Goal: Task Accomplishment & Management: Manage account settings

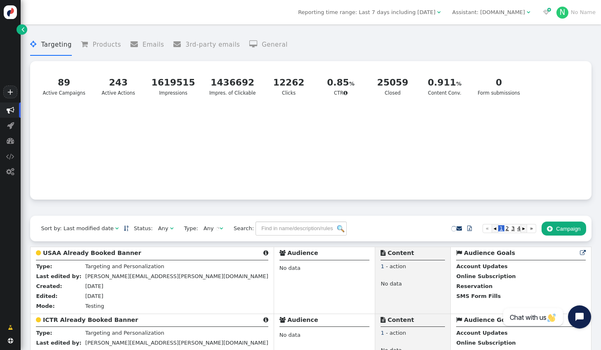
click at [530, 13] on span "" at bounding box center [528, 11] width 3 height 5
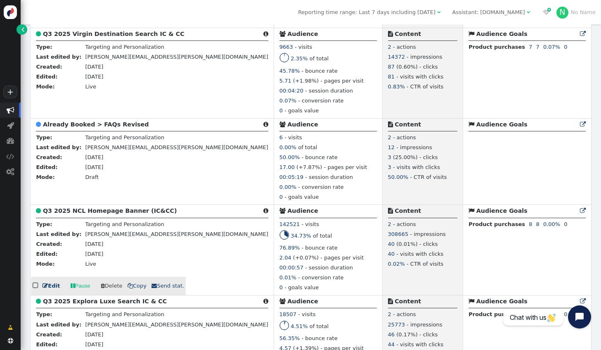
scroll to position [330, 0]
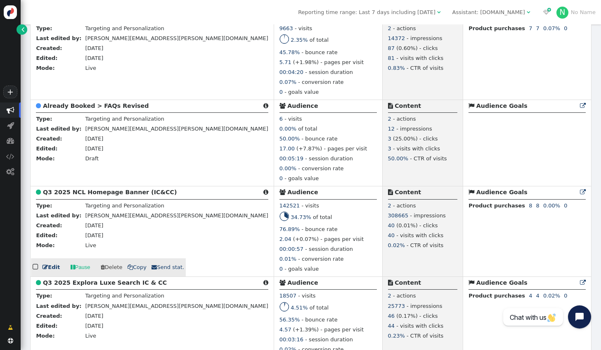
click at [51, 270] on link " Edit" at bounding box center [51, 267] width 17 height 8
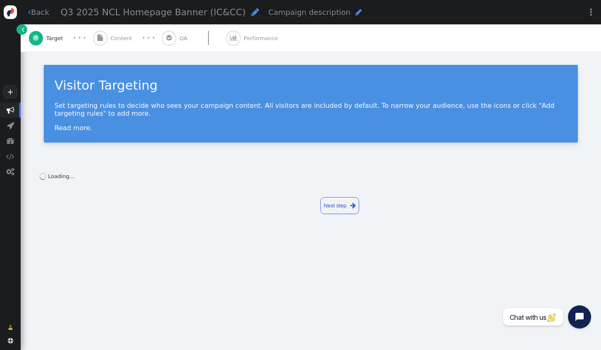
click at [336, 199] on link "Next step " at bounding box center [339, 205] width 39 height 17
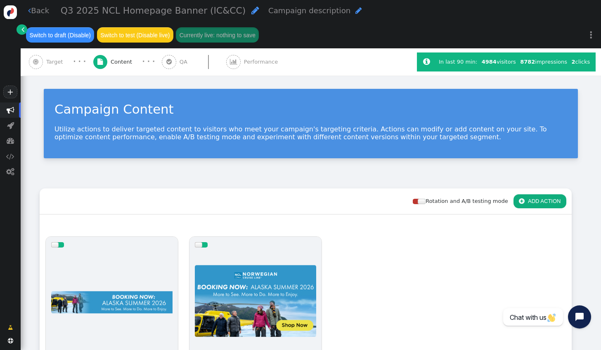
click at [54, 58] on span "Target" at bounding box center [56, 62] width 20 height 8
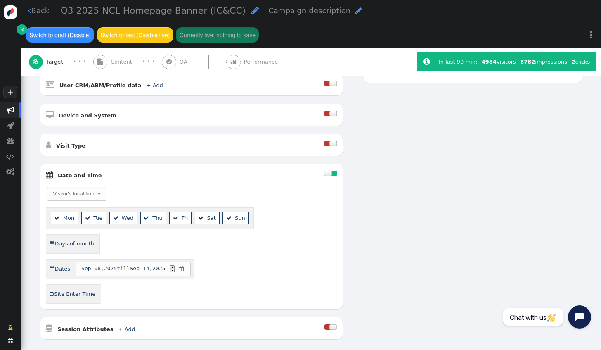
scroll to position [248, 0]
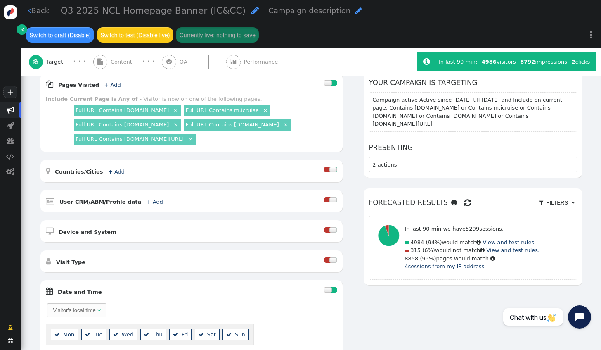
click at [22, 27] on span "" at bounding box center [22, 29] width 3 height 8
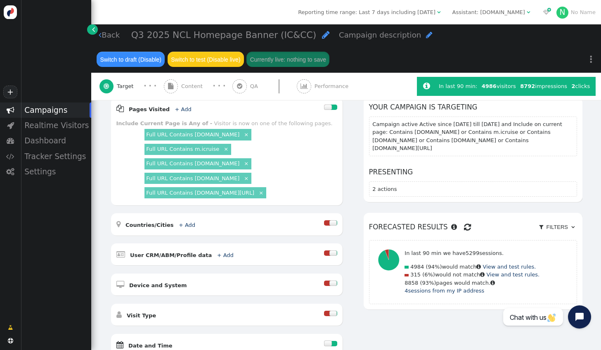
scroll to position [153, 0]
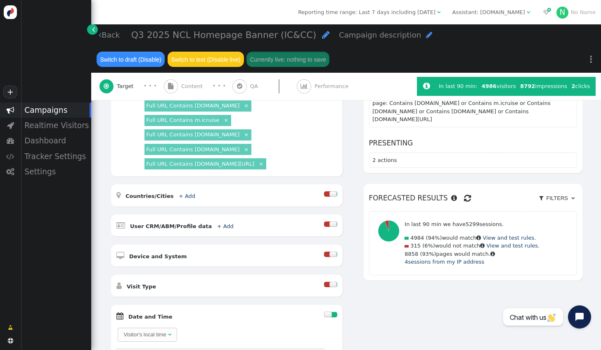
click at [94, 31] on span "" at bounding box center [93, 29] width 3 height 8
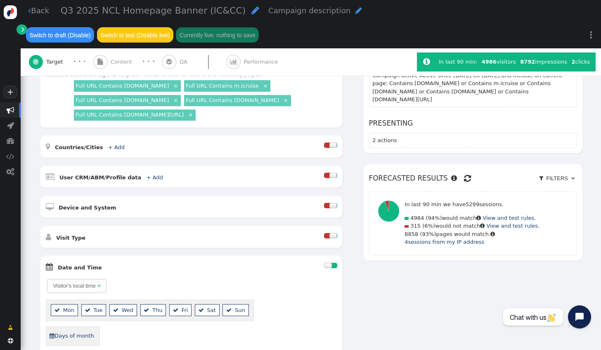
scroll to position [124, 0]
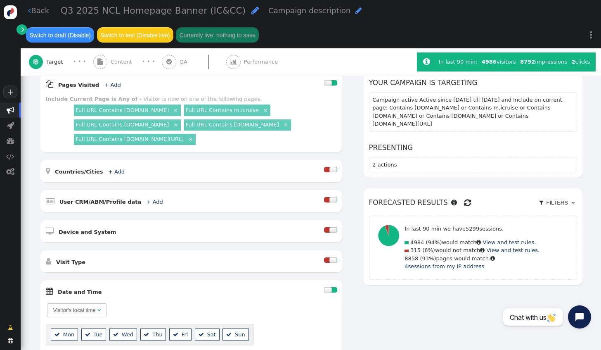
click at [36, 16] on link " Back" at bounding box center [38, 10] width 21 height 11
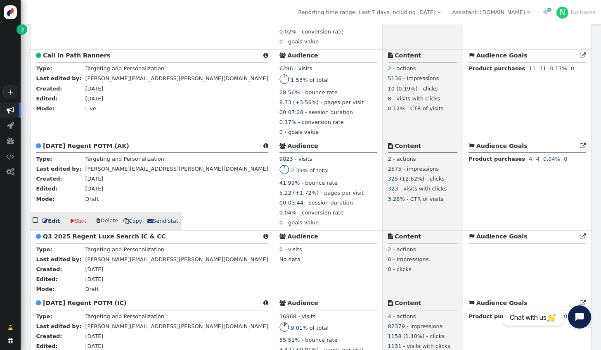
scroll to position [661, 0]
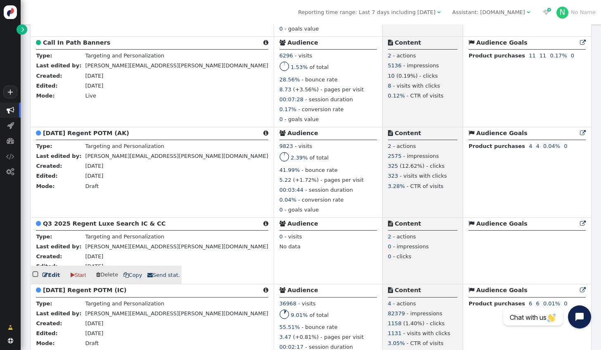
click at [48, 279] on link " Edit" at bounding box center [51, 275] width 17 height 8
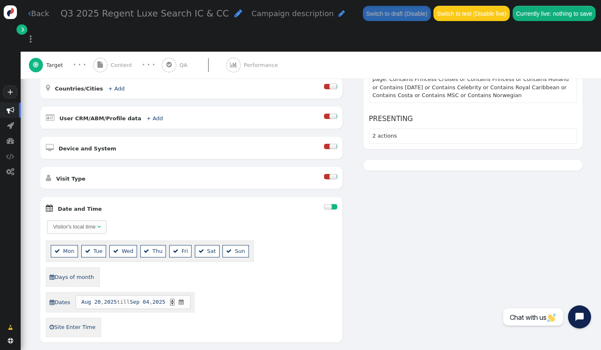
scroll to position [206, 0]
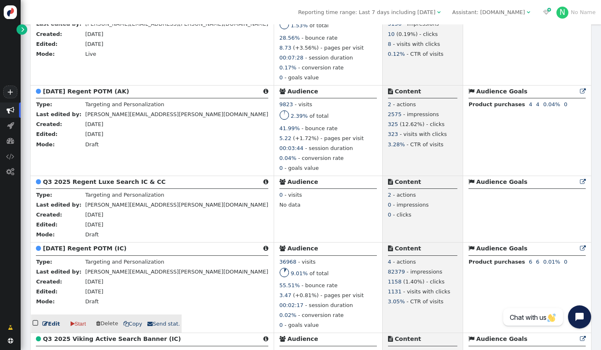
scroll to position [702, 0]
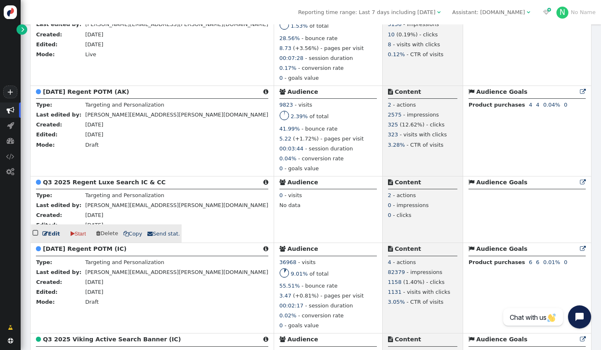
click at [48, 238] on link " Edit" at bounding box center [51, 234] width 17 height 8
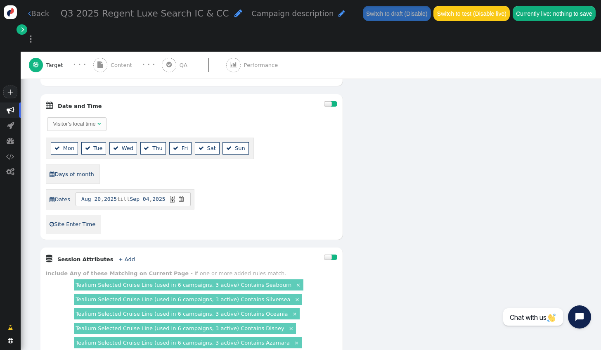
scroll to position [206, 0]
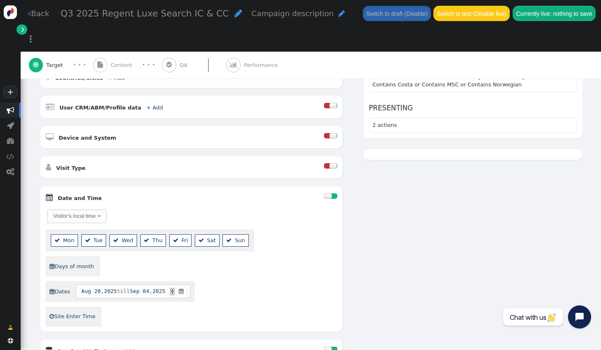
click at [324, 193] on div at bounding box center [328, 195] width 8 height 5
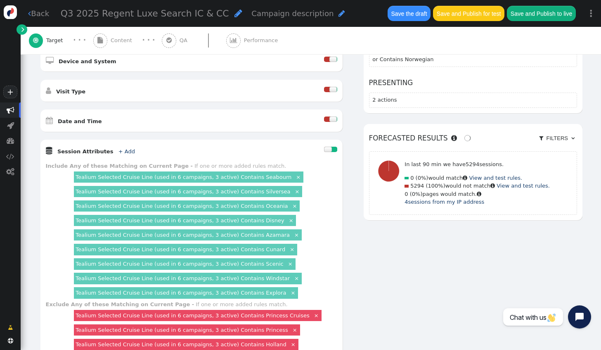
scroll to position [289, 0]
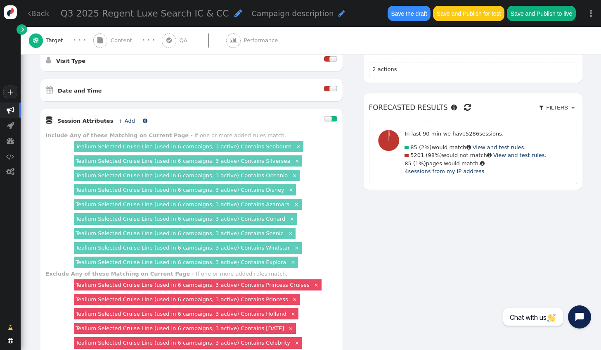
click at [118, 118] on link "+ Add" at bounding box center [126, 121] width 17 height 6
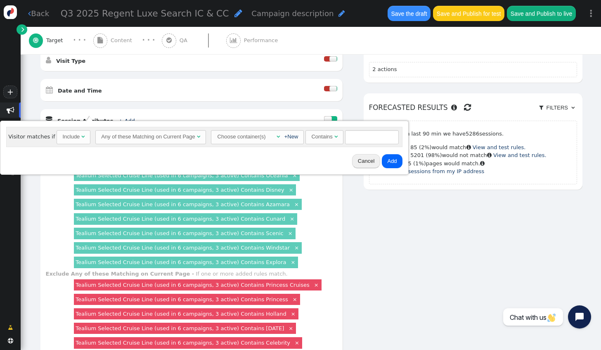
click at [356, 162] on button "Cancel" at bounding box center [366, 161] width 28 height 14
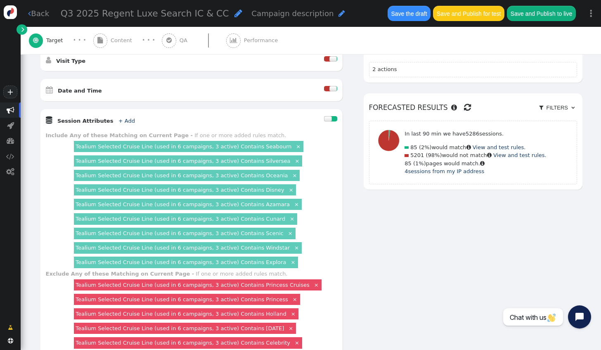
click at [229, 187] on link "Tealium Selected Cruise Line (used in 6 campaigns, 3 active) Contains Disney" at bounding box center [180, 190] width 209 height 6
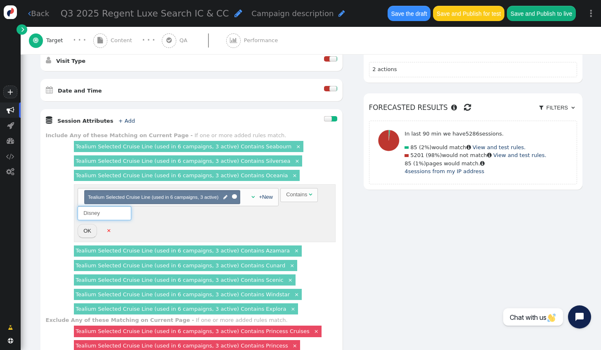
drag, startPoint x: 104, startPoint y: 204, endPoint x: 53, endPoint y: 197, distance: 51.7
click at [53, 197] on div "Include Any of these Matching on Current Page - If one or more added rules matc…" at bounding box center [191, 223] width 291 height 185
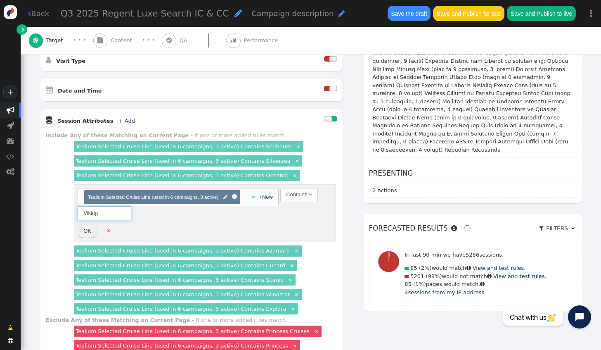
type input "Viking"
click at [86, 224] on button "OK" at bounding box center [87, 231] width 19 height 14
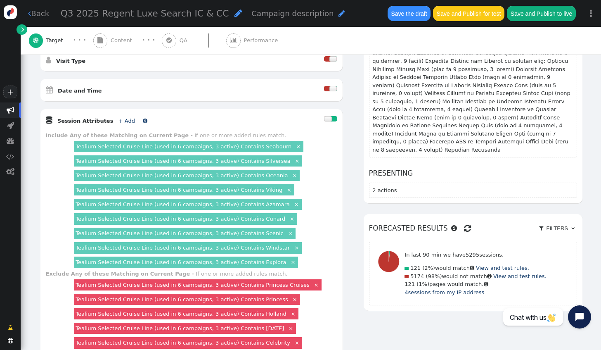
click at [118, 118] on link "+ Add" at bounding box center [126, 121] width 17 height 6
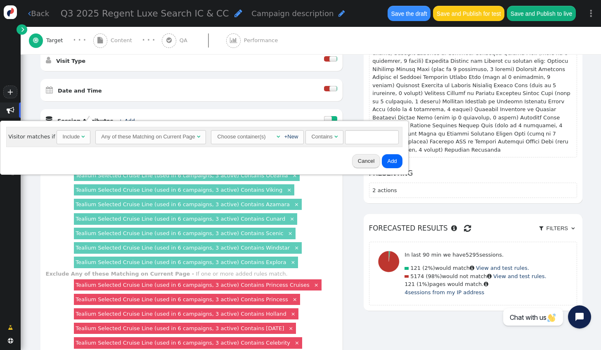
click at [142, 140] on div "Any of these Matching on Current Page" at bounding box center [148, 137] width 94 height 8
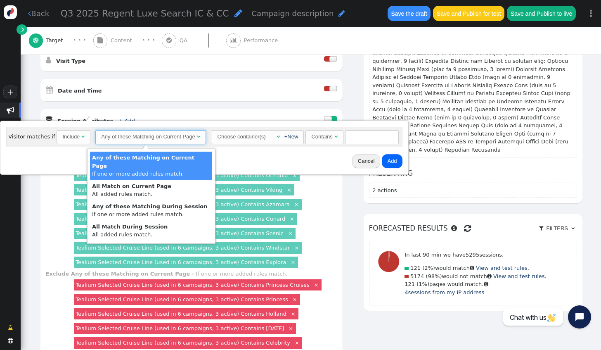
click at [255, 140] on div "Choose container(s)" at bounding box center [242, 136] width 50 height 12
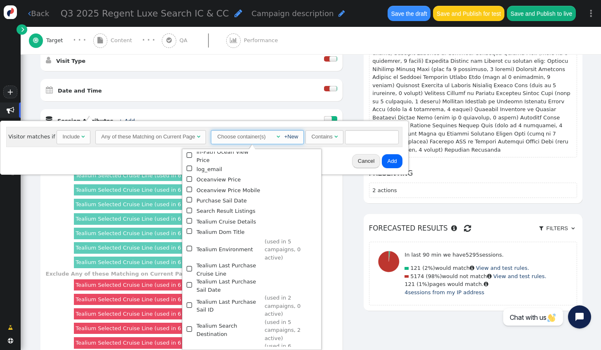
scroll to position [168, 0]
click at [188, 347] on span "" at bounding box center [190, 352] width 7 height 10
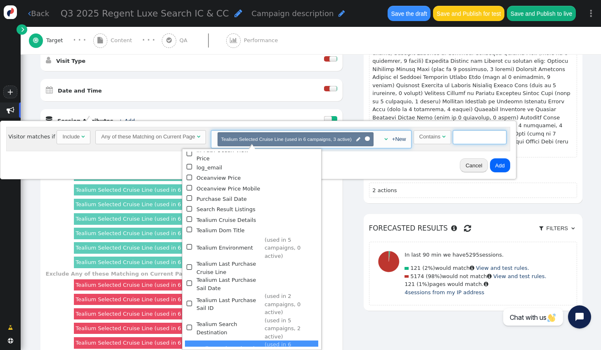
click at [466, 138] on input "text" at bounding box center [480, 137] width 54 height 14
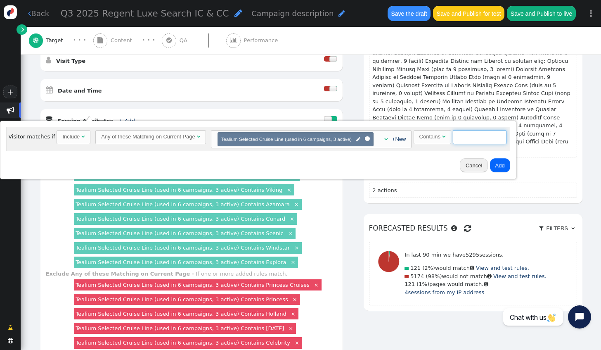
click at [461, 140] on input "text" at bounding box center [480, 137] width 54 height 14
type input "Avalon"
click at [492, 162] on button "Add" at bounding box center [500, 165] width 20 height 14
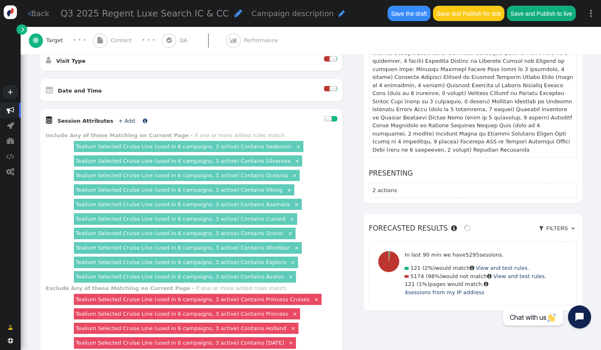
click at [119, 118] on link "+ Add" at bounding box center [126, 121] width 17 height 6
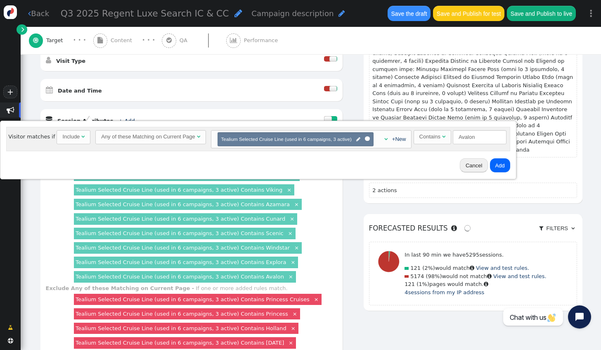
click at [461, 164] on button "Cancel" at bounding box center [474, 165] width 28 height 14
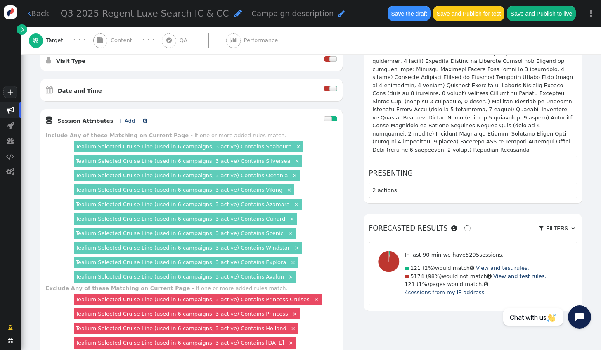
click at [122, 118] on span "+ Add" at bounding box center [126, 121] width 22 height 6
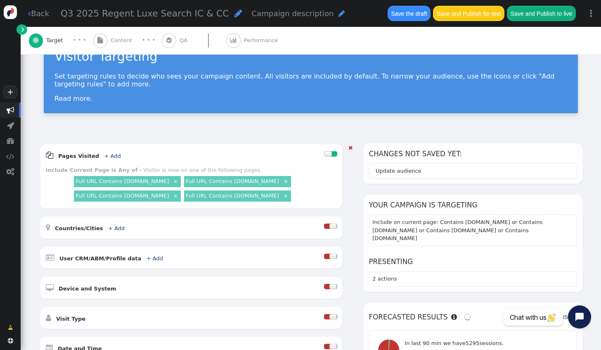
scroll to position [124, 0]
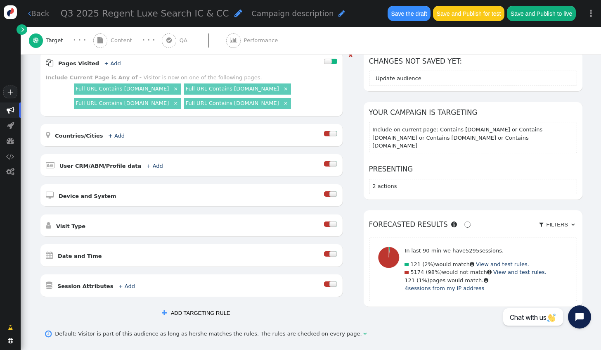
click at [324, 281] on div at bounding box center [327, 283] width 7 height 5
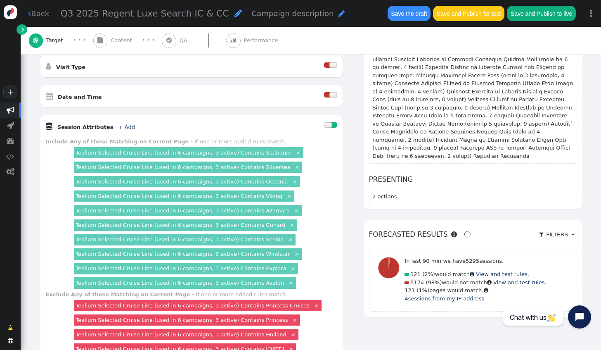
scroll to position [289, 0]
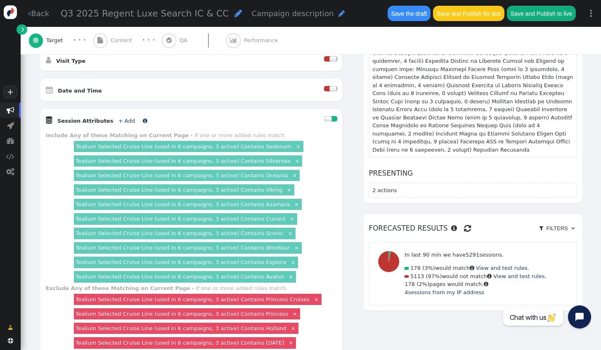
click at [118, 118] on link "+ Add" at bounding box center [126, 121] width 17 height 6
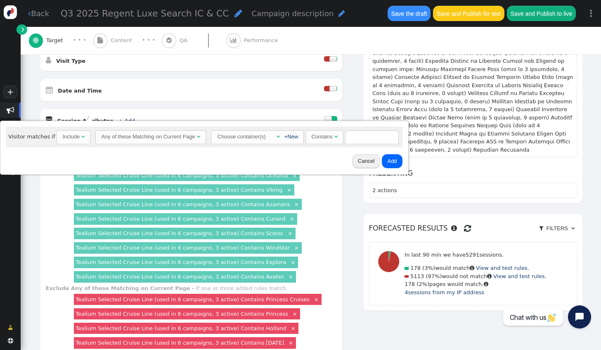
click at [262, 139] on div "Choose container(s)" at bounding box center [243, 136] width 52 height 12
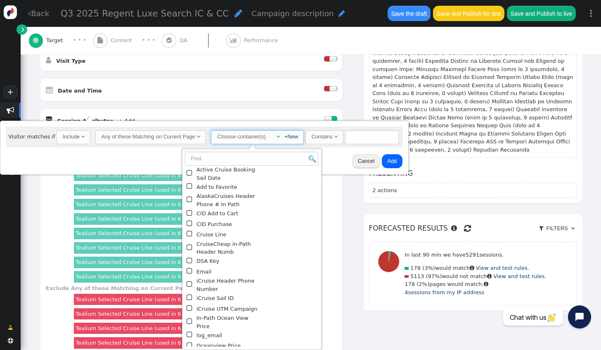
scroll to position [168, 0]
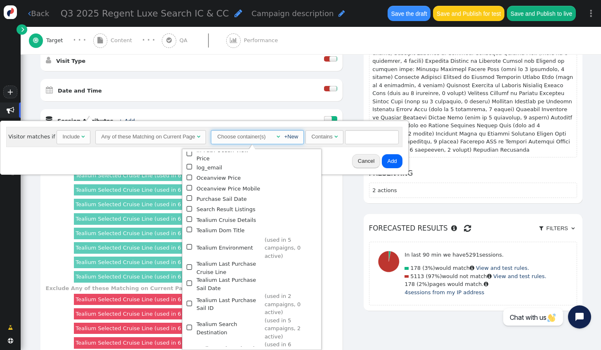
click at [190, 347] on span "" at bounding box center [190, 352] width 7 height 10
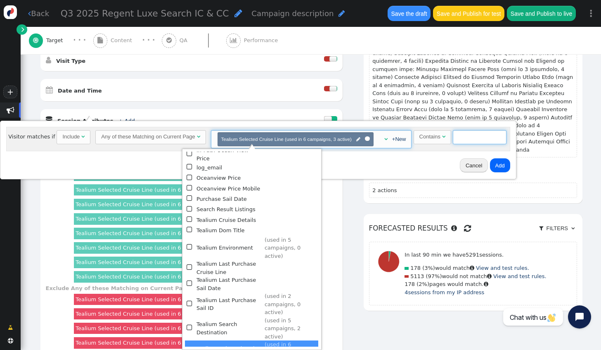
click at [465, 135] on input "text" at bounding box center [480, 137] width 54 height 14
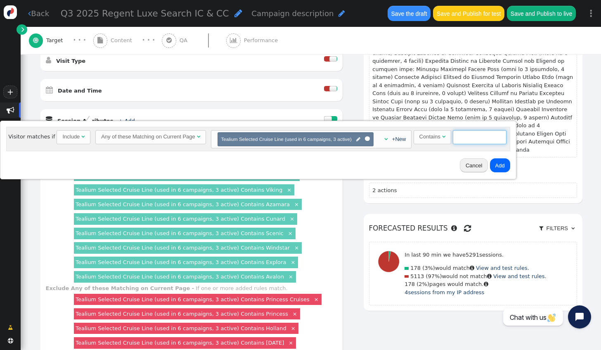
click at [464, 136] on input "text" at bounding box center [480, 137] width 54 height 14
type input "Regent"
click at [498, 164] on button "Add" at bounding box center [500, 165] width 20 height 14
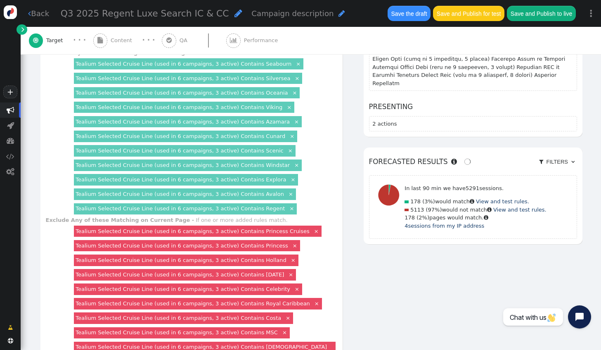
scroll to position [413, 0]
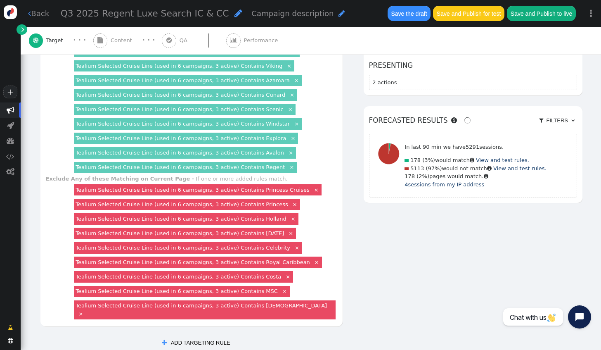
click at [313, 186] on link "×" at bounding box center [316, 189] width 7 height 7
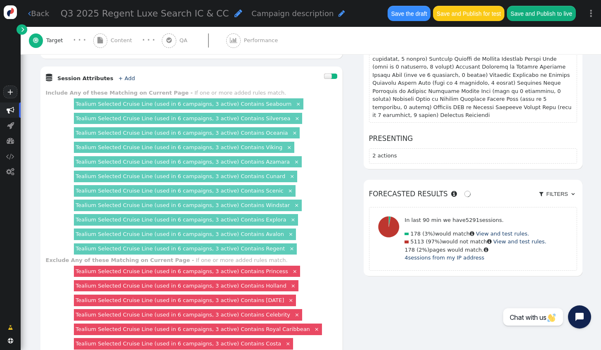
scroll to position [330, 0]
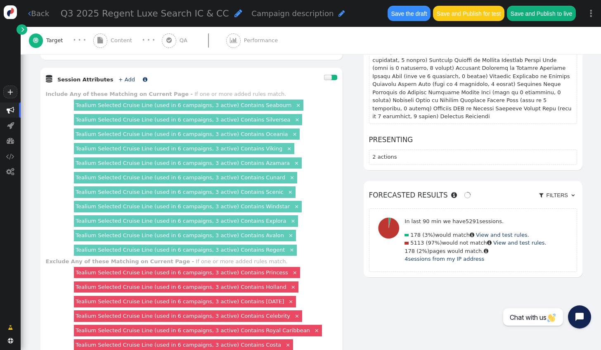
click at [118, 76] on link "+ Add" at bounding box center [126, 79] width 17 height 6
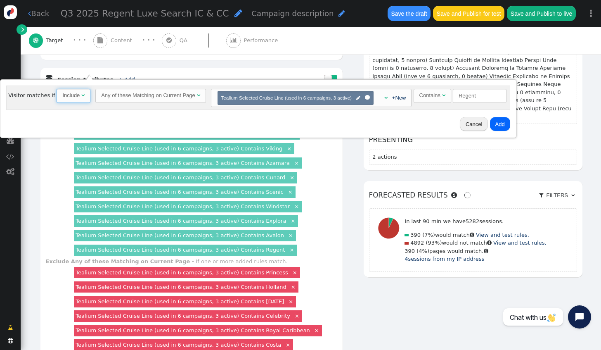
click at [83, 97] on span "Include " at bounding box center [74, 96] width 34 height 14
click at [470, 121] on button "Cancel" at bounding box center [476, 124] width 28 height 14
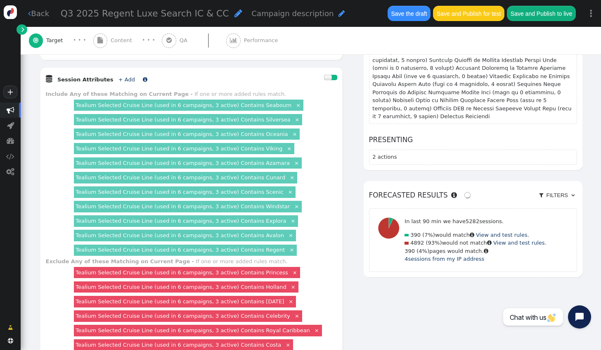
click at [118, 76] on link "+ Add" at bounding box center [126, 79] width 17 height 6
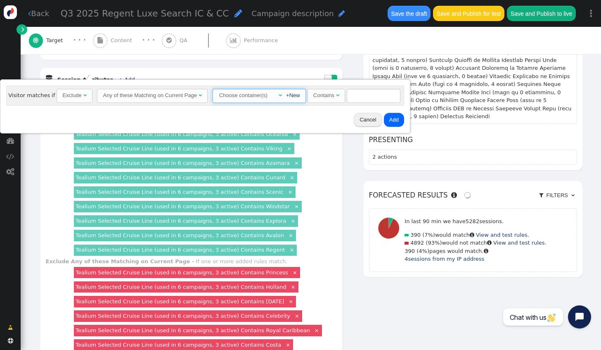
click at [282, 95] on div "+New" at bounding box center [291, 95] width 18 height 8
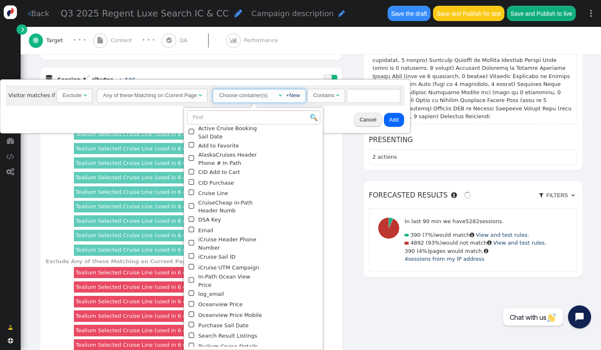
scroll to position [126, 0]
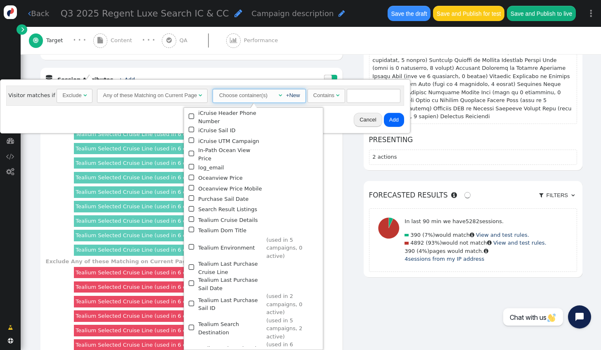
click at [189, 347] on span "" at bounding box center [192, 352] width 7 height 10
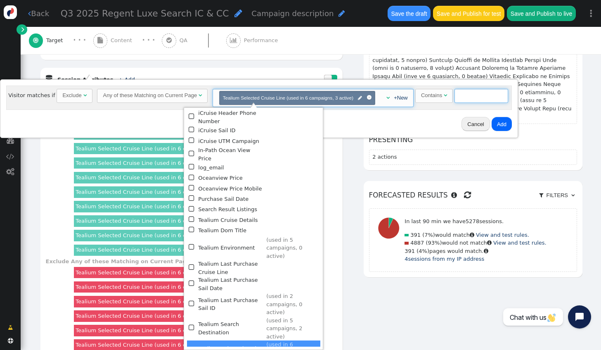
click at [464, 100] on input "text" at bounding box center [482, 96] width 54 height 14
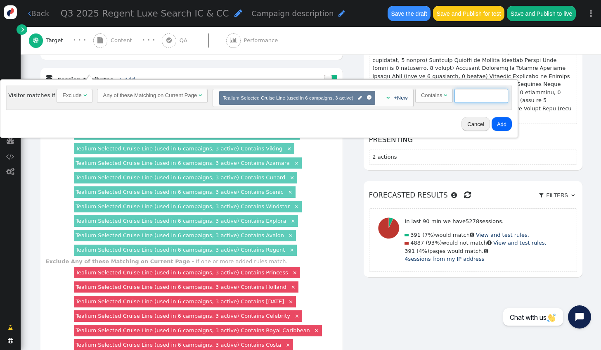
click at [465, 96] on input "text" at bounding box center [482, 96] width 54 height 14
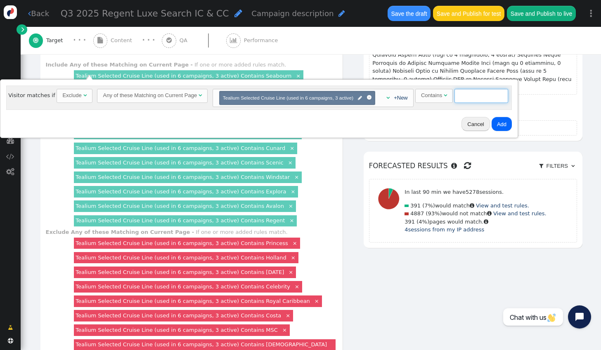
scroll to position [372, 0]
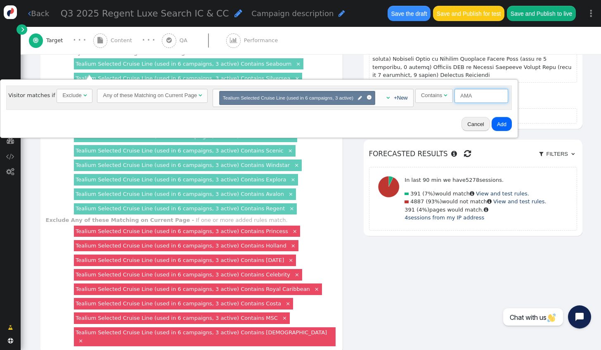
type input "AMA"
click at [495, 126] on button "Add" at bounding box center [502, 124] width 20 height 14
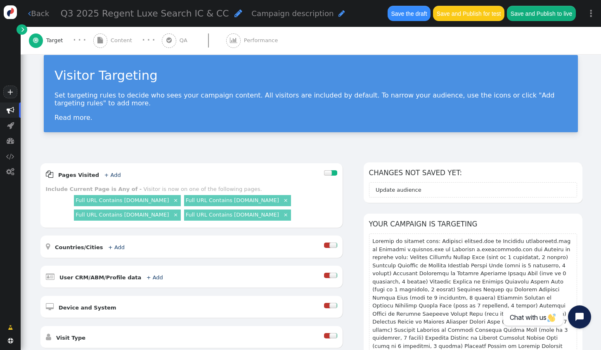
scroll to position [0, 0]
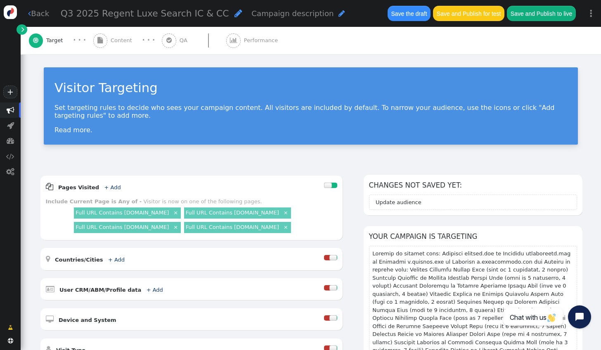
click at [89, 13] on span "Q3 2025 Regent Luxe Search IC & CC" at bounding box center [145, 13] width 168 height 10
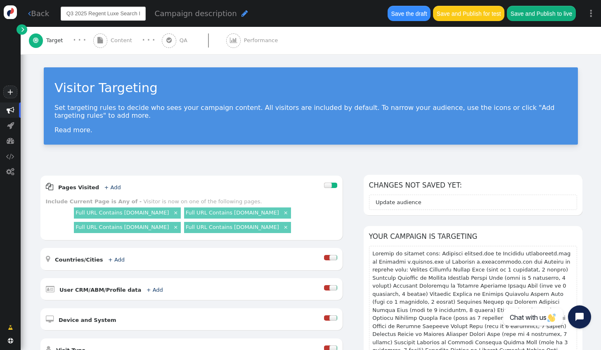
scroll to position [0, 18]
drag, startPoint x: 84, startPoint y: 15, endPoint x: 70, endPoint y: 17, distance: 14.2
click at [70, 17] on input "Q3 2025 Regent Luxe Search IC & CC" at bounding box center [103, 14] width 85 height 14
click at [80, 16] on input "Q3 2025 Regent Luxe Search IC & CC" at bounding box center [103, 14] width 85 height 14
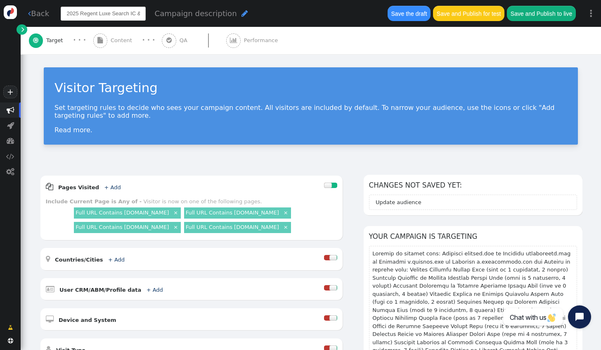
drag, startPoint x: 96, startPoint y: 14, endPoint x: 78, endPoint y: 15, distance: 17.4
click at [78, 15] on input "Q3 2025 Regent Luxe Search IC & CC" at bounding box center [103, 14] width 85 height 14
type input "Q3 2025 AMA Waterways Luxe Search IC & CC"
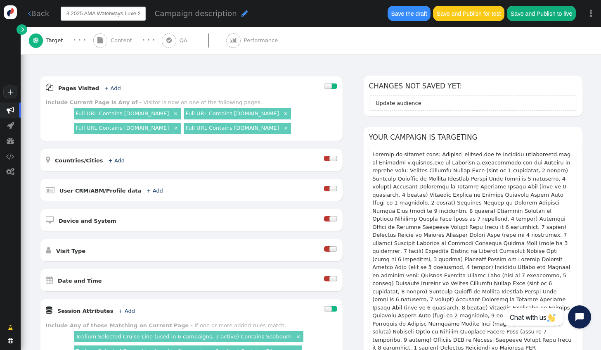
scroll to position [55, 0]
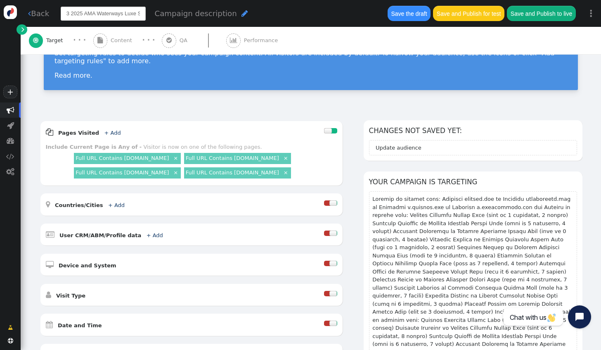
click at [115, 39] on span "Content" at bounding box center [123, 40] width 25 height 8
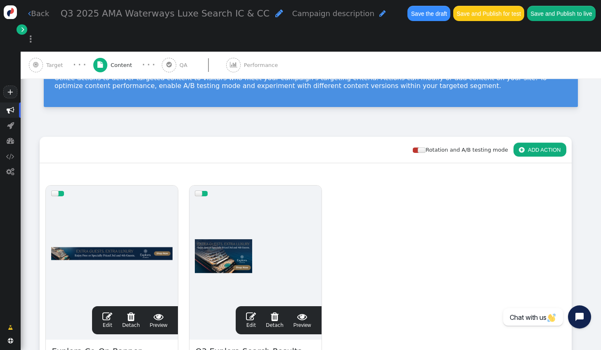
scroll to position [0, 0]
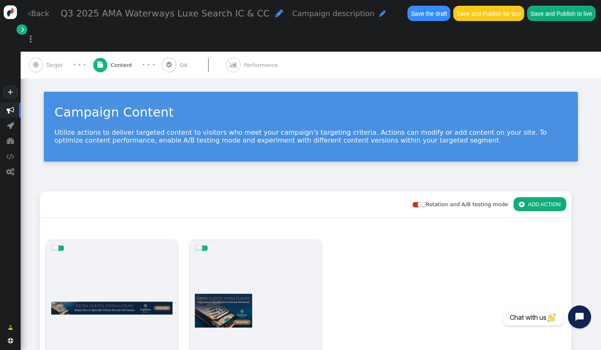
click at [54, 61] on span "Target" at bounding box center [56, 65] width 20 height 8
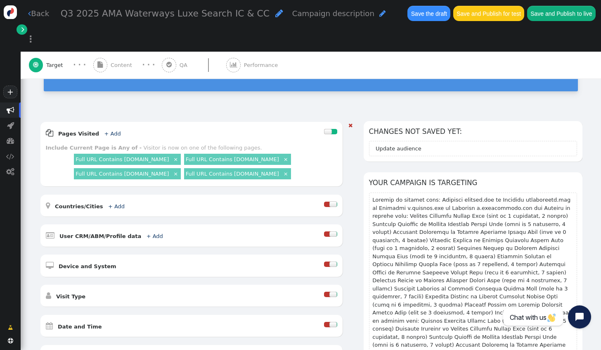
scroll to position [206, 0]
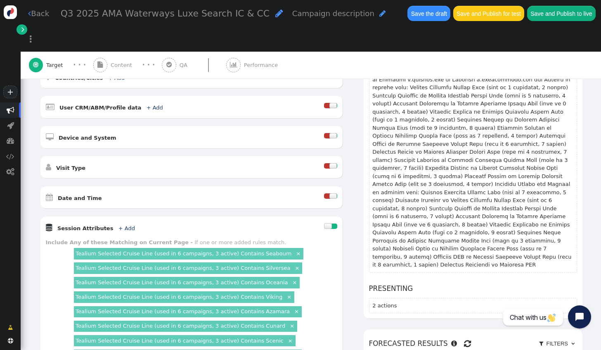
click at [329, 193] on div at bounding box center [333, 195] width 8 height 5
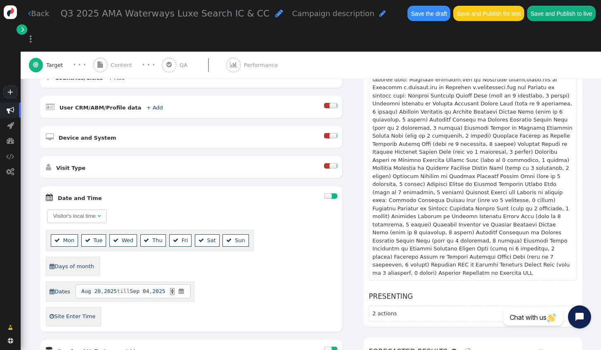
click at [324, 193] on div at bounding box center [328, 195] width 8 height 5
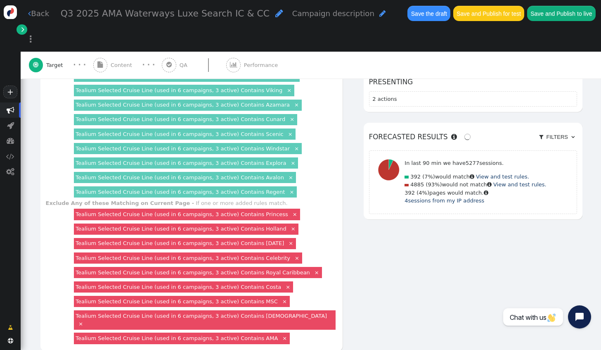
scroll to position [509, 0]
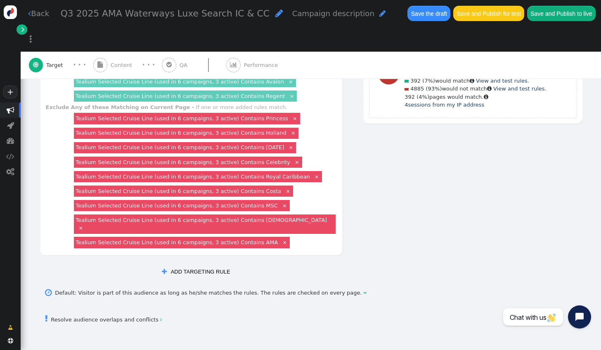
click at [113, 61] on span "Content" at bounding box center [123, 65] width 25 height 8
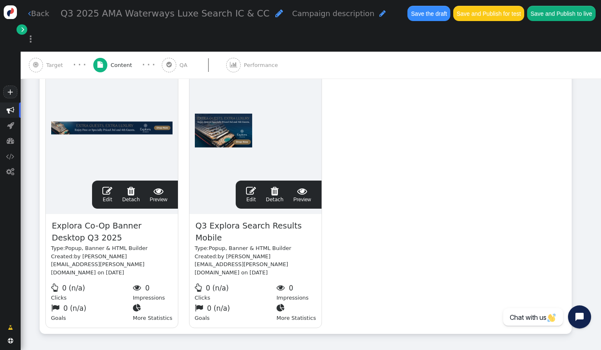
scroll to position [172, 0]
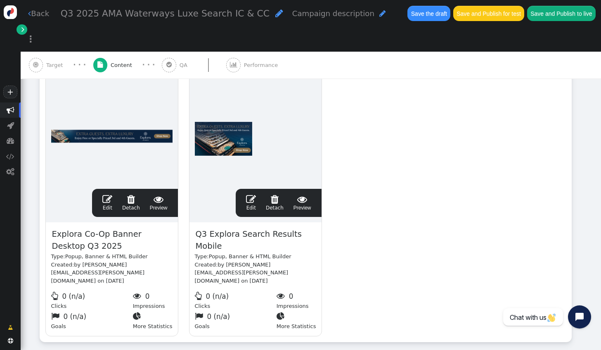
click at [110, 194] on span "" at bounding box center [107, 199] width 10 height 10
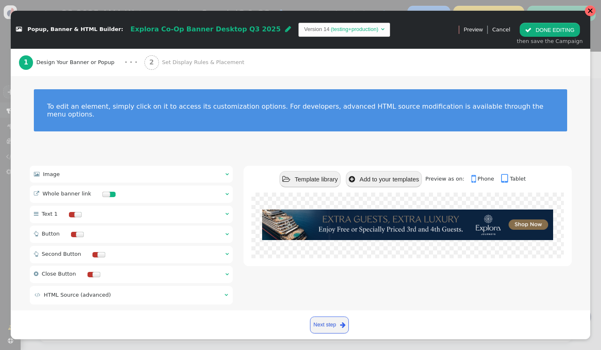
drag, startPoint x: 590, startPoint y: 15, endPoint x: 341, endPoint y: 27, distance: 249.3
click at [590, 15] on div at bounding box center [590, 10] width 11 height 11
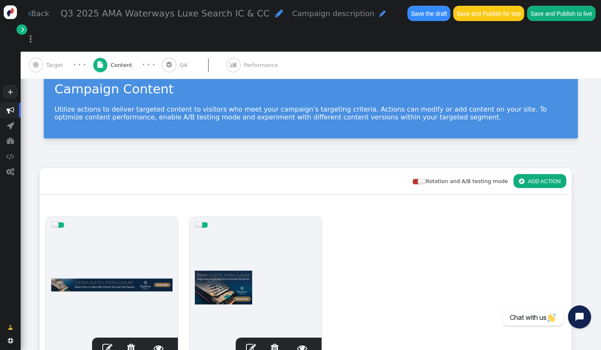
scroll to position [0, 0]
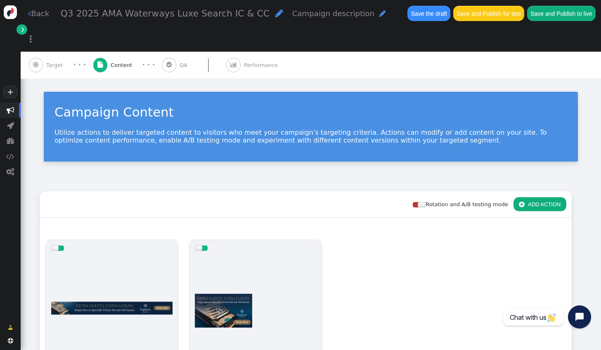
click at [50, 61] on span "Target" at bounding box center [56, 65] width 20 height 8
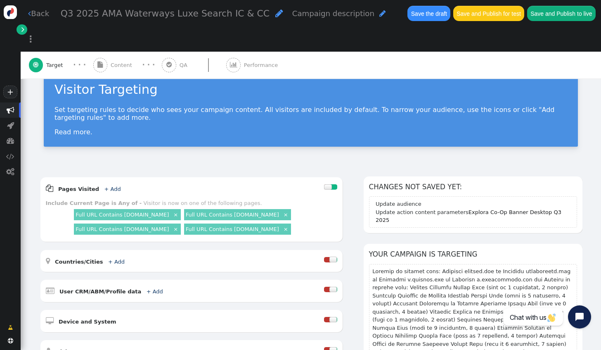
scroll to position [41, 0]
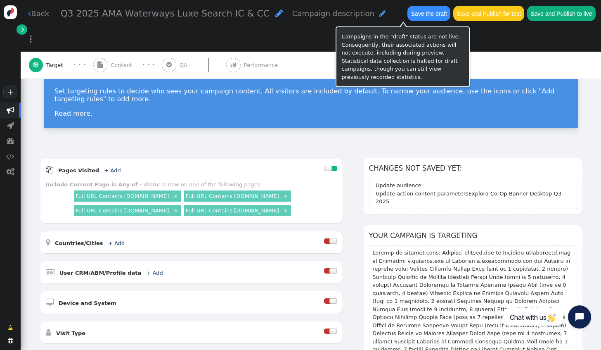
click at [408, 17] on button "Save the draft" at bounding box center [429, 13] width 43 height 15
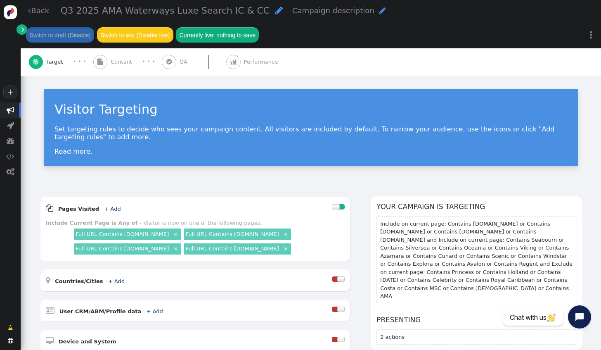
click at [100, 66] on span "" at bounding box center [100, 62] width 14 height 14
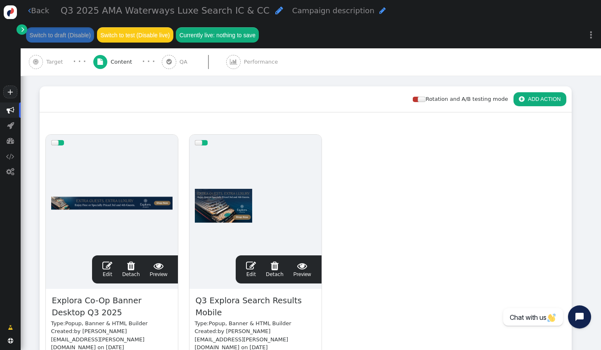
scroll to position [124, 0]
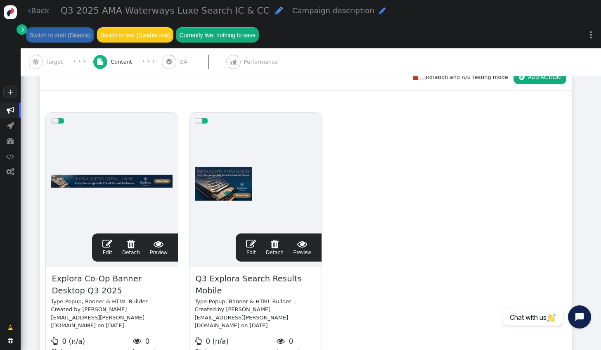
click at [109, 244] on span "" at bounding box center [107, 244] width 10 height 10
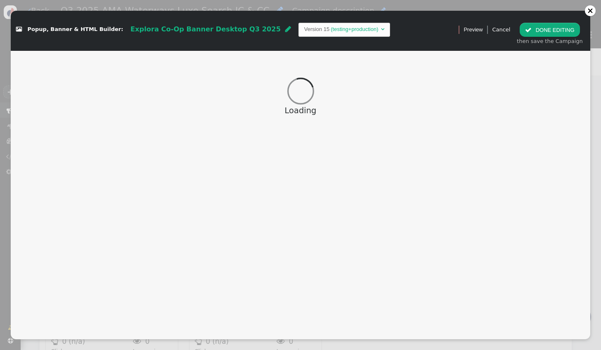
click at [285, 30] on span "" at bounding box center [288, 29] width 6 height 7
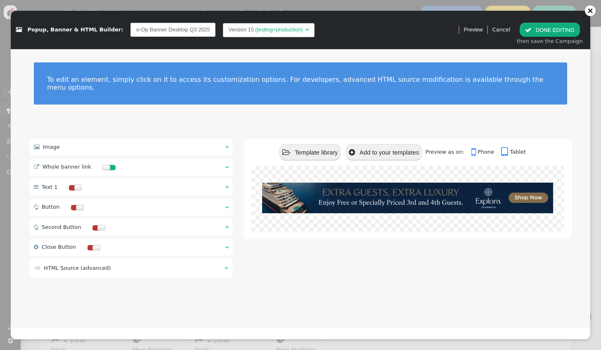
scroll to position [102, 0]
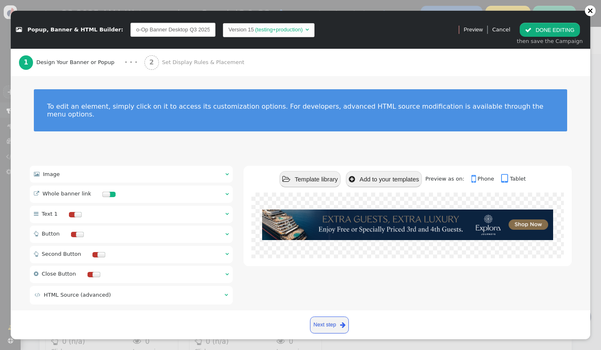
click at [130, 31] on input "Explora Co-Op Banner Desktop Q3 2025" at bounding box center [172, 30] width 85 height 14
drag, startPoint x: 124, startPoint y: 30, endPoint x: 116, endPoint y: 31, distance: 7.9
click at [130, 31] on input "Explora Co-Op Banner Desktop Q3 2025" at bounding box center [172, 30] width 85 height 14
click at [130, 33] on input "Explora Co-Op Banner Desktop Q3 2025" at bounding box center [172, 30] width 85 height 14
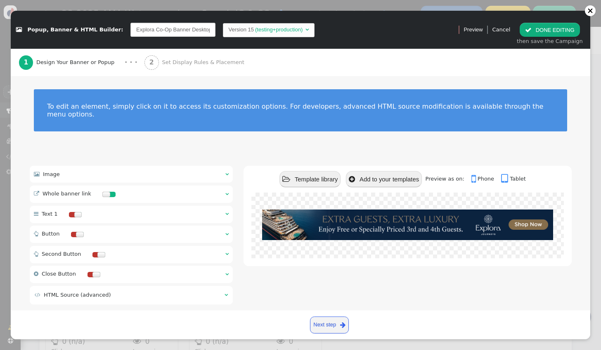
click at [134, 31] on input "Explora Co-Op Banner Desktop Q3 2025" at bounding box center [172, 30] width 85 height 14
click at [137, 30] on input "Explora Co-Op Banner Desktop Q3 2025" at bounding box center [172, 30] width 85 height 14
drag, startPoint x: 131, startPoint y: 31, endPoint x: 112, endPoint y: 34, distance: 19.2
click at [125, 34] on span "Explora Co-Op Banner Desktop Q3 2025" at bounding box center [174, 29] width 98 height 17
type input "AMA Waterways Co-Op Banner Desktop Q3 2025"
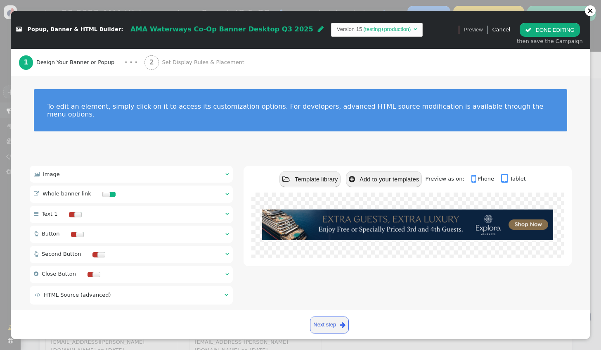
click at [195, 172] on div " Image  " at bounding box center [132, 174] width 204 height 17
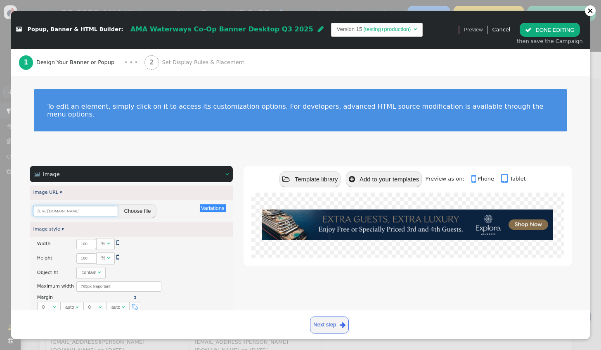
click at [87, 206] on input "https://cdn.personyze.com/upload/6863/223217a0ab4e9ae8.jpeg" at bounding box center [75, 211] width 85 height 10
drag, startPoint x: 90, startPoint y: 202, endPoint x: 127, endPoint y: 206, distance: 37.3
click at [127, 206] on div "https://cdn.personyze.com/upload/6863/223217a0ab4e9ae8.jpeg Choose file" at bounding box center [131, 211] width 196 height 15
click at [178, 204] on div "https://cdn.personyze.com/upload/6863/223217a0ab4e9ae8.jpeg Choose file" at bounding box center [131, 211] width 196 height 15
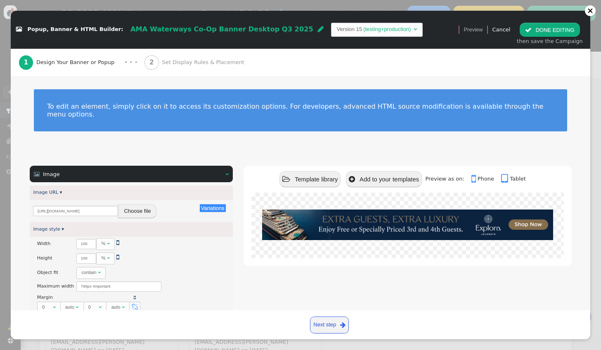
scroll to position [0, 0]
drag, startPoint x: 580, startPoint y: 263, endPoint x: 448, endPoint y: 251, distance: 132.3
click at [580, 263] on div " Image   Image URL ▾ Variations There are alternatives. Default value: https…" at bounding box center [301, 353] width 580 height 397
click at [135, 204] on button "Choose file" at bounding box center [137, 211] width 38 height 14
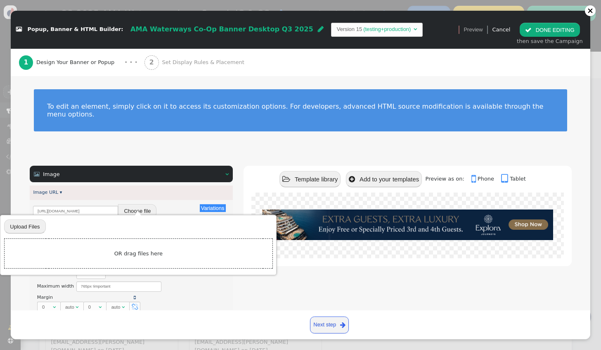
click at [34, 226] on input "file" at bounding box center [24, 226] width 41 height 15
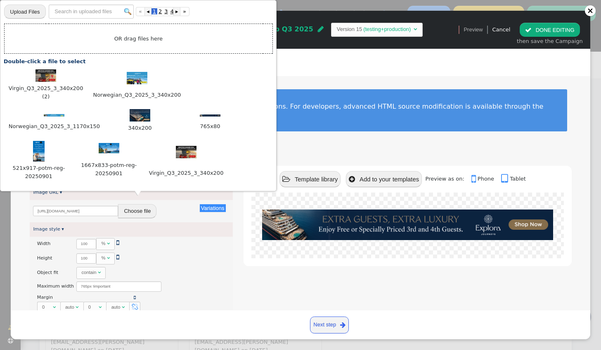
type input "C:\fakepath\CRE-6520 Merch Sail Next Co-Op- AMA Waterways_Hotel_765x80.png"
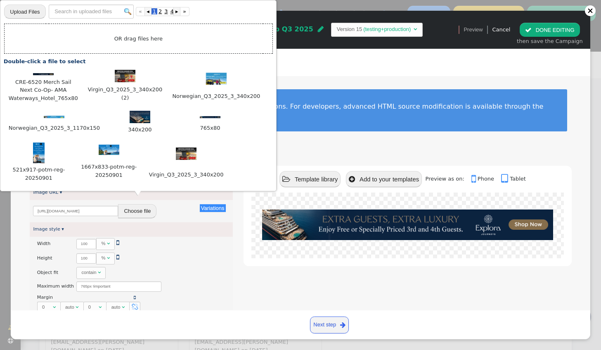
click at [272, 270] on div " Template library  Add to your templates Preview as on:  Phone  Tablet" at bounding box center [408, 354] width 328 height 376
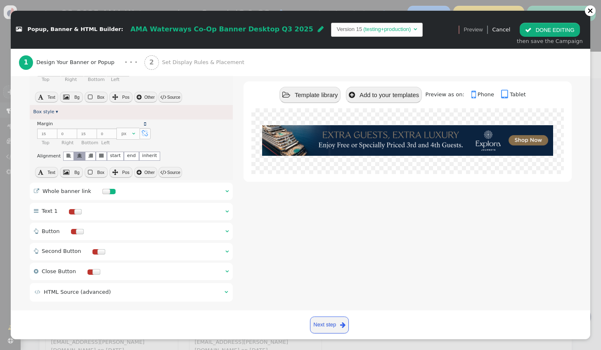
scroll to position [238, 0]
click at [183, 186] on div " Whole banner link  " at bounding box center [132, 190] width 204 height 17
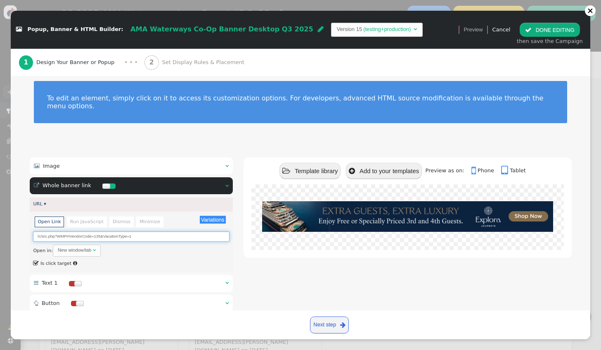
click at [99, 231] on input "/c/src.php?WMPHVendorCode=135&VacationType=1" at bounding box center [131, 236] width 196 height 10
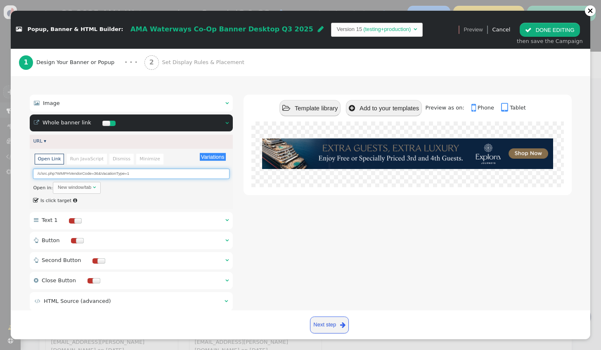
scroll to position [83, 0]
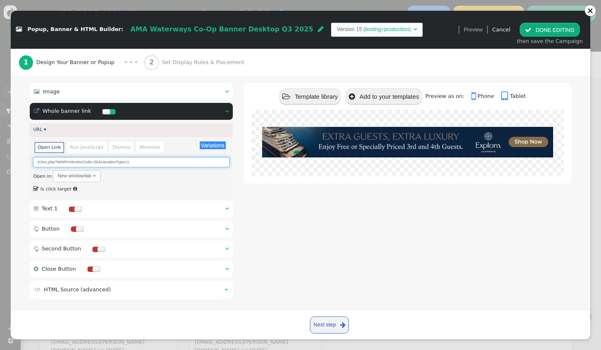
type input "/c/src.php?WMPHVendorCode=36&VacationType=1"
click at [277, 265] on div " Template library  Add to your templates Preview as on:  Phone  Tablet" at bounding box center [408, 192] width 328 height 218
click at [316, 322] on link "Next step " at bounding box center [329, 324] width 39 height 17
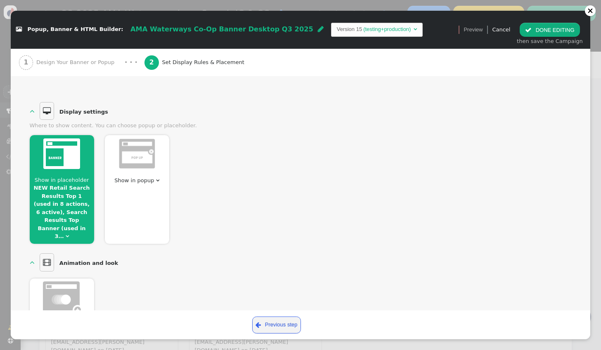
scroll to position [0, 0]
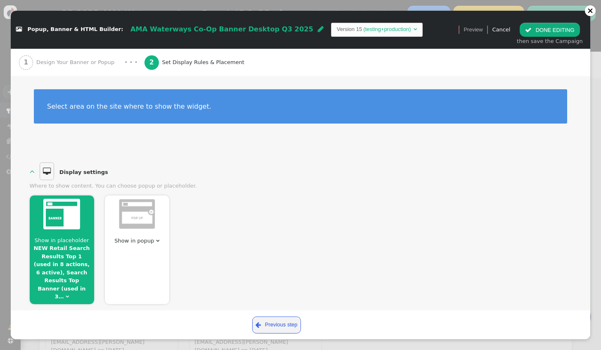
click at [77, 59] on span "Design Your Banner or Popup" at bounding box center [76, 62] width 81 height 8
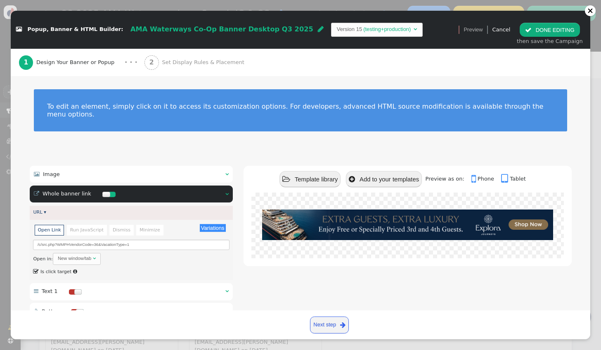
click at [541, 29] on button " DONE EDITING" at bounding box center [550, 30] width 60 height 14
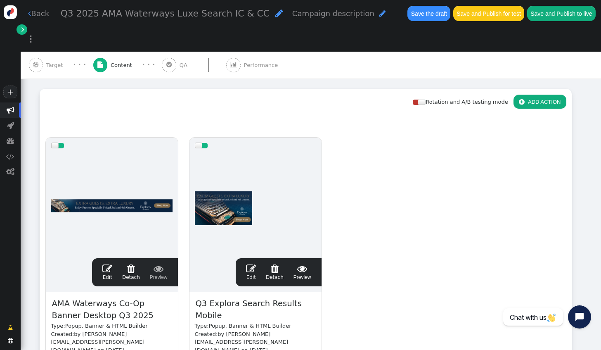
click at [254, 263] on link " Edit" at bounding box center [251, 271] width 10 height 17
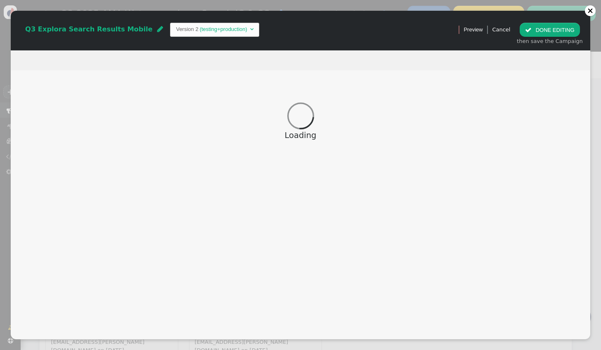
click at [78, 29] on div "Q3 Explora Search Results Mobile  Version 2 (testing+production) " at bounding box center [232, 30] width 432 height 14
click at [589, 10] on div at bounding box center [591, 11] width 6 height 6
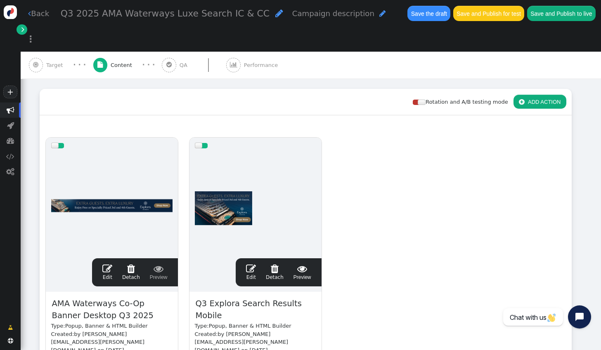
click at [256, 263] on span "" at bounding box center [251, 268] width 10 height 10
click at [252, 243] on div at bounding box center [407, 254] width 312 height 124
click at [405, 16] on div " Popup, Banner & HTML Builder: Q3 Explora Search Results Mobile  Version 2 (t…" at bounding box center [301, 30] width 580 height 38
drag, startPoint x: 597, startPoint y: 127, endPoint x: 595, endPoint y: 96, distance: 31.0
click at [595, 96] on div " Popup, Banner & HTML Builder: Q3 Explora Search Results Mobile  Version 2 (t…" at bounding box center [300, 175] width 601 height 350
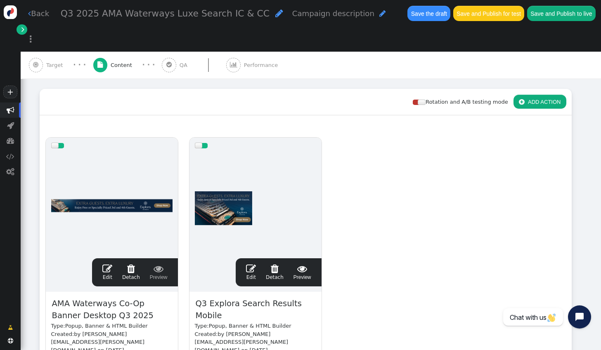
scroll to position [21, 0]
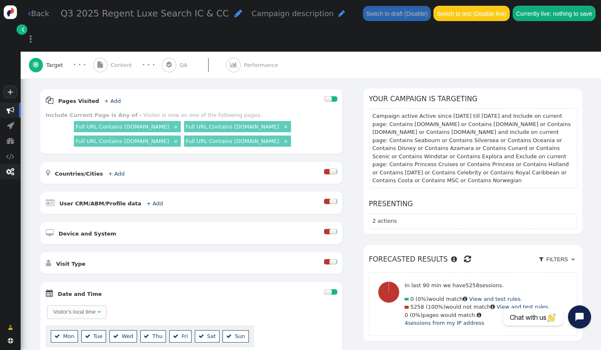
scroll to position [41, 0]
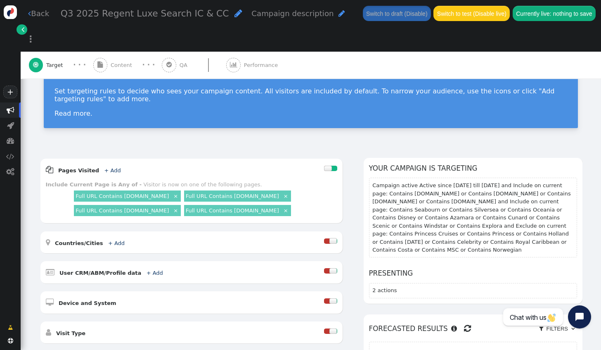
click at [8, 13] on img at bounding box center [11, 12] width 14 height 14
click at [39, 12] on link " Back" at bounding box center [38, 13] width 21 height 11
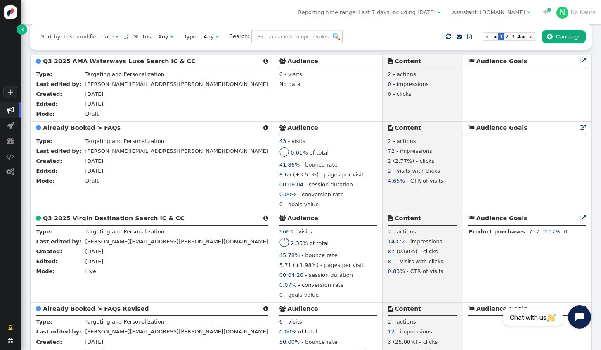
scroll to position [165, 0]
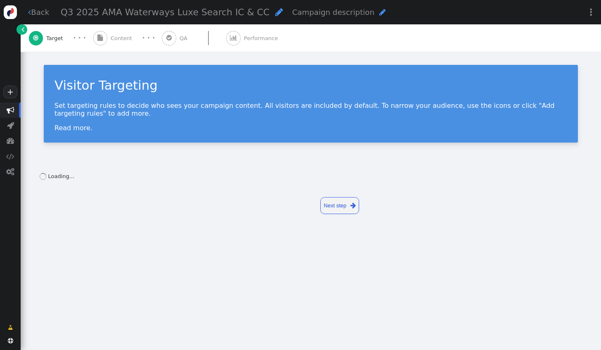
click at [105, 33] on span "" at bounding box center [100, 38] width 14 height 14
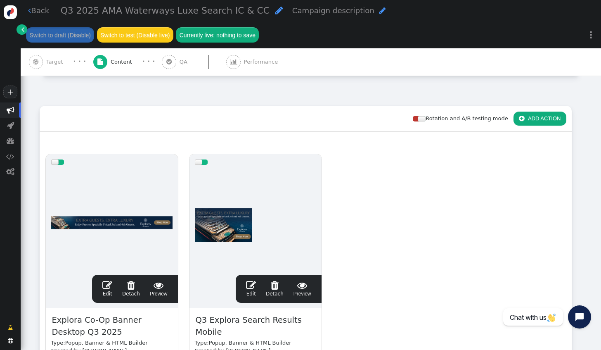
scroll to position [107, 0]
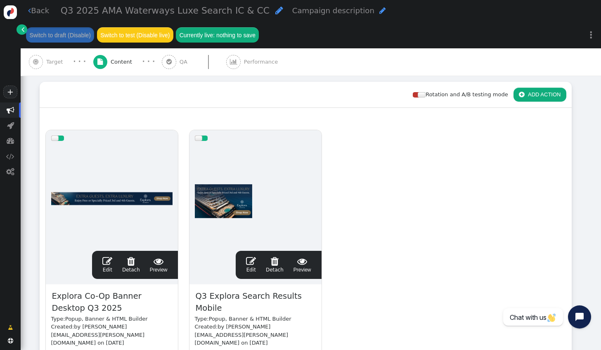
click at [108, 261] on span "" at bounding box center [107, 261] width 10 height 10
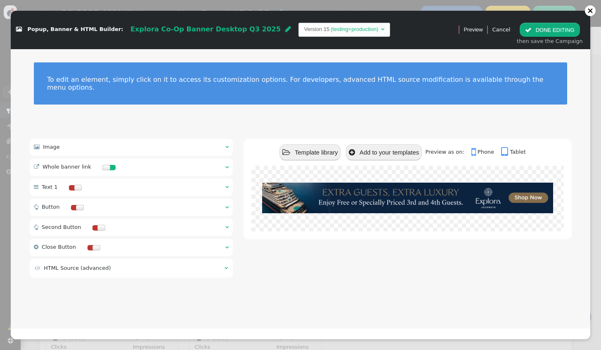
scroll to position [85, 0]
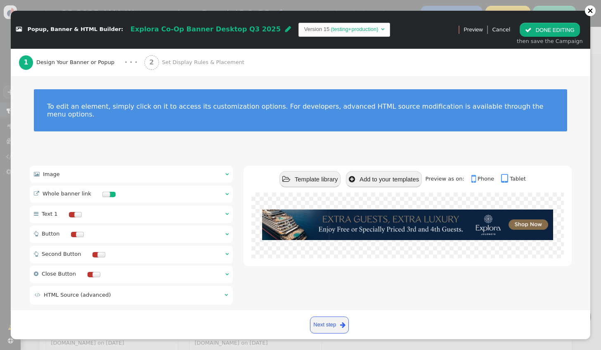
click at [138, 32] on span "Explora Co-Op Banner Desktop Q3 2025" at bounding box center [205, 29] width 150 height 8
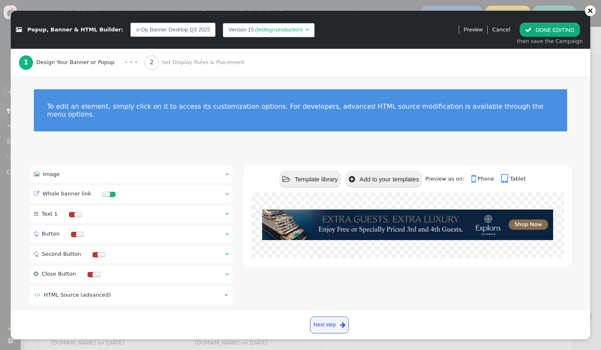
scroll to position [0, 0]
drag, startPoint x: 125, startPoint y: 27, endPoint x: 107, endPoint y: 26, distance: 18.2
click at [107, 26] on div " Popup, Banner & HTML Builder: Explora Co-Op Banner Desktop Q3 2025 Version 15…" at bounding box center [232, 30] width 432 height 14
type input "AMA Waterways Co-Op Banner Desktop Banner"
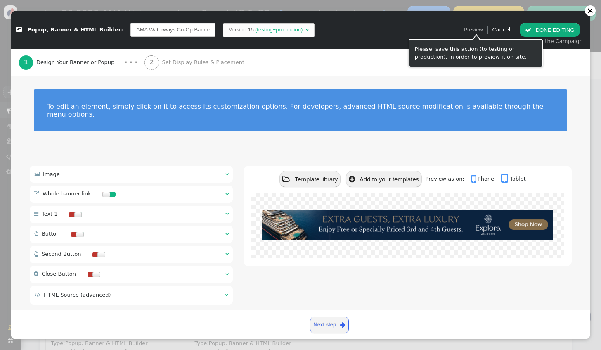
click at [507, 32] on link "Cancel" at bounding box center [501, 29] width 18 height 6
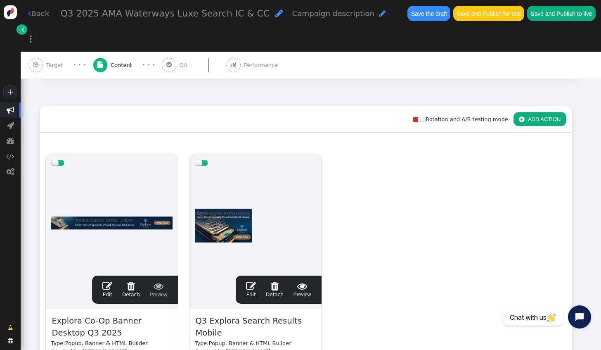
click at [111, 281] on span "" at bounding box center [107, 286] width 10 height 10
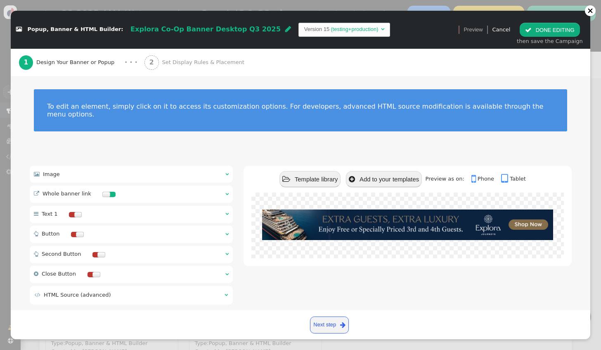
click at [130, 30] on span "Explora Co-Op Banner Desktop Q3 2025" at bounding box center [205, 29] width 150 height 8
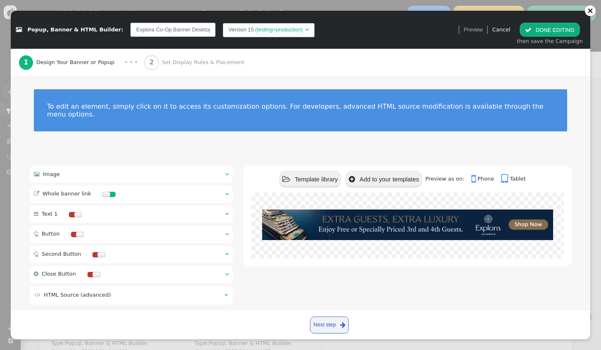
scroll to position [0, 24]
click at [138, 29] on input "Explora Co-Op Banner Desktop Q3 2025" at bounding box center [172, 30] width 85 height 14
click at [130, 31] on input "Explora Co-Op Banner Desktop Q3 2025" at bounding box center [172, 30] width 85 height 14
click at [136, 30] on input "Explora Co-Op Banner Desktop Q3 2025" at bounding box center [172, 30] width 85 height 14
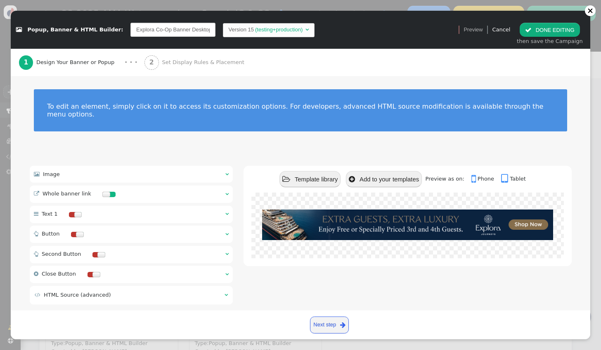
click at [137, 31] on input "Explora Co-Op Banner Desktop Q3 2025" at bounding box center [172, 30] width 85 height 14
drag, startPoint x: 137, startPoint y: 31, endPoint x: 121, endPoint y: 30, distance: 15.7
click at [130, 30] on input "Explora Co-Op Banner Desktop Q3 2025" at bounding box center [172, 30] width 85 height 14
type input "AMA Waterways Co-Op Banner Desktop Q3 2025"
click at [180, 166] on div " Image  " at bounding box center [132, 174] width 204 height 17
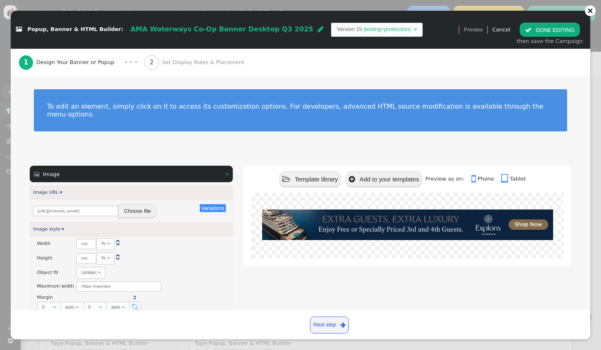
click at [145, 204] on button "Choose file" at bounding box center [137, 211] width 38 height 14
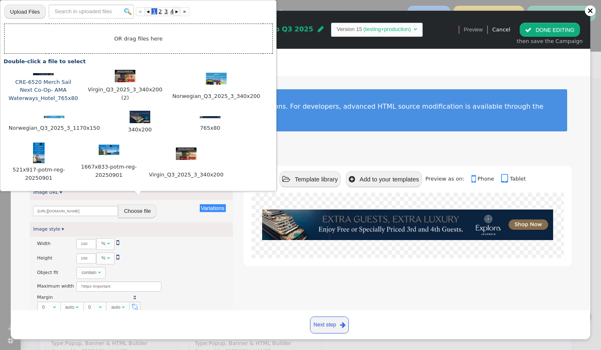
click at [46, 78] on span "CRE-6520 Merch Sail Next Co-Op- AMA Waterways_Hotel_765x80" at bounding box center [43, 90] width 71 height 25
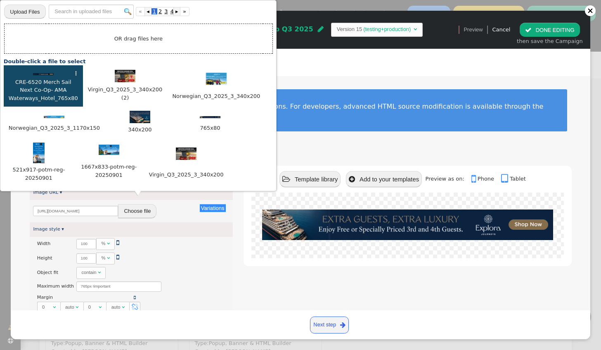
click at [51, 78] on span "CRE-6520 Merch Sail Next Co-Op- AMA Waterways_Hotel_765x80" at bounding box center [43, 90] width 71 height 25
click at [51, 74] on div at bounding box center [43, 73] width 71 height 8
type input "https://cdn.personyze.com/upload/6863/407139424858d93b.png"
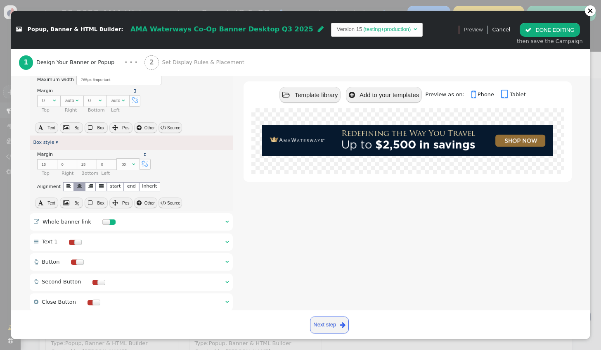
click at [134, 213] on div " Whole banner link  " at bounding box center [132, 221] width 204 height 17
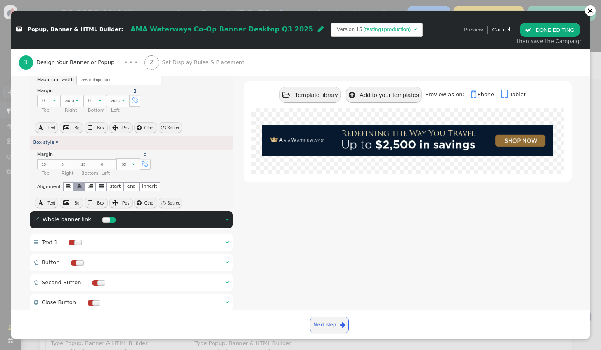
scroll to position [8, 0]
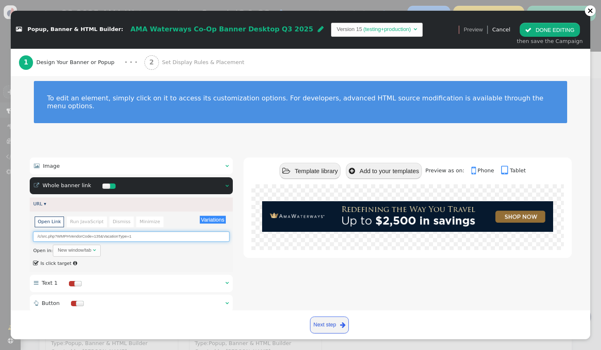
click at [99, 231] on input "/c/src.php?WMPHVendorCode=135&VacationType=1" at bounding box center [131, 236] width 196 height 10
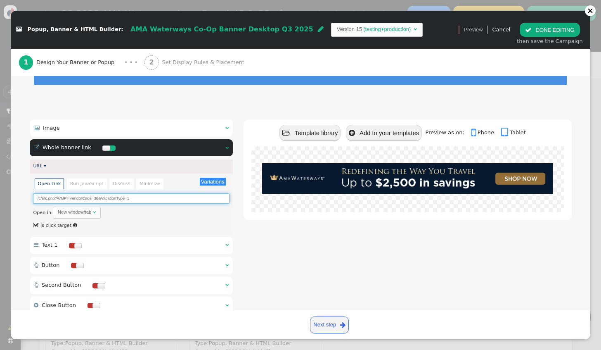
scroll to position [83, 0]
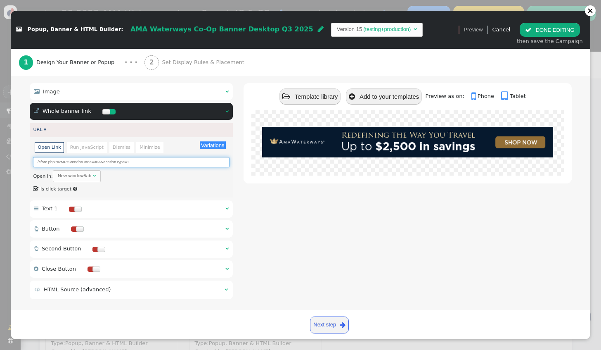
type input "/c/src.php?WMPHVendorCode=36&VacationType=1"
click at [553, 28] on button " DONE EDITING" at bounding box center [550, 30] width 60 height 14
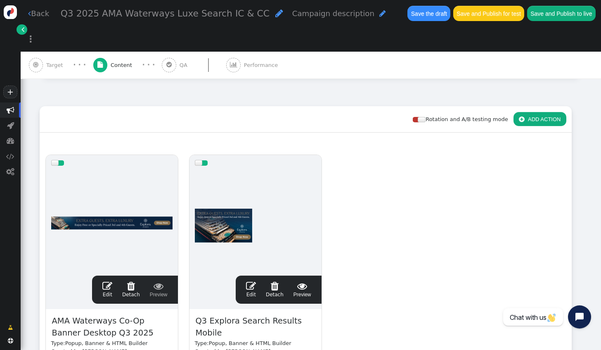
click at [254, 281] on span "" at bounding box center [251, 286] width 10 height 10
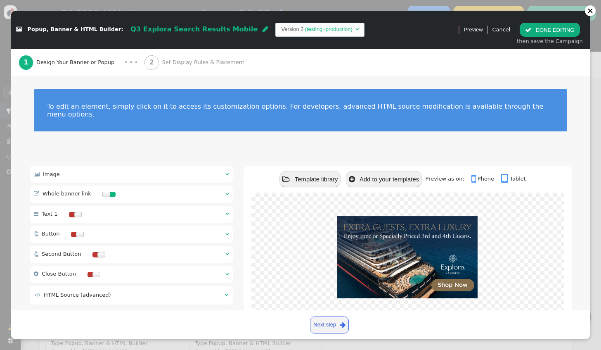
click at [111, 166] on div " Image  " at bounding box center [132, 174] width 204 height 17
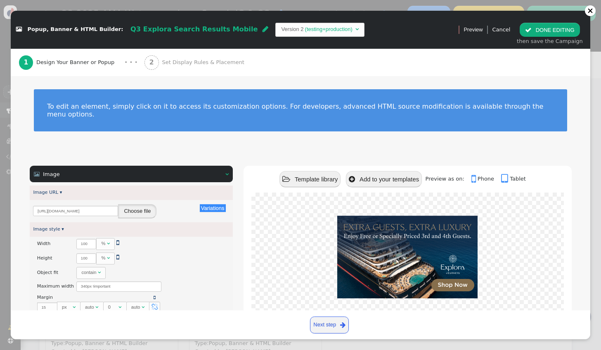
click at [148, 204] on button "Choose file" at bounding box center [137, 211] width 38 height 14
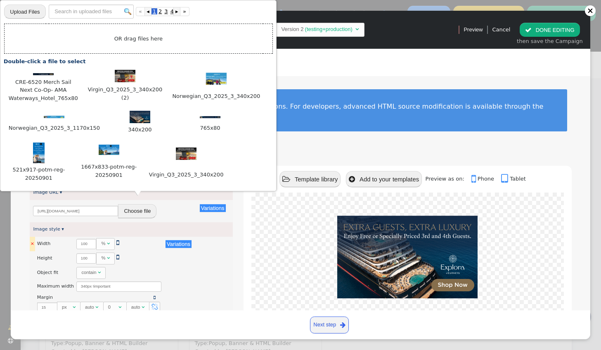
click at [31, 237] on td "×" at bounding box center [33, 244] width 6 height 14
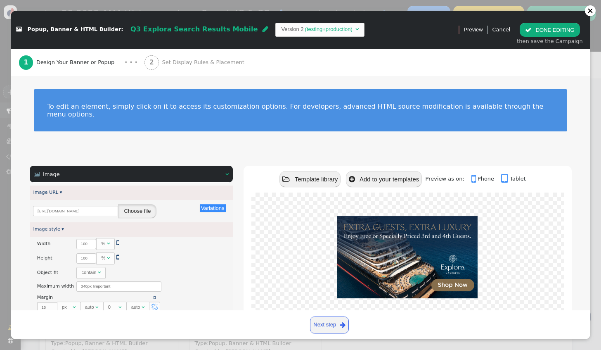
click at [134, 204] on button "Choose file" at bounding box center [137, 211] width 38 height 14
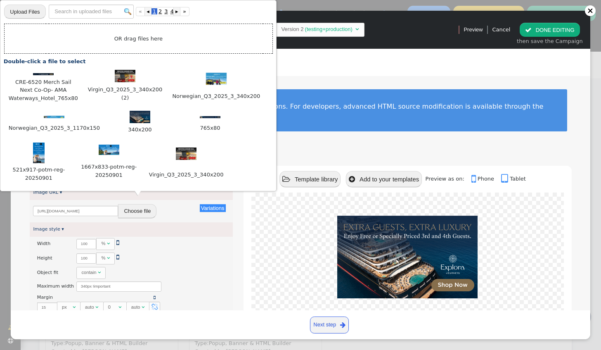
click at [25, 10] on input "file" at bounding box center [24, 11] width 41 height 15
type input "C:\fakepath\CRE-6520 Merch Sail Next Co-Op- AMA Waterways_Hotel_340x200.png"
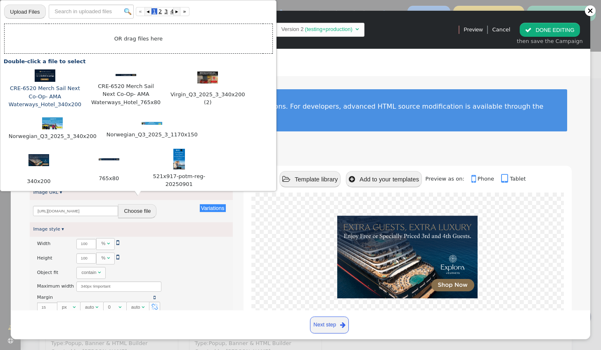
click at [49, 80] on img at bounding box center [45, 75] width 21 height 12
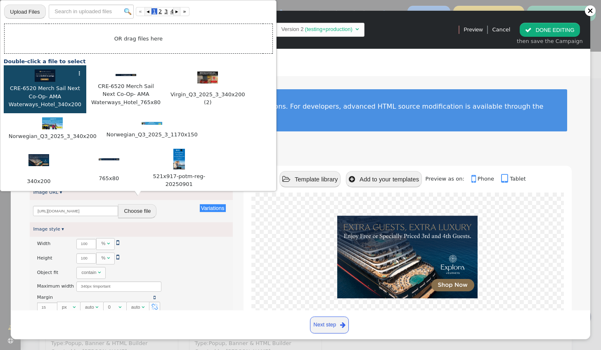
click at [49, 80] on img at bounding box center [45, 75] width 21 height 12
type input "https://cdn.personyze.com/upload/6863/125369c851181d6b.png"
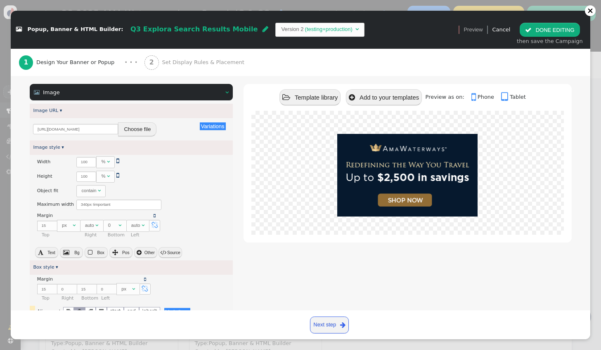
scroll to position [238, 0]
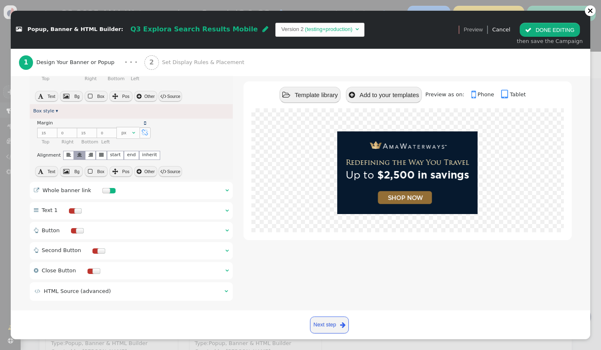
click at [142, 183] on div " Whole banner link  " at bounding box center [132, 190] width 204 height 17
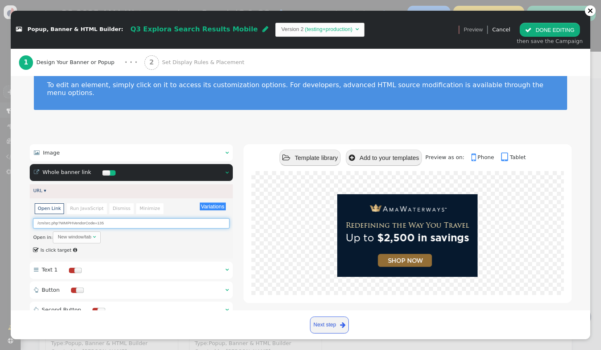
click at [119, 218] on input "/cm/src.php?WMPHVendorCode=135" at bounding box center [131, 223] width 196 height 10
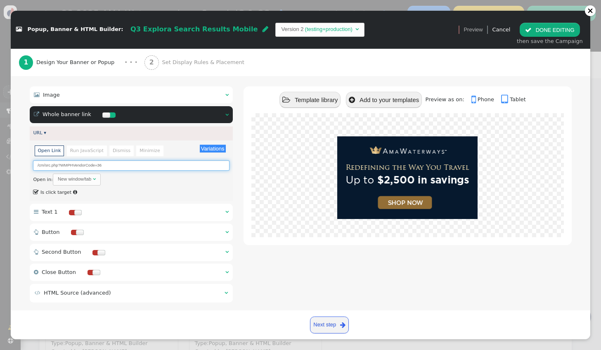
scroll to position [83, 0]
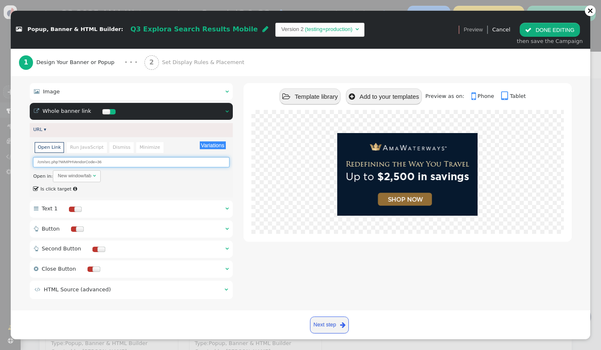
type input "/cm/src.php?WMPHVendorCode=36"
click at [552, 31] on button " DONE EDITING" at bounding box center [550, 30] width 60 height 14
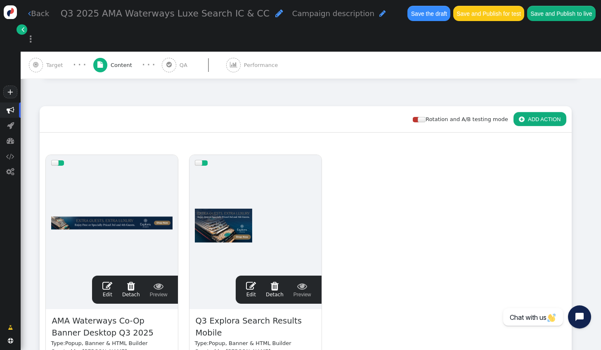
click at [246, 281] on div " Edit  Detach  Preview" at bounding box center [278, 289] width 75 height 17
click at [253, 281] on span "" at bounding box center [251, 286] width 10 height 10
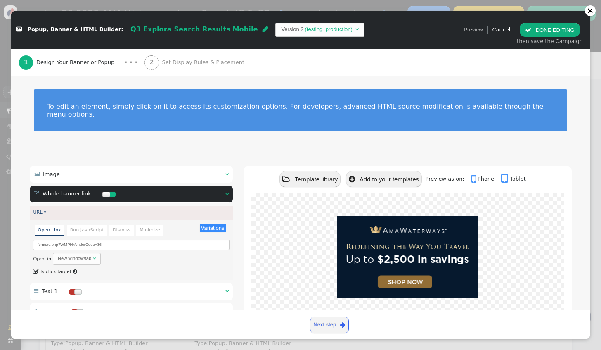
click at [143, 31] on span "Q3 Explora Search Results Mobile" at bounding box center [194, 29] width 128 height 8
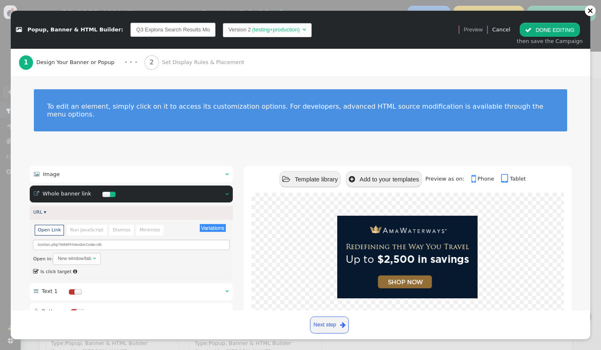
scroll to position [0, 8]
click at [138, 29] on input "Q3 Explora Search Results Mobile" at bounding box center [172, 30] width 85 height 14
click at [138, 30] on input "Q3 Explora Search Results Mobile" at bounding box center [172, 30] width 85 height 14
drag, startPoint x: 138, startPoint y: 30, endPoint x: 126, endPoint y: 33, distance: 12.0
click at [130, 33] on input "Q3 Explora Search Results Mobile" at bounding box center [172, 30] width 85 height 14
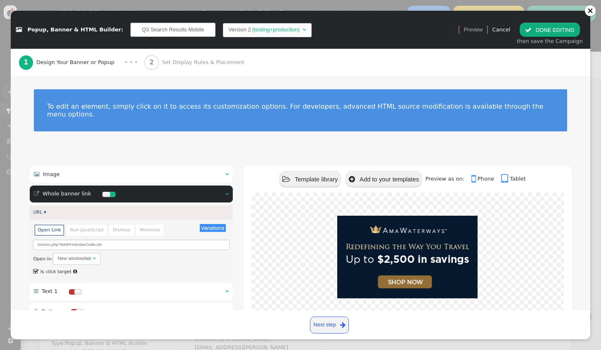
scroll to position [0, 0]
type input "Q3 AMA Waterways Search Results Mobile"
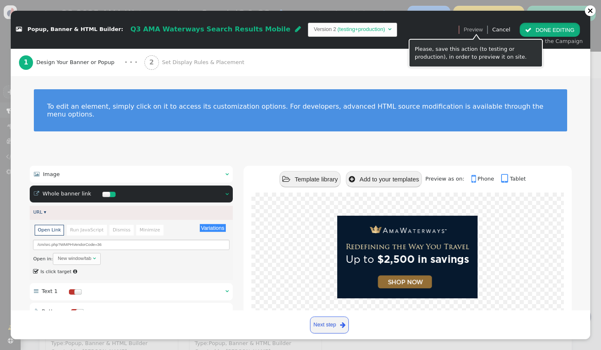
click at [532, 30] on span "" at bounding box center [528, 30] width 7 height 6
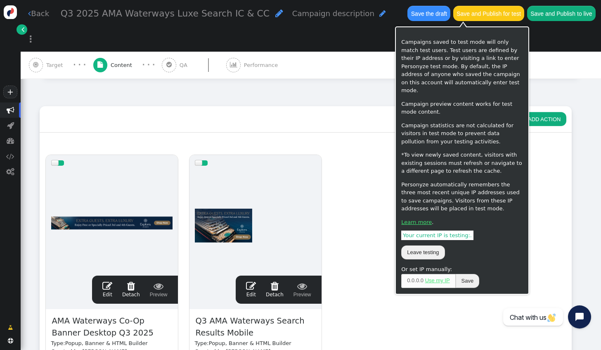
click at [482, 14] on button "Save and Publish for test" at bounding box center [488, 13] width 71 height 15
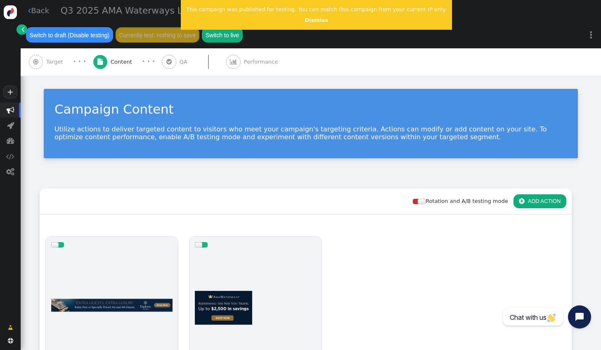
click at [61, 58] on span "Target" at bounding box center [56, 62] width 20 height 8
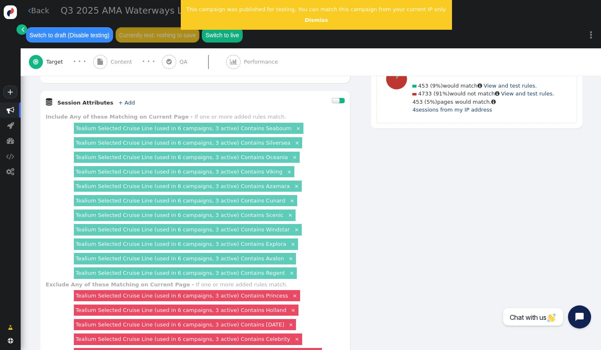
scroll to position [372, 0]
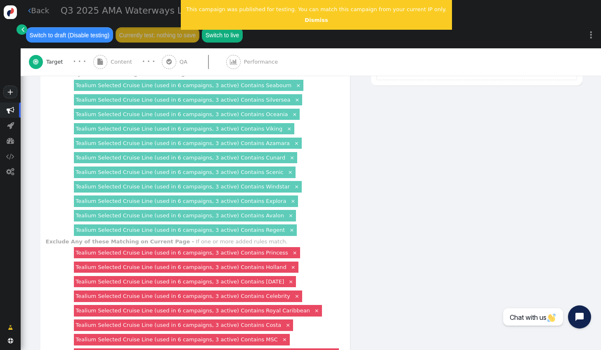
click at [506, 74] on div "AND OR XOR AND     Pages Visited + Add  Include Current Page is Any of - V…" at bounding box center [311, 115] width 543 height 581
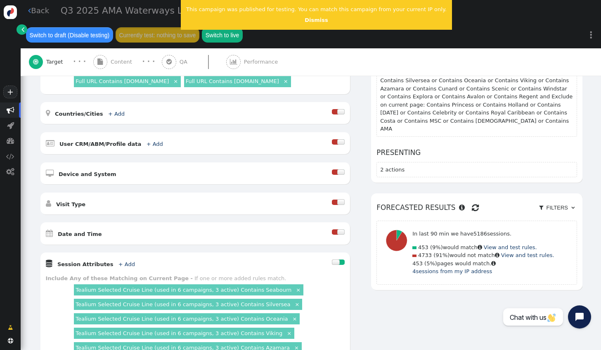
scroll to position [124, 0]
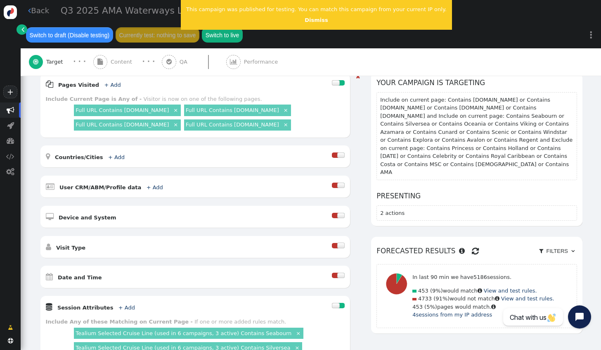
click at [339, 273] on div at bounding box center [341, 275] width 8 height 5
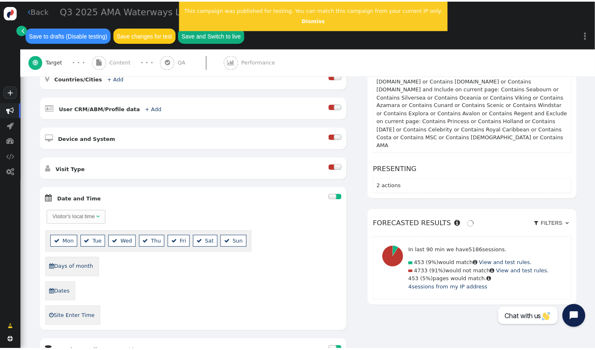
scroll to position [231, 0]
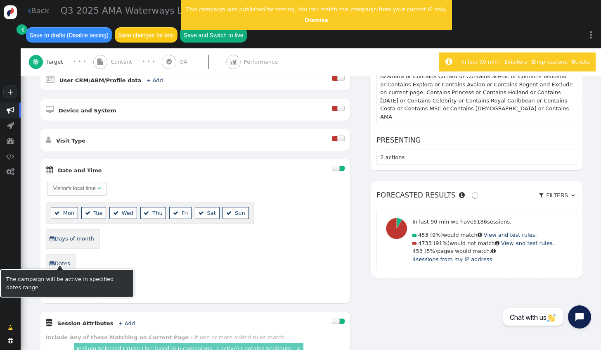
click at [61, 258] on link " Dates" at bounding box center [59, 263] width 21 height 13
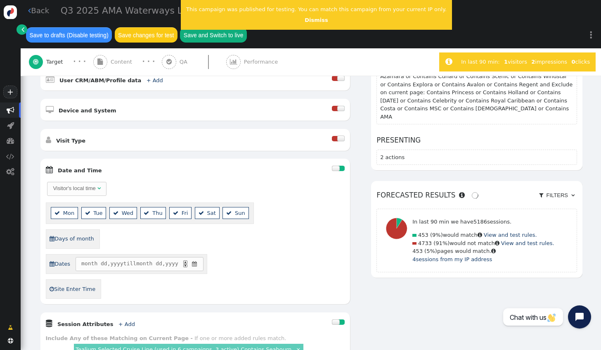
click at [196, 260] on span "" at bounding box center [194, 264] width 7 height 8
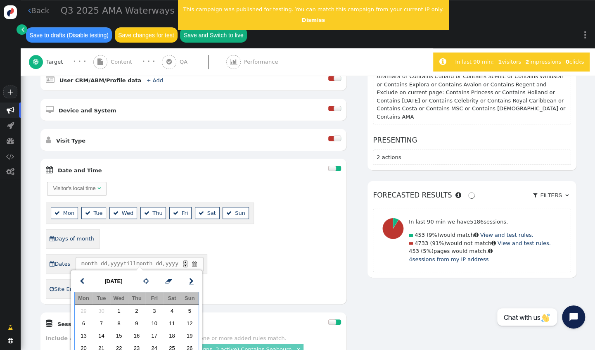
click at [192, 279] on span "" at bounding box center [191, 280] width 5 height 9
drag, startPoint x: 82, startPoint y: 279, endPoint x: 82, endPoint y: 273, distance: 6.6
click at [82, 279] on span "" at bounding box center [82, 280] width 5 height 9
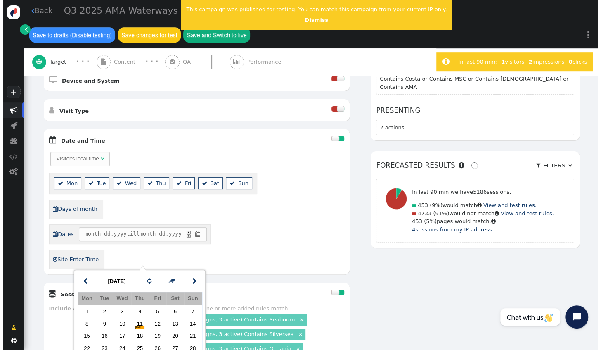
scroll to position [272, 0]
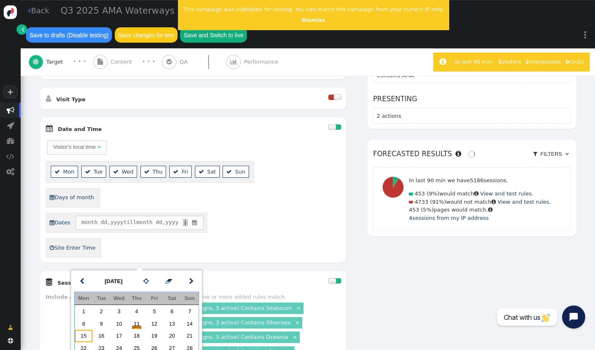
click at [86, 335] on td "15" at bounding box center [84, 335] width 18 height 12
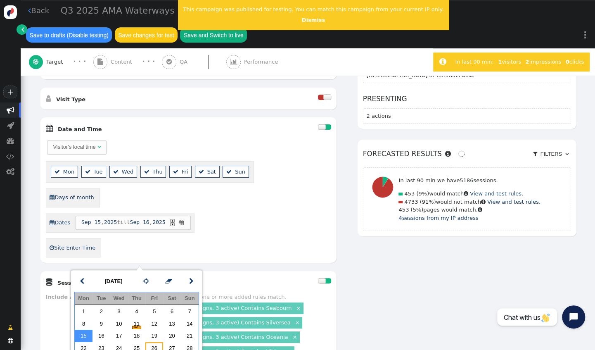
click at [149, 344] on td "26" at bounding box center [154, 348] width 18 height 12
click at [239, 225] on div " Dates Sep 15 , 2025 till Sep 27 , 2025 ▲ ▼ " at bounding box center [188, 223] width 285 height 20
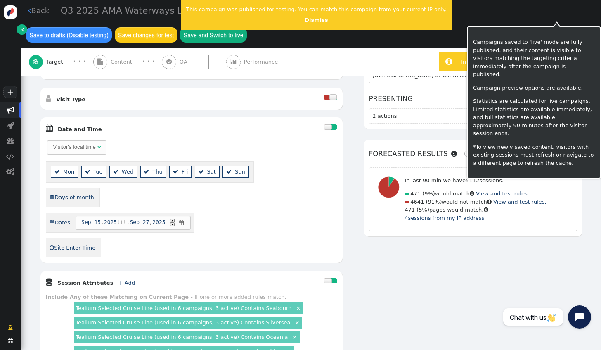
click at [247, 27] on button "Save and Switch to live" at bounding box center [213, 34] width 67 height 15
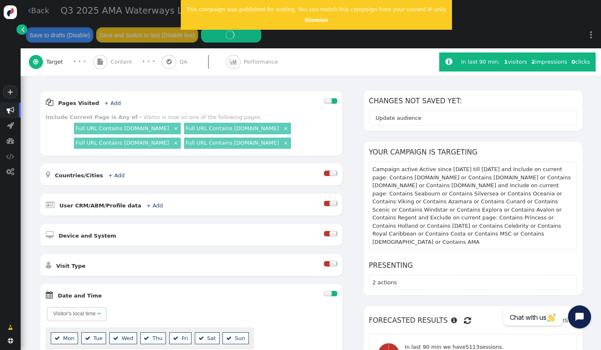
scroll to position [63, 0]
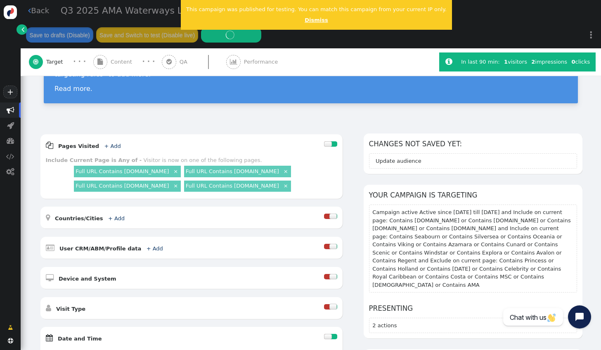
click at [305, 21] on link "Dismiss" at bounding box center [316, 20] width 23 height 6
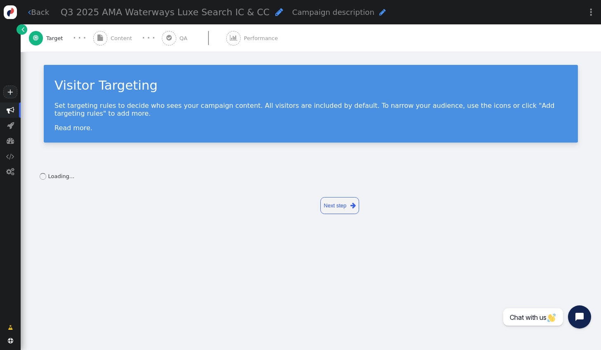
click at [38, 14] on link " Back" at bounding box center [38, 12] width 21 height 11
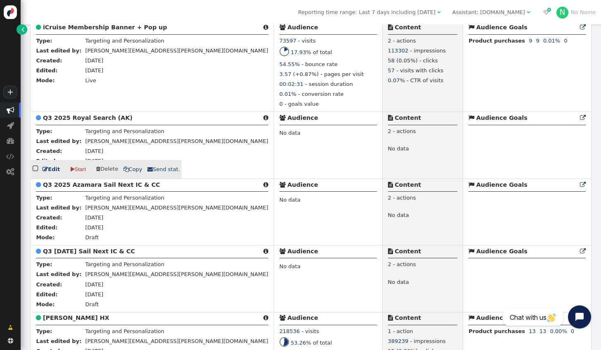
scroll to position [1858, 0]
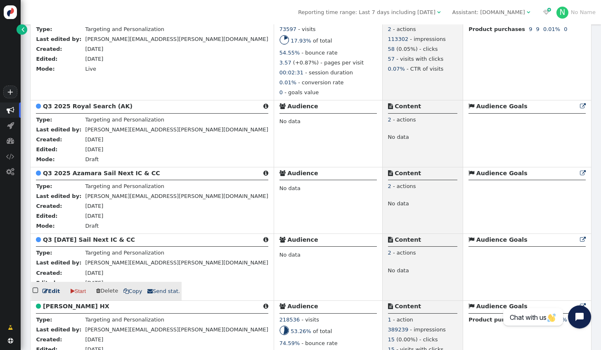
click at [50, 295] on link " Edit" at bounding box center [51, 291] width 17 height 8
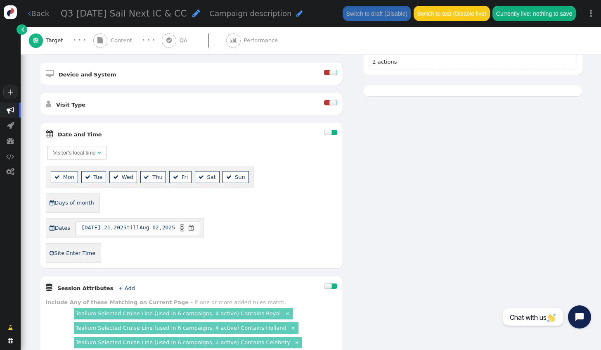
scroll to position [248, 0]
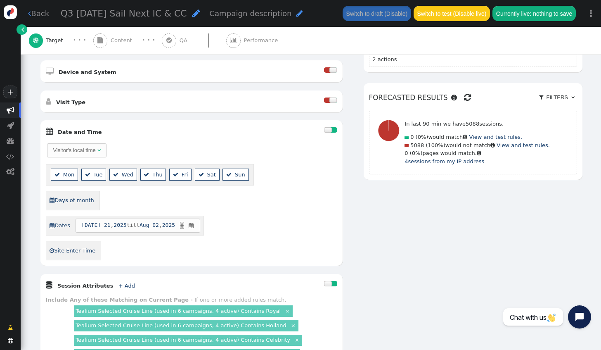
click at [123, 16] on span "Q3 2025 Carnival Sail Next IC & CC" at bounding box center [124, 13] width 126 height 10
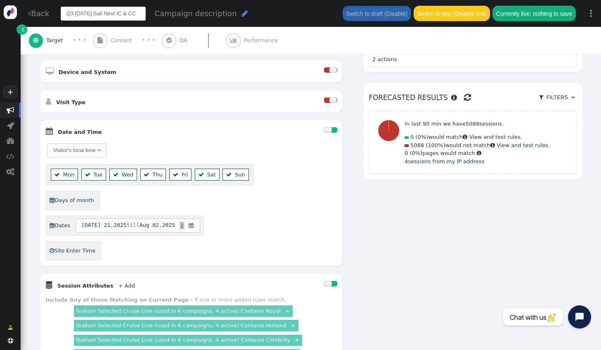
scroll to position [0, 12]
click at [123, 16] on input "Q3 2025 Carnival Sail Next IC & CC" at bounding box center [103, 14] width 85 height 14
drag, startPoint x: 94, startPoint y: 17, endPoint x: 75, endPoint y: 17, distance: 19.0
click at [75, 17] on input "Q3 2025 Carnival Sail Next IC & CC" at bounding box center [103, 14] width 85 height 14
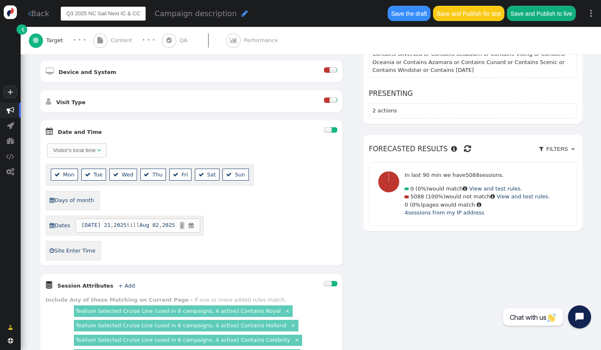
type input "Q3 2025 NCL Sail Next IC & CC"
click at [371, 232] on div "AND OR XOR AND     Pages Visited + Add  Include Current Page is Any of - V…" at bounding box center [311, 268] width 543 height 683
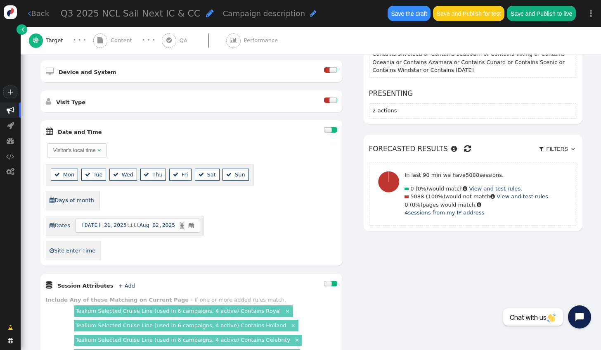
click at [325, 127] on div at bounding box center [328, 129] width 8 height 5
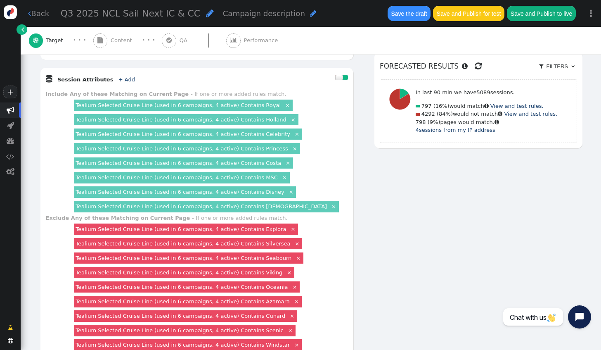
scroll to position [372, 0]
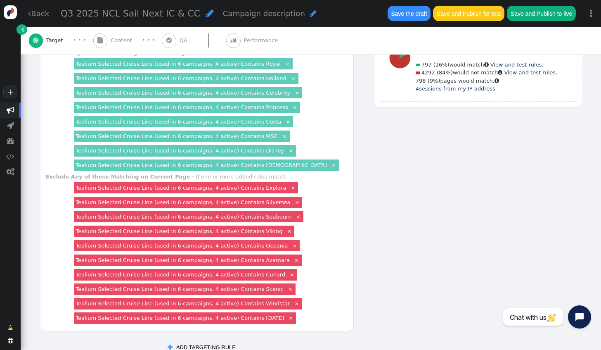
click at [243, 315] on link "Tealium Selected Cruise Line (used in 6 campaigns, 4 active) Contains Carnival" at bounding box center [180, 318] width 209 height 6
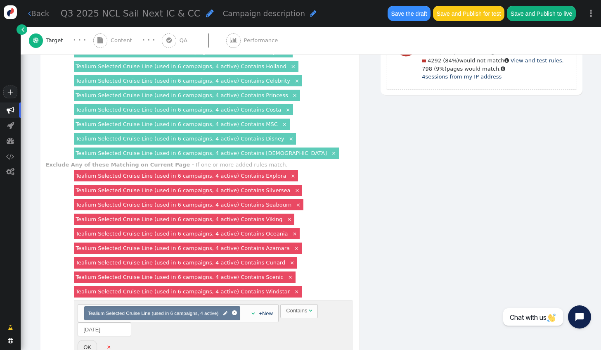
scroll to position [413, 0]
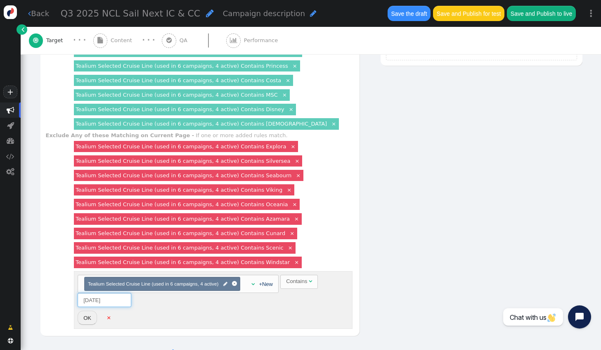
drag, startPoint x: 110, startPoint y: 295, endPoint x: 68, endPoint y: 290, distance: 42.4
click at [68, 290] on div "Exclude Any of these Matching on Current Page - If one or more added rules matc…" at bounding box center [200, 230] width 309 height 199
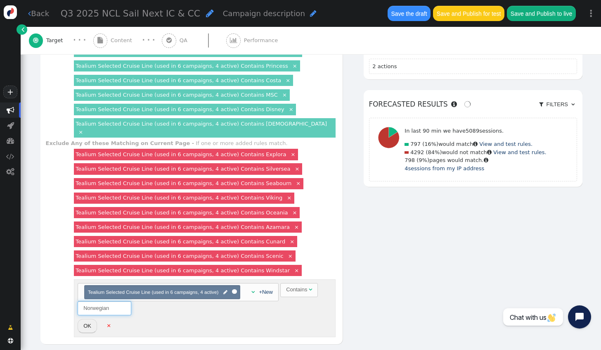
type input "Norwegian"
click at [85, 319] on button "OK" at bounding box center [87, 326] width 19 height 14
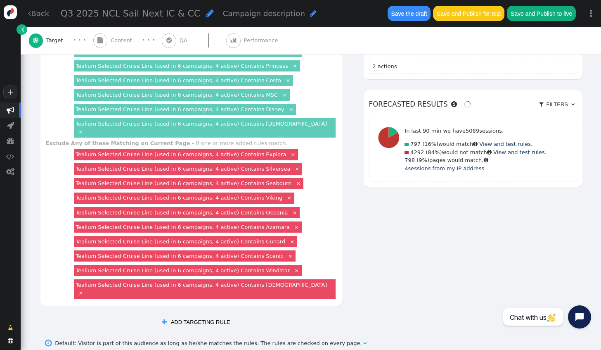
click at [251, 121] on link "Tealium Selected Cruise Line (used in 6 campaigns, 4 active) Contains Norwegian" at bounding box center [201, 124] width 251 height 6
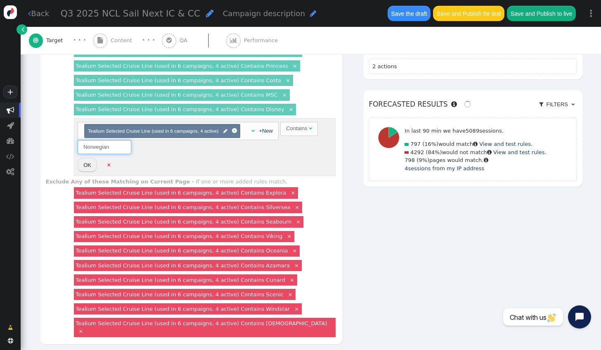
drag, startPoint x: 113, startPoint y: 141, endPoint x: 73, endPoint y: 138, distance: 39.7
click at [73, 138] on div "Choose container(s) Tealium Selected Cruise Line (used in 6 campaigns, 4 active…" at bounding box center [205, 146] width 265 height 61
type input "Carnival"
click at [310, 185] on div "Tealium Selected Cruise Line (used in 6 campaigns, 4 active) Contains Explora ×…" at bounding box center [205, 261] width 265 height 153
click at [85, 159] on button "OK" at bounding box center [87, 165] width 19 height 14
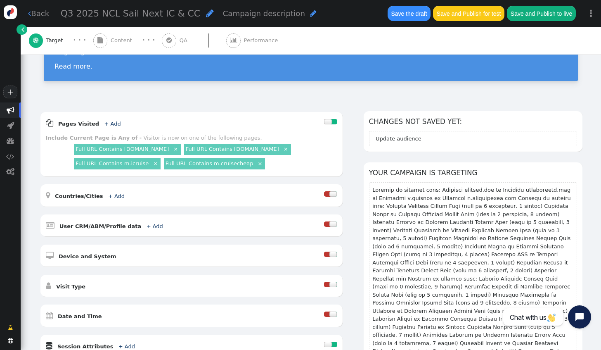
scroll to position [0, 0]
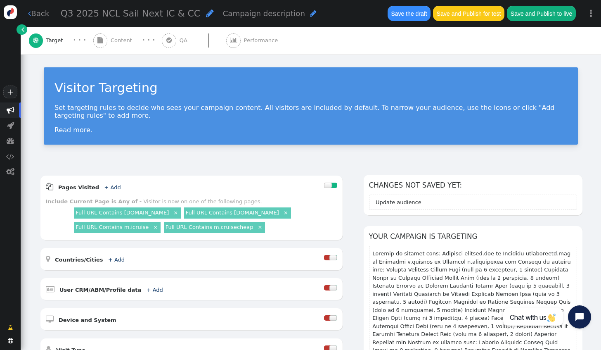
click at [108, 42] on div " Content" at bounding box center [114, 40] width 42 height 27
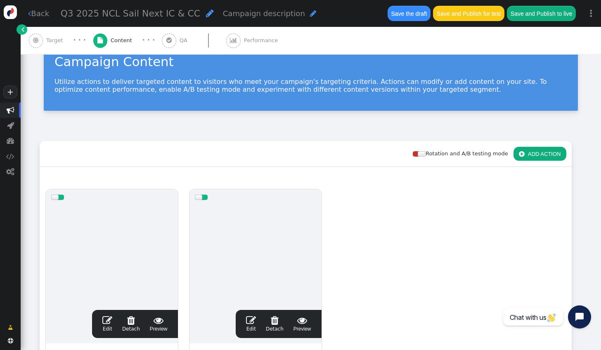
scroll to position [83, 0]
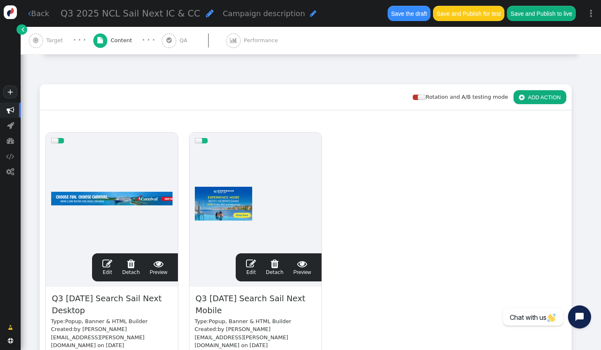
click at [254, 265] on span "" at bounding box center [251, 263] width 10 height 10
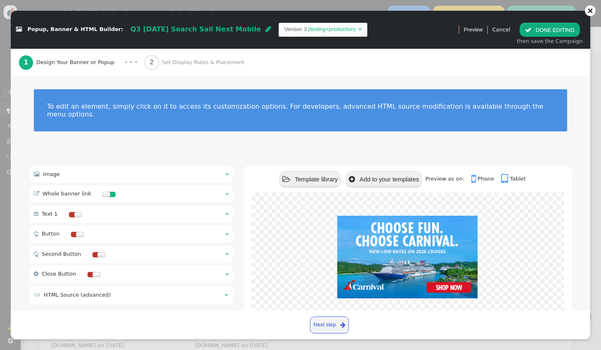
click at [102, 168] on div " Image  " at bounding box center [132, 174] width 204 height 17
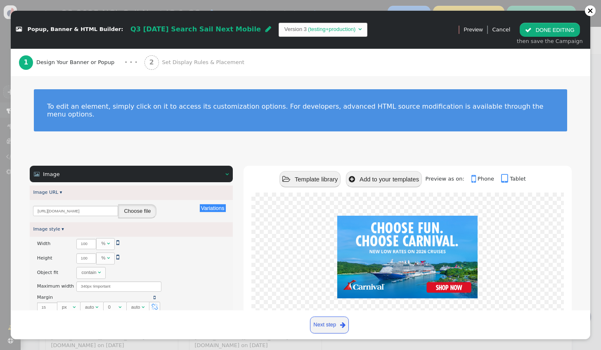
click at [147, 204] on button "Choose file" at bounding box center [137, 211] width 38 height 14
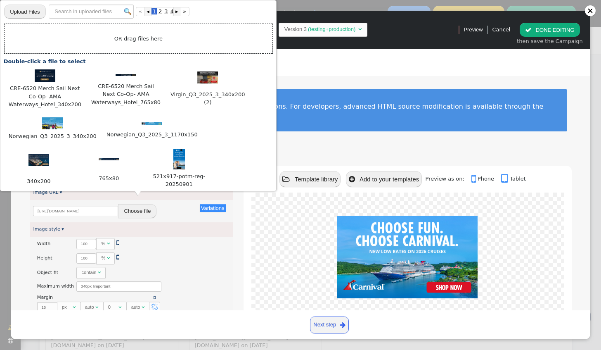
click at [31, 12] on input "file" at bounding box center [24, 11] width 41 height 15
type input "C:\fakepath\CRE-6521 NCL Sail Next Co-Op Merch banner_340x200 Cruise.jpg"
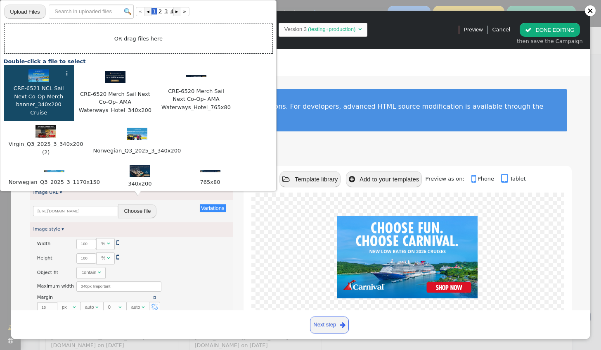
click at [37, 74] on img at bounding box center [38, 75] width 21 height 12
type input "https://cdn.personyze.com/upload/6863/b4083d6009d1637c.jpeg"
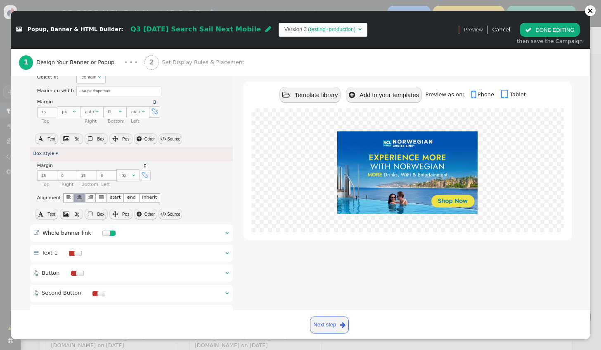
scroll to position [206, 0]
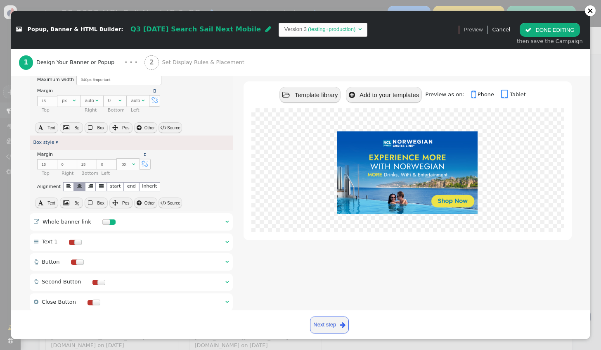
click at [148, 214] on div " Whole banner link  " at bounding box center [132, 221] width 204 height 17
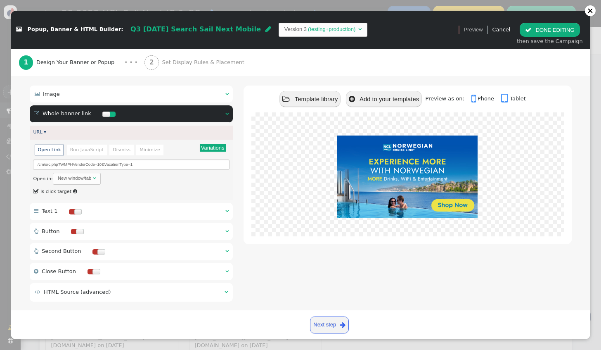
scroll to position [83, 0]
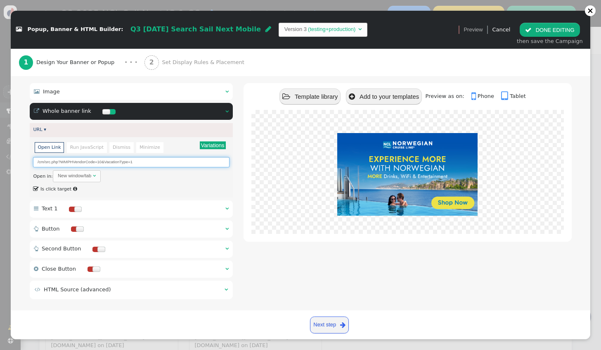
click at [101, 157] on input "/cm/src.php?WMPHVendorCode=10&VacationType=1" at bounding box center [131, 162] width 196 height 10
type input "/cm/src.php?WMPHVendorCode=14&VacationType=1"
click at [547, 33] on button " DONE EDITING" at bounding box center [550, 30] width 60 height 14
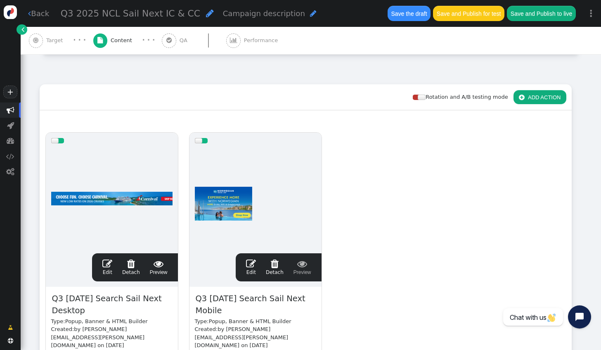
click at [108, 265] on span "" at bounding box center [107, 263] width 10 height 10
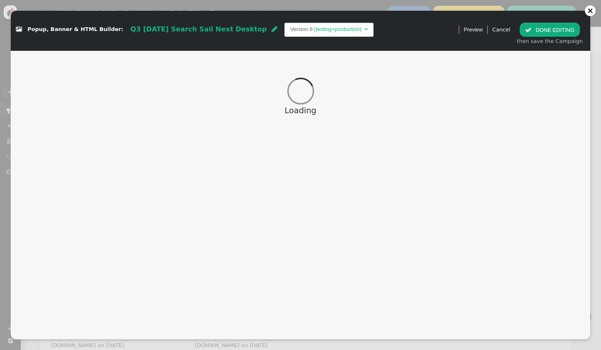
click at [154, 28] on span "Q3 2025 Carnival Search Sail Next Desktop" at bounding box center [198, 29] width 136 height 8
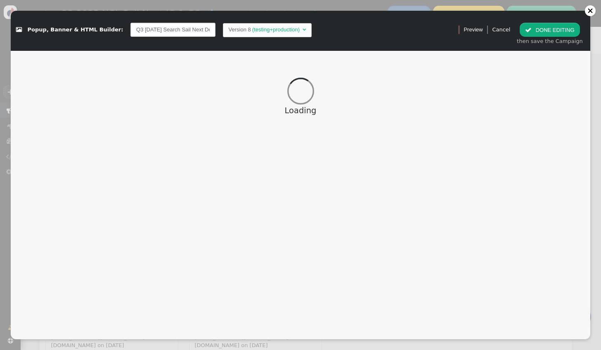
scroll to position [0, 31]
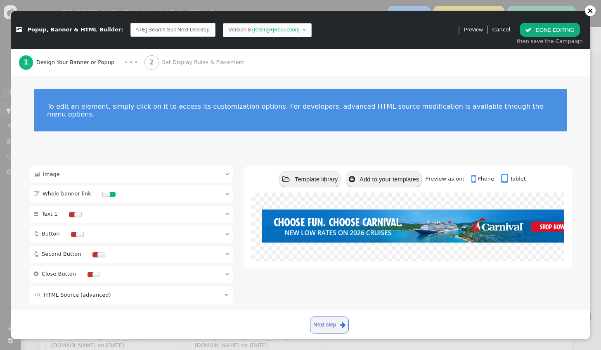
click at [131, 30] on input "Q3 2025 Carnival Search Sail Next Desktop" at bounding box center [172, 30] width 85 height 14
drag, startPoint x: 130, startPoint y: 30, endPoint x: 144, endPoint y: 30, distance: 13.2
click at [144, 30] on input "Q3 2025 Carnival Search Sail Next Desktop" at bounding box center [172, 30] width 85 height 14
type input "Q3 2025 NCL Search Sail Next Desktop"
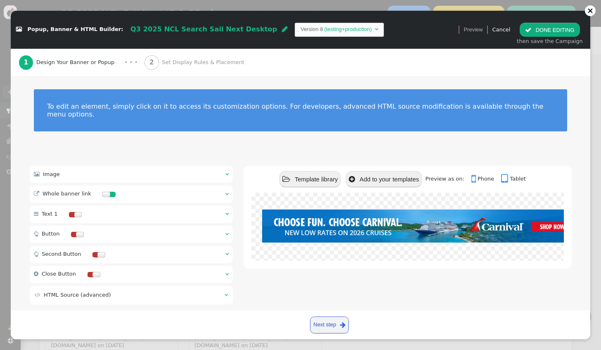
click at [130, 135] on div "To edit an element, simply click on it to access its customization options. For…" at bounding box center [301, 115] width 580 height 79
click at [130, 166] on div " Image  " at bounding box center [132, 174] width 204 height 17
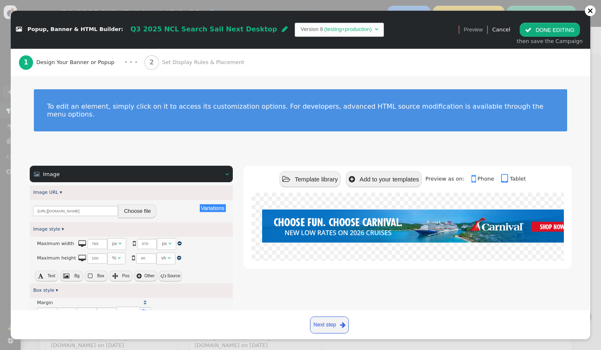
click at [144, 204] on button "Choose file" at bounding box center [137, 211] width 38 height 14
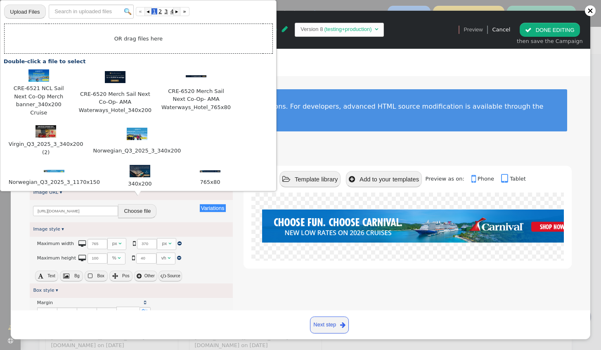
click at [31, 226] on div "Image style ▾" at bounding box center [132, 229] width 204 height 14
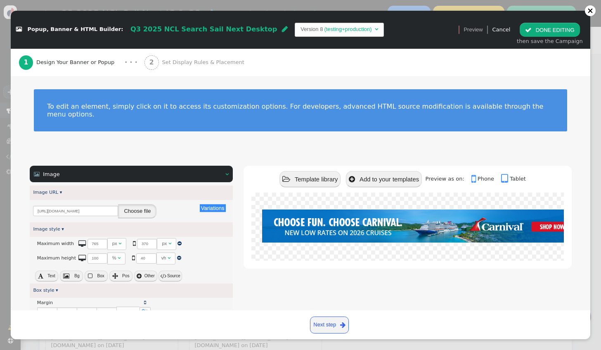
click at [124, 204] on button "Choose file" at bounding box center [137, 211] width 38 height 14
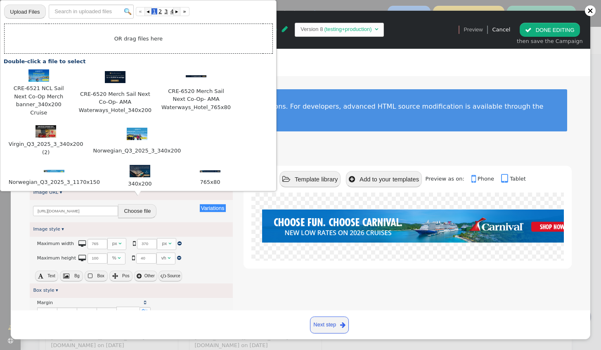
click at [31, 5] on input "file" at bounding box center [24, 11] width 41 height 15
type input "C:\fakepath\CRE-6521 NCL Sail Next Co-Op Merch banner_765x80 Cruise (1).jpg"
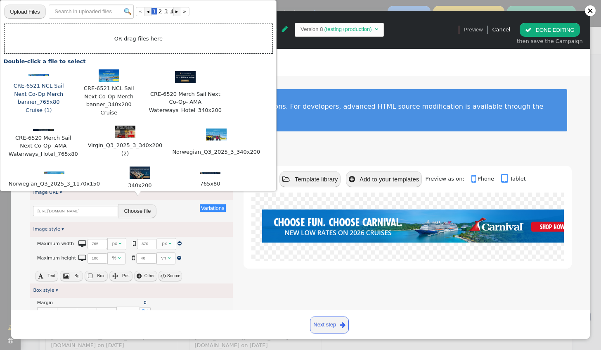
click at [46, 68] on li "⋮ CRE-6521 NCL Sail Next Co-Op Merch banner_765x80 Cruise (1)" at bounding box center [39, 93] width 70 height 56
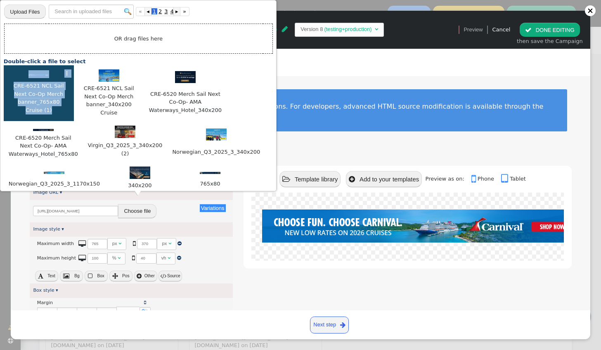
click at [46, 68] on li "⋮ CRE-6521 NCL Sail Next Co-Op Merch banner_765x80 Cruise (1)" at bounding box center [39, 93] width 70 height 56
type input "https://cdn.personyze.com/upload/6863/10658432259559f2.jpeg"
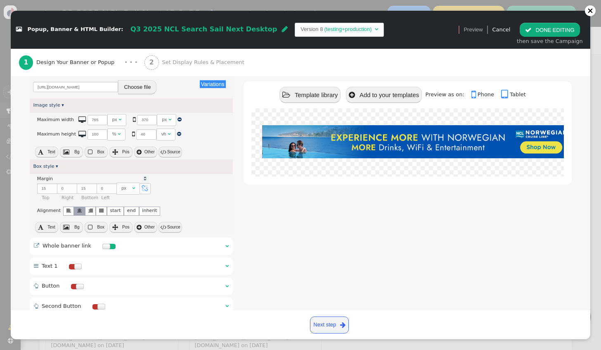
scroll to position [165, 0]
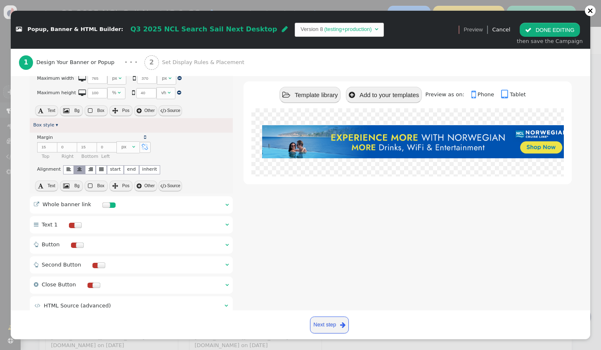
click at [179, 197] on div " Whole banner link  " at bounding box center [132, 204] width 204 height 17
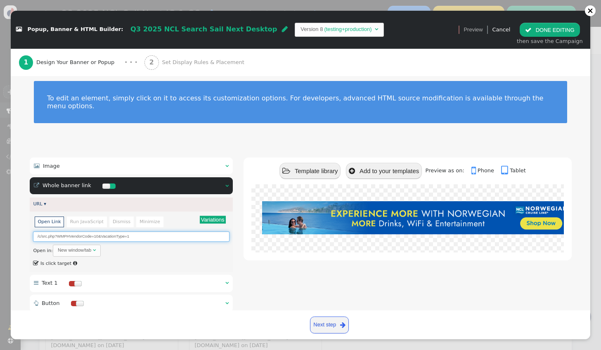
click at [97, 231] on input "/c/src.php?WMPHVendorCode=10&VacationType=1" at bounding box center [131, 236] width 196 height 10
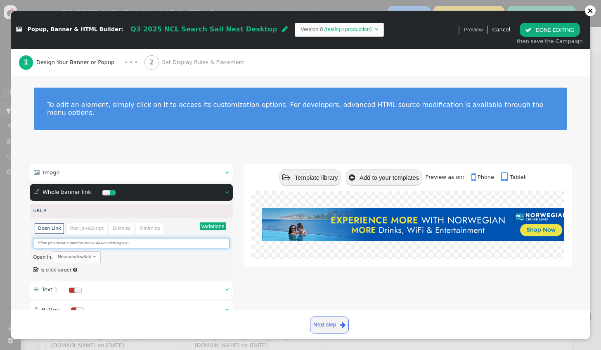
scroll to position [0, 0]
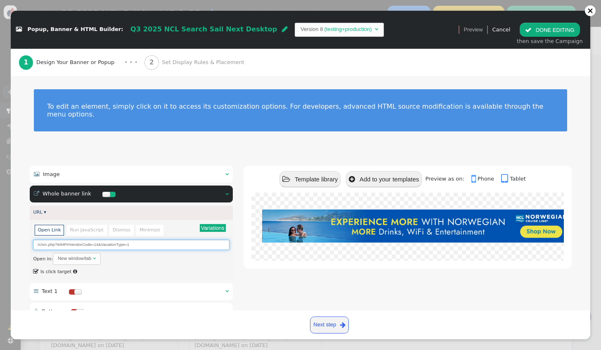
type input "/c/src.php?WMPHVendorCode=14&VacationType=1"
click at [542, 28] on button " DONE EDITING" at bounding box center [550, 30] width 60 height 14
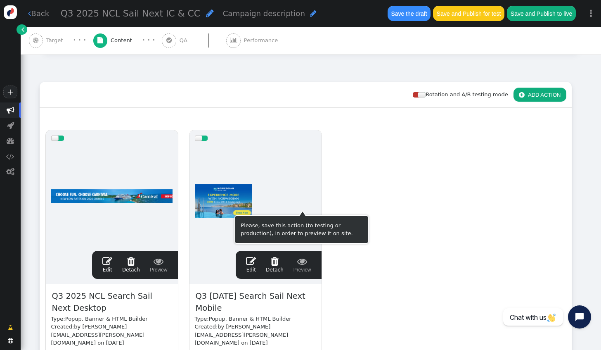
scroll to position [83, 0]
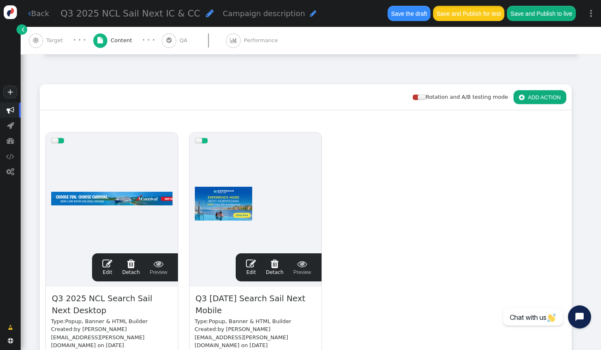
click at [476, 17] on button "Save and Publish for test" at bounding box center [468, 13] width 71 height 15
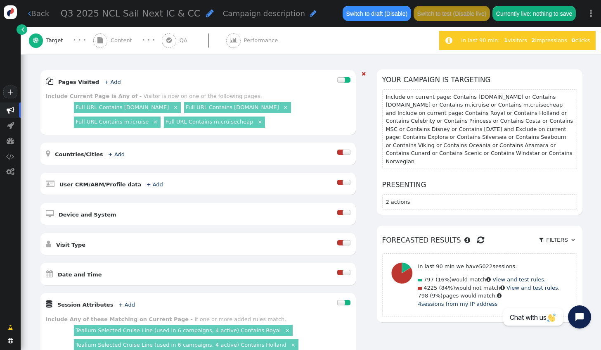
scroll to position [124, 0]
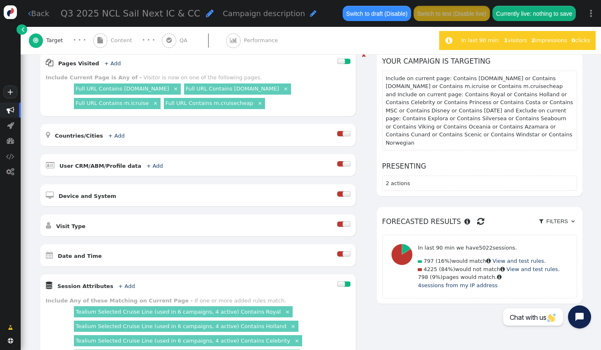
click at [343, 251] on div at bounding box center [347, 253] width 8 height 5
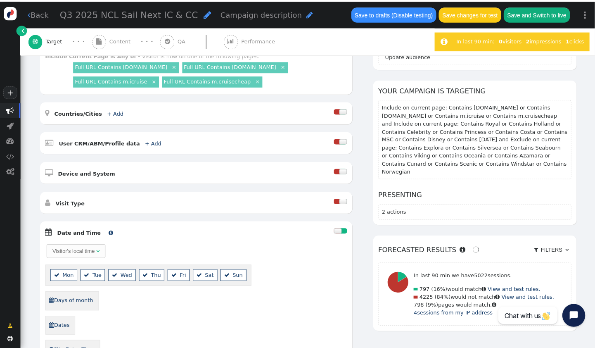
scroll to position [165, 0]
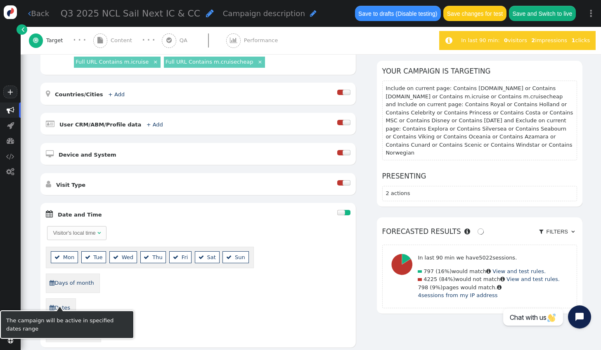
click at [59, 301] on link " Dates" at bounding box center [59, 307] width 21 height 13
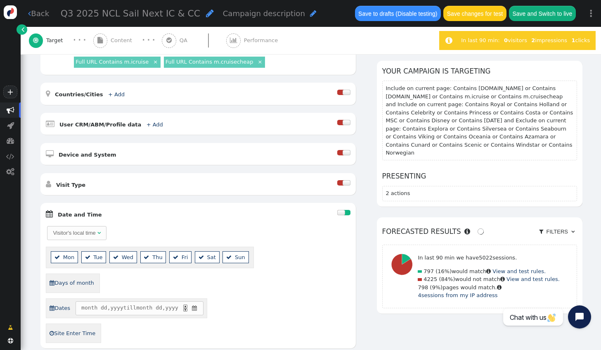
click at [195, 304] on span "" at bounding box center [194, 308] width 7 height 8
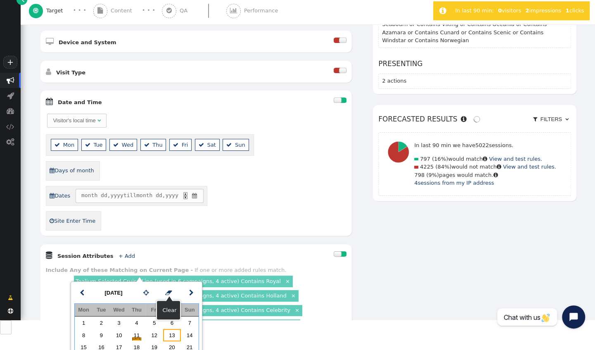
scroll to position [41, 0]
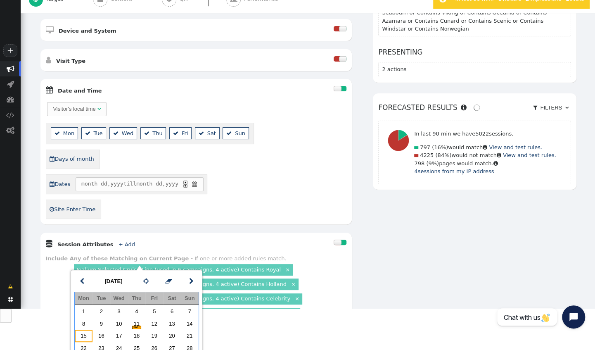
click at [86, 338] on td "15" at bounding box center [84, 335] width 18 height 12
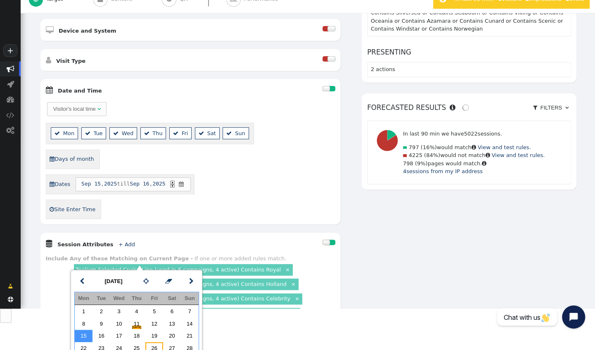
click at [150, 347] on td "26" at bounding box center [154, 348] width 18 height 12
click at [254, 184] on div " Dates Sep 15 , 2025 till Sep 27 , 2025 ▲ ▼ " at bounding box center [190, 184] width 289 height 20
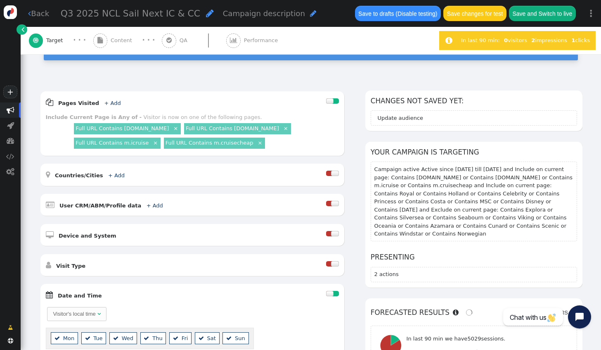
scroll to position [83, 0]
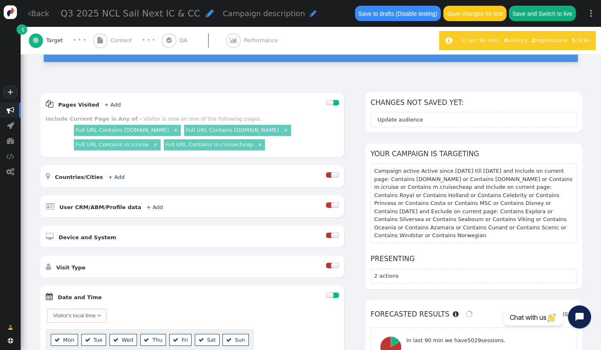
click at [111, 43] on span "Content" at bounding box center [123, 40] width 25 height 8
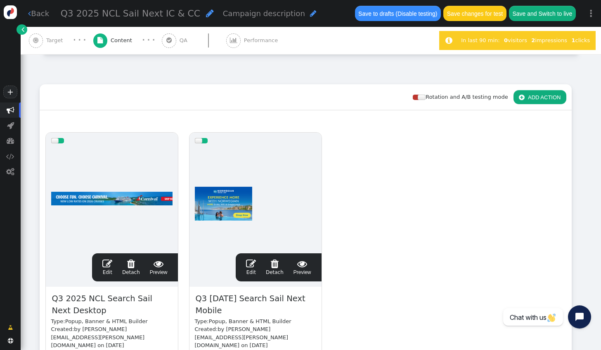
click at [252, 264] on span "" at bounding box center [251, 263] width 10 height 10
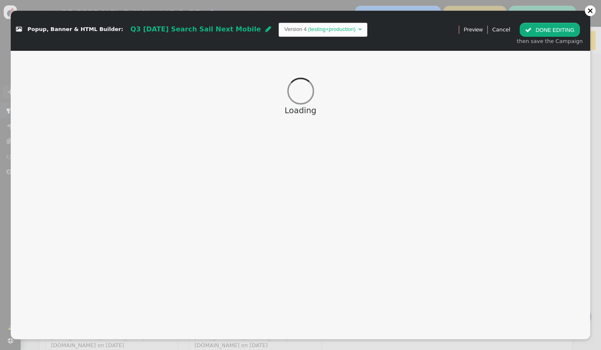
click at [61, 28] on span "Popup, Banner & HTML Builder:" at bounding box center [76, 29] width 96 height 6
click at [155, 28] on span "Q3 2025 Carnival Search Sail Next Mobile" at bounding box center [195, 29] width 130 height 8
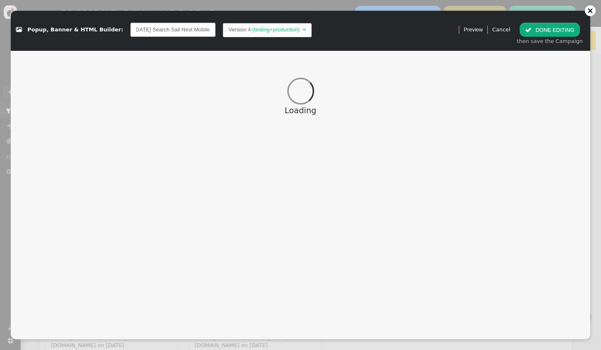
click at [146, 32] on input "Q3 2025 Carnival Search Sail Next Mobile" at bounding box center [172, 30] width 85 height 14
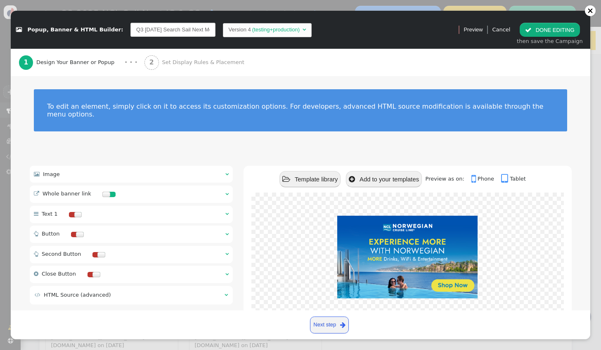
drag, startPoint x: 134, startPoint y: 29, endPoint x: 143, endPoint y: 35, distance: 11.0
click at [143, 35] on input "Q3 2025 Carnival Search Sail Next Mobile" at bounding box center [172, 30] width 85 height 14
type input "Q3 2025 NCL Search Sail Next Mobile"
click at [548, 31] on button " DONE EDITING" at bounding box center [550, 30] width 60 height 14
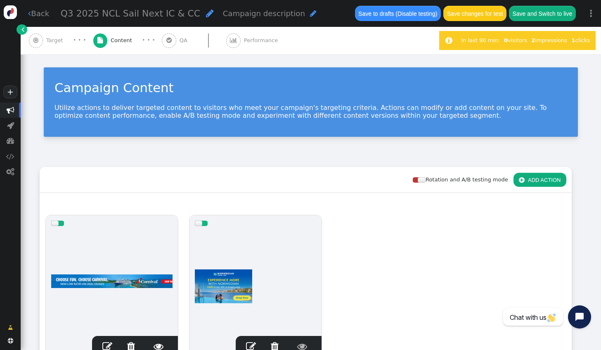
click at [57, 42] on span "Target" at bounding box center [56, 40] width 20 height 8
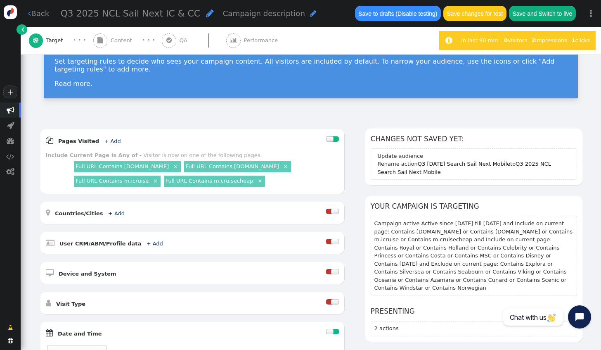
scroll to position [83, 0]
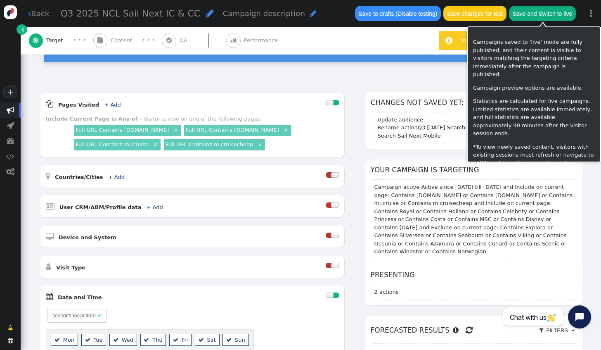
click at [533, 11] on button "Save and Switch to live" at bounding box center [542, 13] width 67 height 15
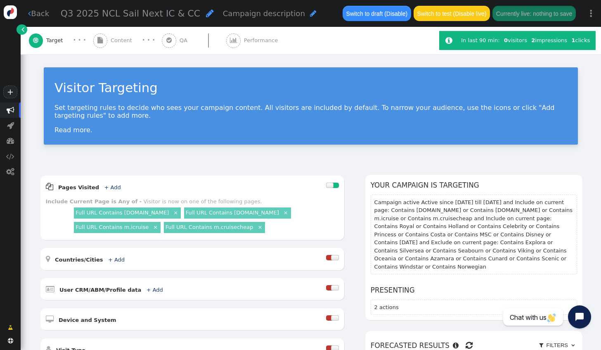
click at [44, 16] on link " Back" at bounding box center [38, 13] width 21 height 11
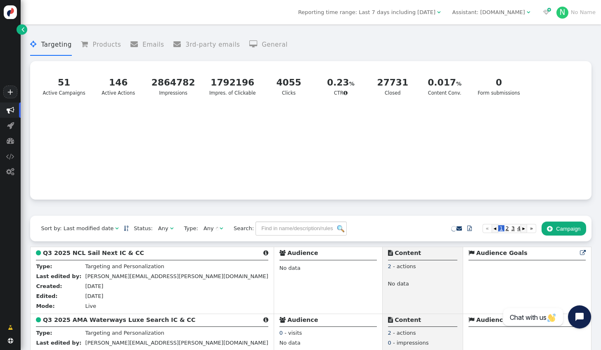
scroll to position [124, 0]
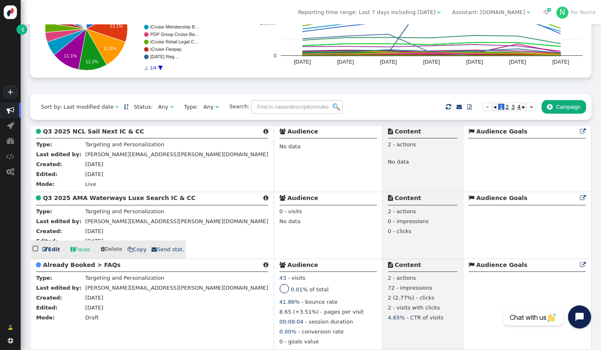
click at [52, 254] on link " Edit" at bounding box center [51, 249] width 17 height 8
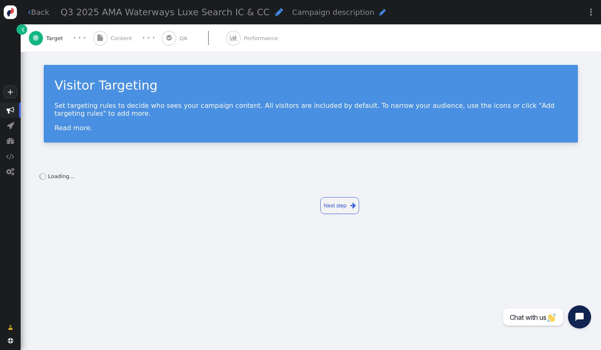
click at [187, 15] on span "Q3 2025 AMA Waterways Luxe Search IC & CC" at bounding box center [165, 12] width 209 height 10
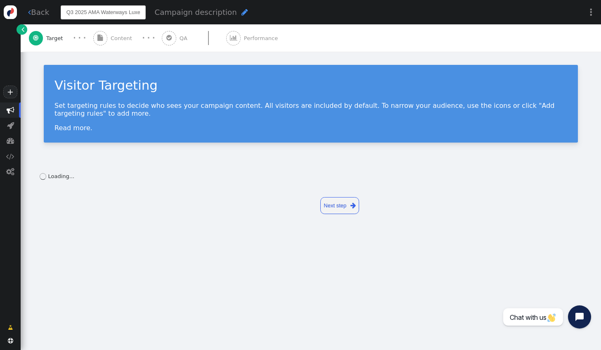
scroll to position [0, 40]
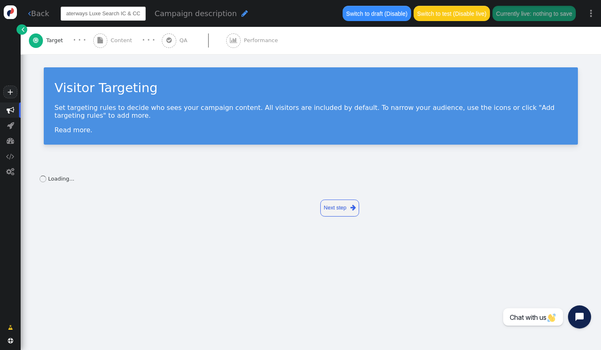
click at [116, 16] on input "Q3 2025 AMA Waterways Luxe Search IC & CC" at bounding box center [103, 14] width 85 height 14
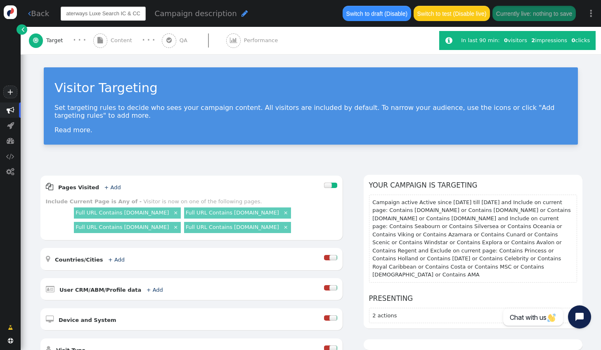
drag, startPoint x: 100, startPoint y: 15, endPoint x: 88, endPoint y: 16, distance: 11.6
click at [88, 16] on input "Q3 2025 AMA Waterways Luxe Search IC & CC" at bounding box center [103, 14] width 85 height 14
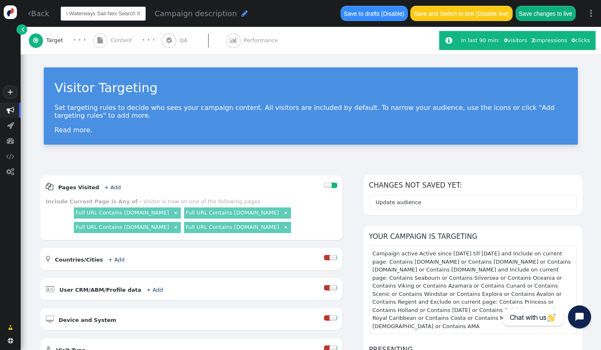
type input "Q3 2025 AMA Waterways Sail Next Search IC & CC"
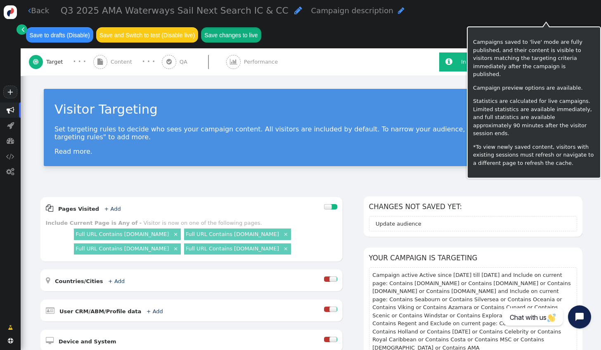
click at [534, 20] on div " Back Q3 2025 AMA Waterways Sail Next Search IC & CC  Campaign description  …" at bounding box center [311, 24] width 581 height 48
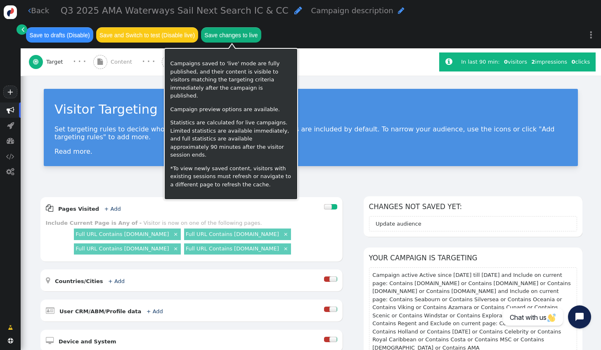
click at [246, 33] on button "Save changes to live" at bounding box center [231, 34] width 60 height 15
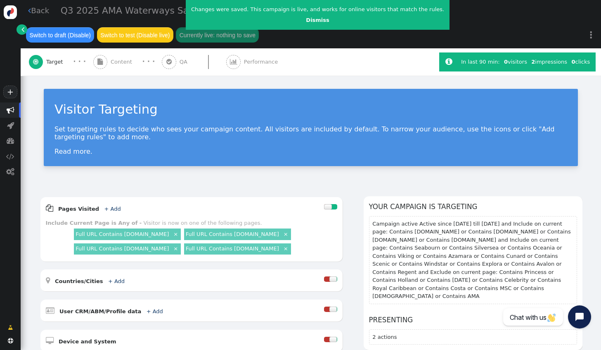
click at [37, 10] on link " Back" at bounding box center [38, 10] width 21 height 11
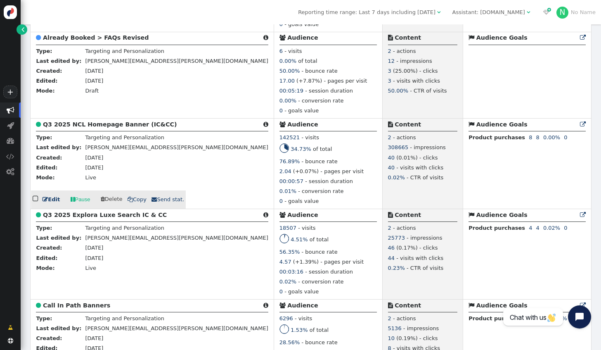
scroll to position [538, 0]
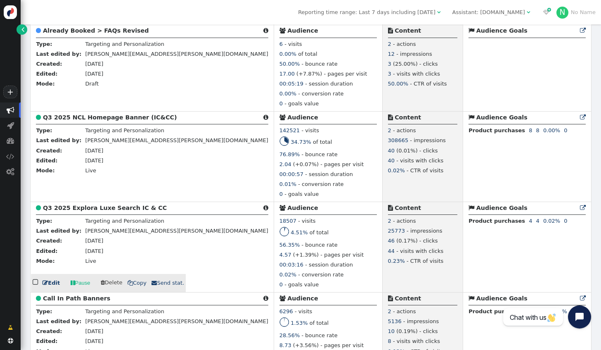
click at [51, 287] on link " Edit" at bounding box center [51, 283] width 17 height 8
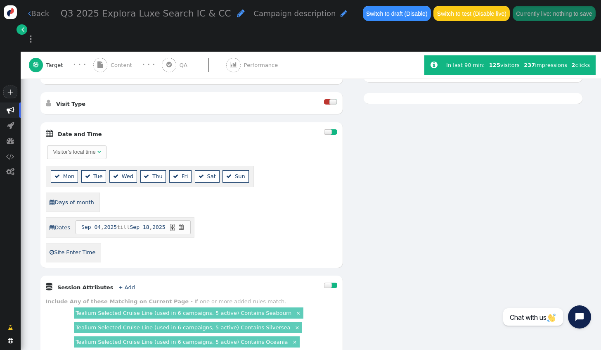
scroll to position [289, 0]
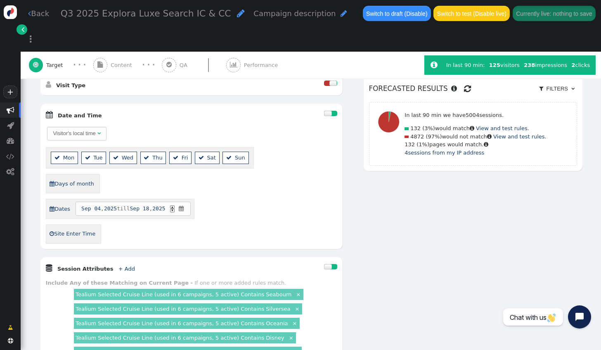
click at [37, 14] on link " Back" at bounding box center [38, 13] width 21 height 11
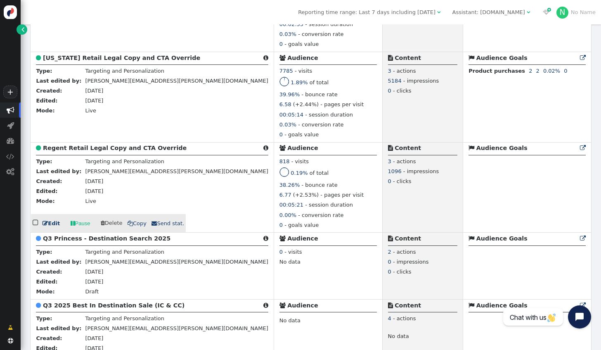
scroll to position [1363, 0]
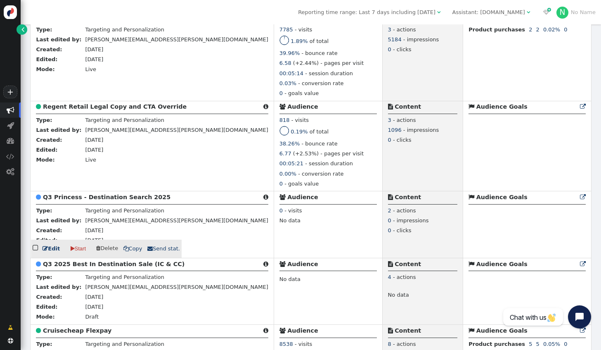
click at [55, 253] on link " Edit" at bounding box center [51, 248] width 17 height 8
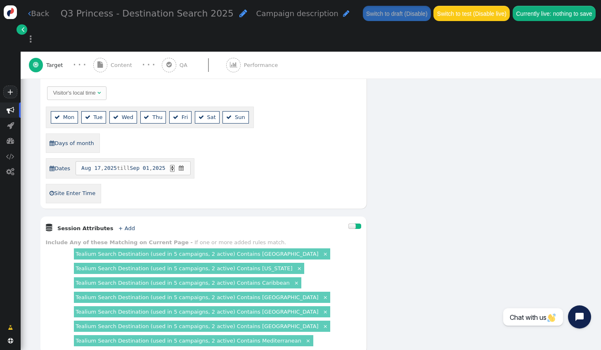
scroll to position [330, 0]
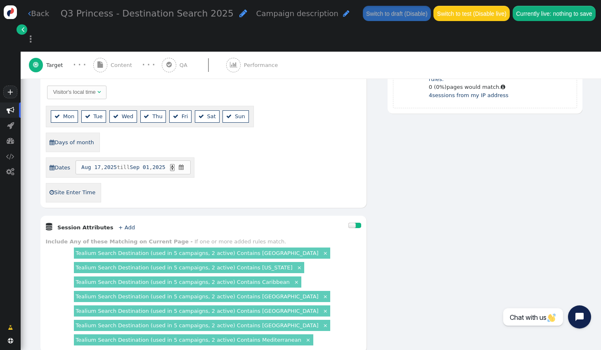
click at [38, 14] on link " Back" at bounding box center [38, 13] width 21 height 11
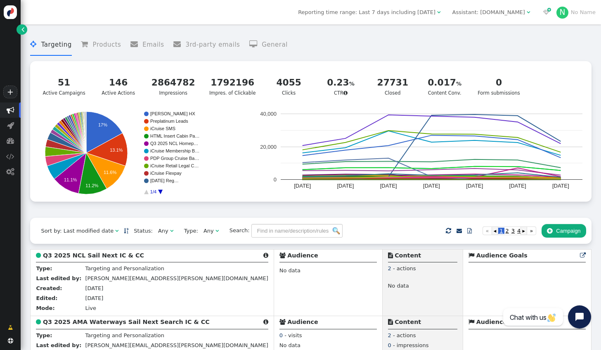
scroll to position [83, 0]
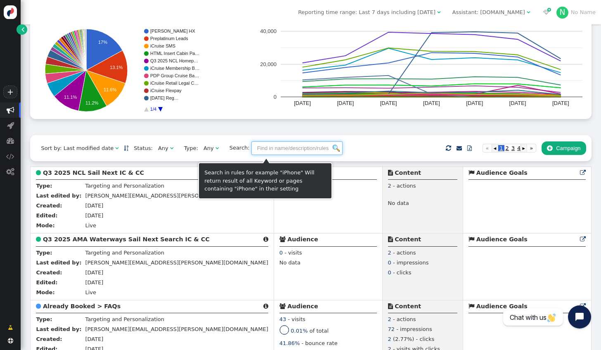
click at [256, 149] on input "text" at bounding box center [296, 148] width 91 height 14
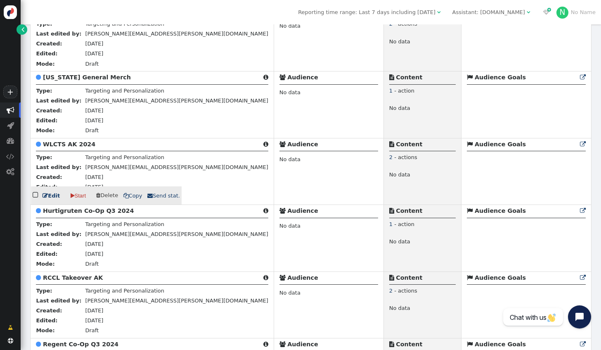
scroll to position [1404, 0]
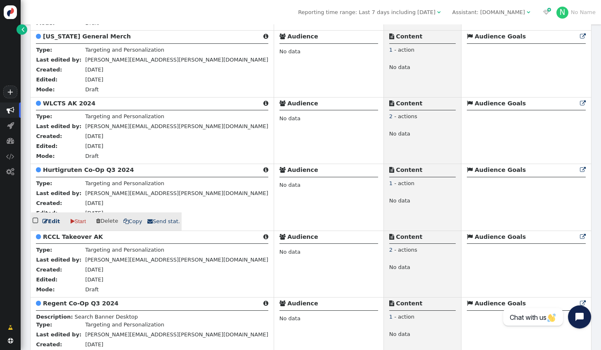
type input "alaska"
click at [57, 225] on link " Edit" at bounding box center [51, 221] width 17 height 8
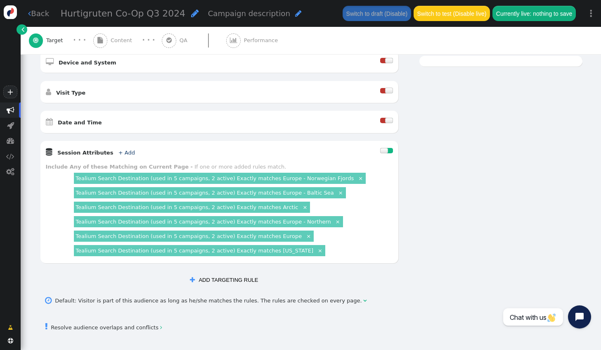
scroll to position [248, 0]
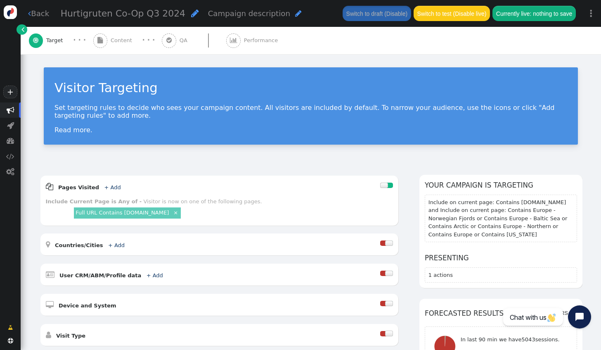
click at [33, 18] on link " Back" at bounding box center [38, 13] width 21 height 11
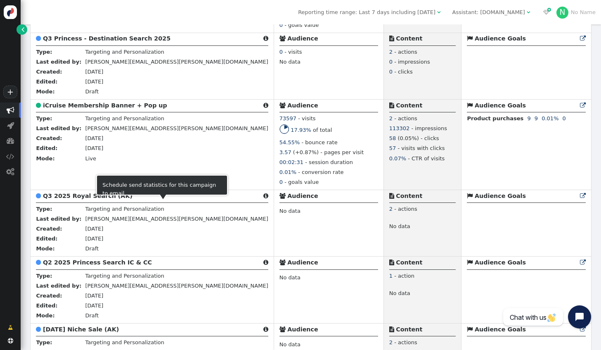
scroll to position [454, 0]
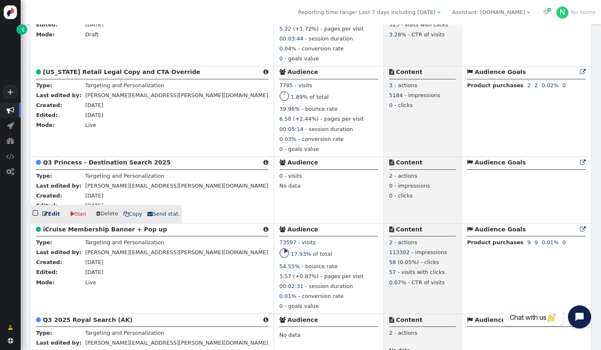
click at [50, 223] on div "  Edit  Start  Delete  Copy  Send stat." at bounding box center [106, 214] width 150 height 18
click at [52, 218] on link " Edit" at bounding box center [51, 214] width 17 height 8
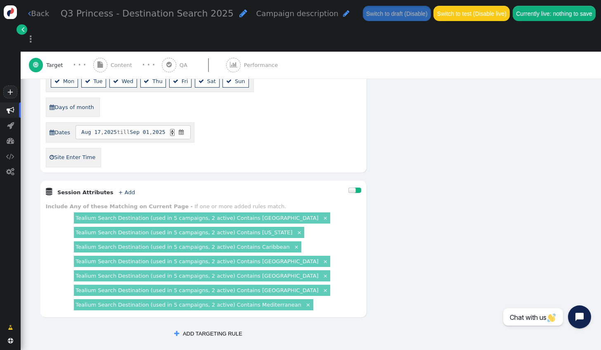
scroll to position [372, 0]
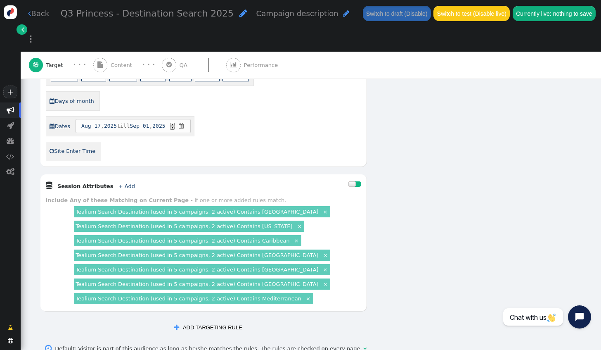
click at [322, 208] on link "×" at bounding box center [325, 211] width 7 height 7
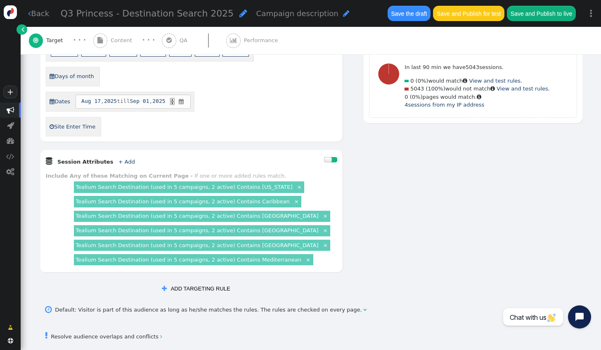
click at [293, 197] on link "×" at bounding box center [296, 200] width 7 height 7
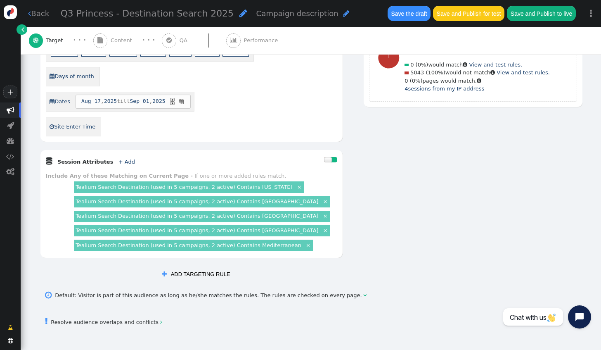
click at [322, 197] on link "×" at bounding box center [325, 200] width 7 height 7
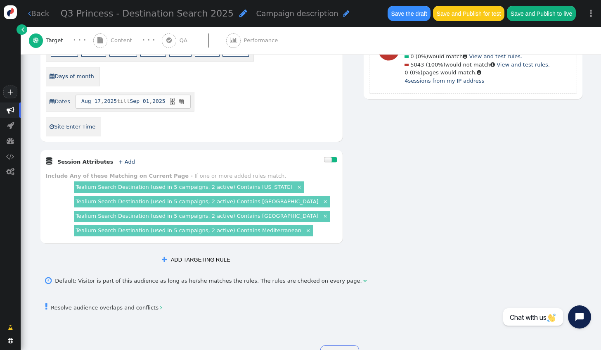
click at [322, 197] on link "×" at bounding box center [325, 200] width 7 height 7
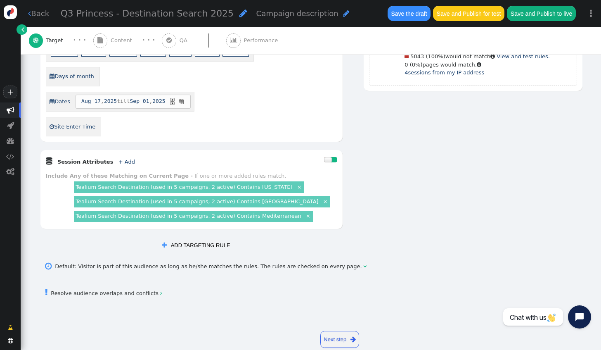
click at [322, 197] on link "×" at bounding box center [325, 200] width 7 height 7
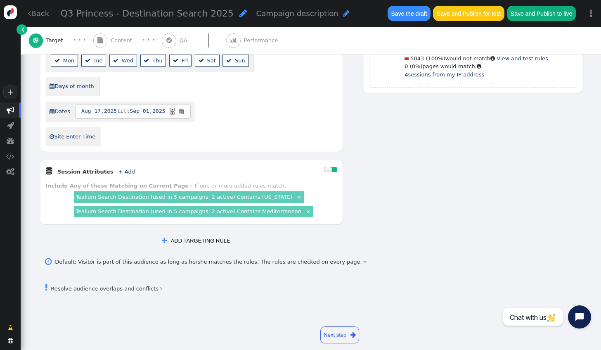
click at [305, 207] on link "×" at bounding box center [308, 210] width 7 height 7
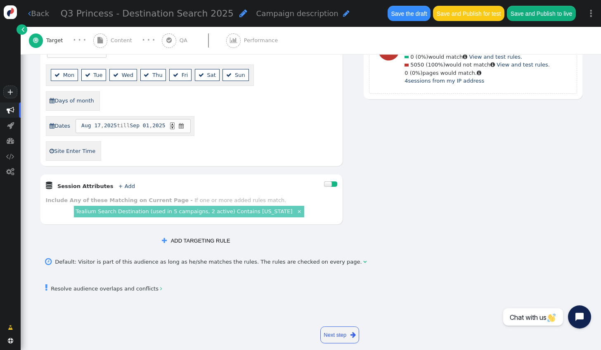
drag, startPoint x: 107, startPoint y: 170, endPoint x: 137, endPoint y: 178, distance: 31.3
click at [138, 180] on div " Session Attributes + Add " at bounding box center [185, 185] width 279 height 11
click at [118, 183] on link "+ Add" at bounding box center [126, 186] width 17 height 6
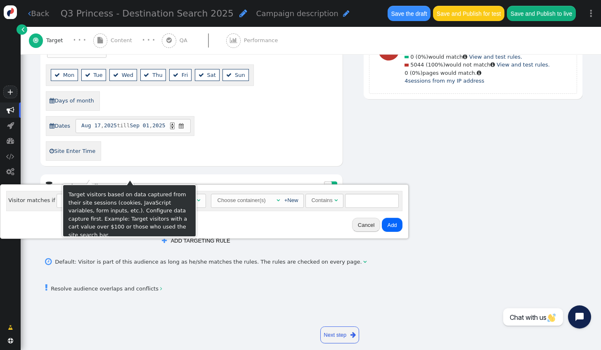
click at [187, 180] on div " Session Attributes + Add " at bounding box center [185, 185] width 279 height 11
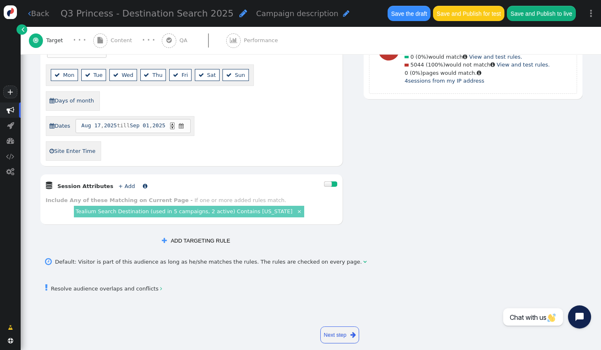
click at [118, 183] on link "+ Add" at bounding box center [126, 186] width 17 height 6
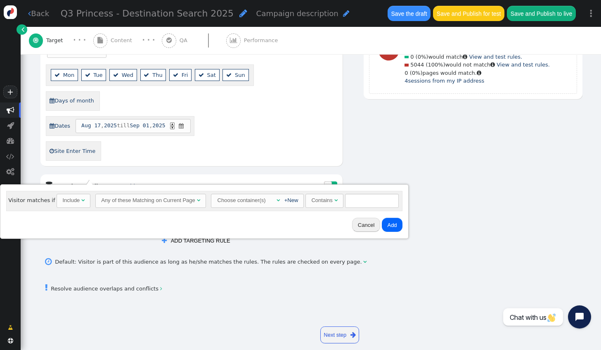
click at [253, 201] on div "Choose container(s)" at bounding box center [242, 200] width 50 height 12
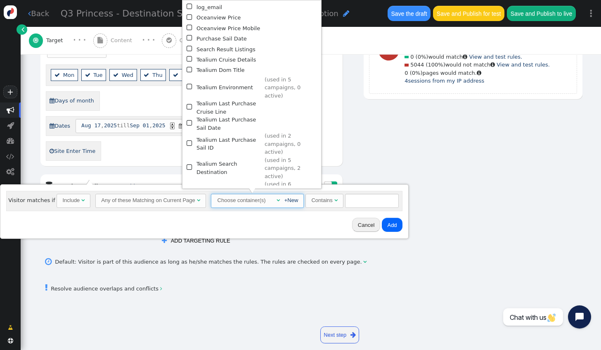
scroll to position [180, 0]
click at [188, 161] on span "" at bounding box center [190, 166] width 7 height 10
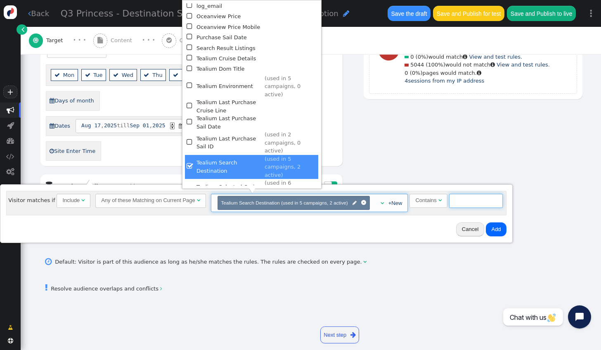
click at [449, 201] on input "text" at bounding box center [476, 201] width 54 height 14
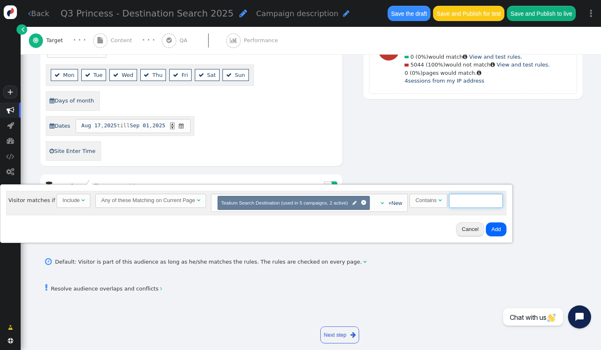
click at [459, 203] on input "text" at bounding box center [476, 201] width 54 height 14
type input "Alaska Cruisetours"
click at [486, 228] on button "Add" at bounding box center [496, 229] width 20 height 14
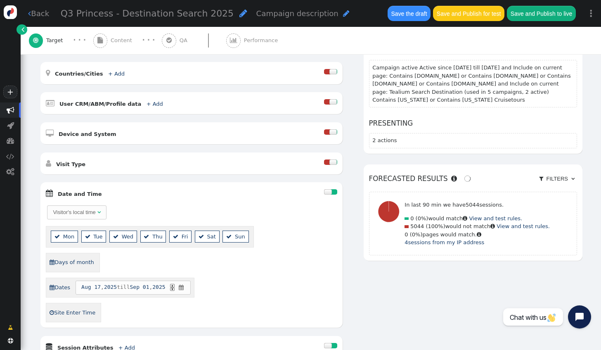
scroll to position [182, 0]
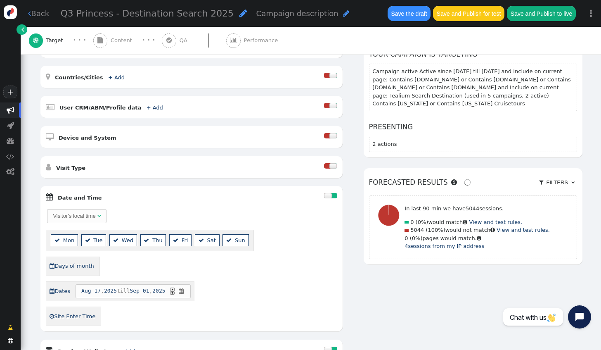
click at [331, 193] on div at bounding box center [334, 195] width 7 height 5
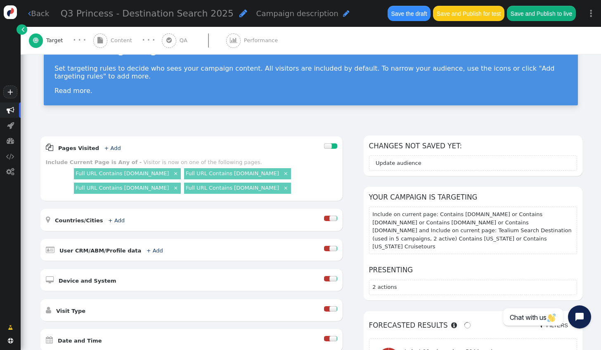
scroll to position [58, 0]
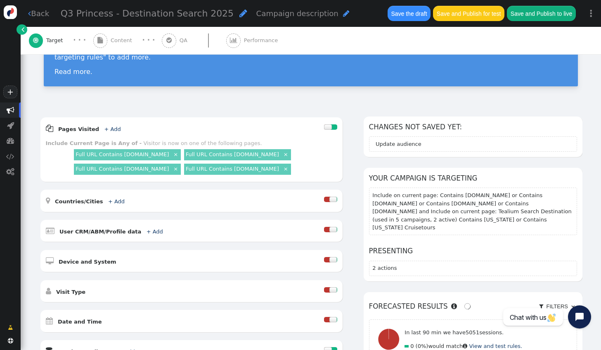
click at [108, 44] on div " Content" at bounding box center [114, 40] width 42 height 27
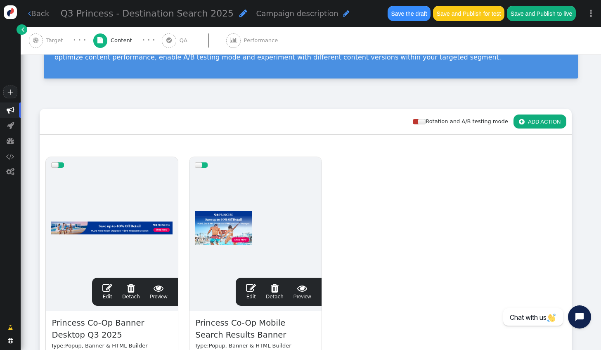
click at [103, 16] on span "Q3 Princess - Destination Search 2025" at bounding box center [147, 13] width 173 height 10
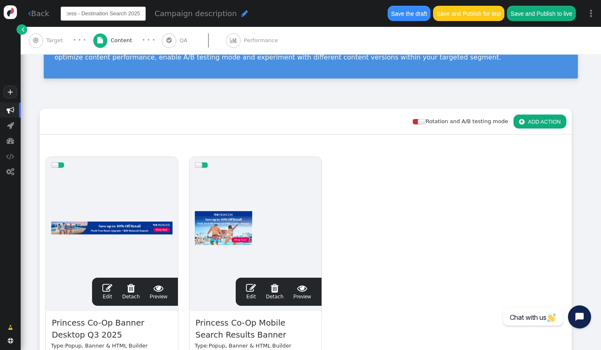
scroll to position [0, 0]
click at [73, 15] on input "Q3 Princess - Destination Search 2025" at bounding box center [103, 14] width 85 height 14
type input "Q3 [GEOGRAPHIC_DATA] - Destination Search 2025"
click at [404, 192] on div "drag this  Edit  Detach  Preview Princess Co-Op Banner Desktop Q3 2025 Type:…" at bounding box center [305, 290] width 531 height 279
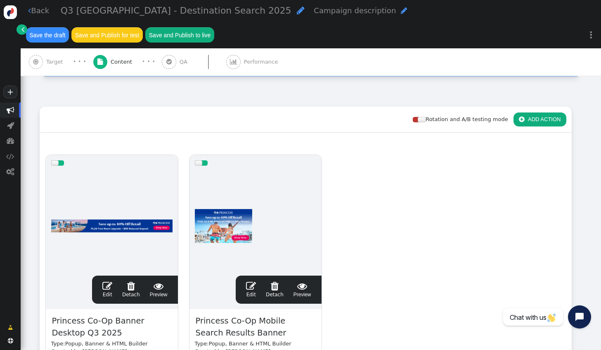
scroll to position [100, 0]
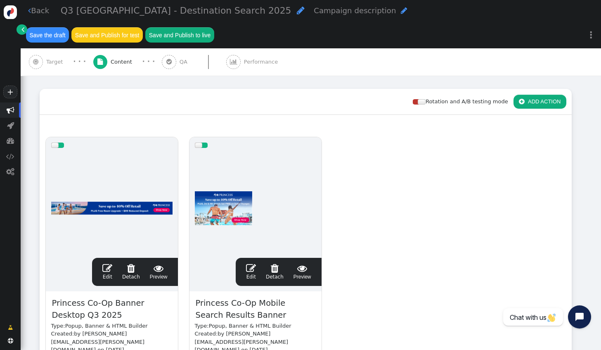
click at [108, 263] on link " Edit" at bounding box center [107, 271] width 10 height 17
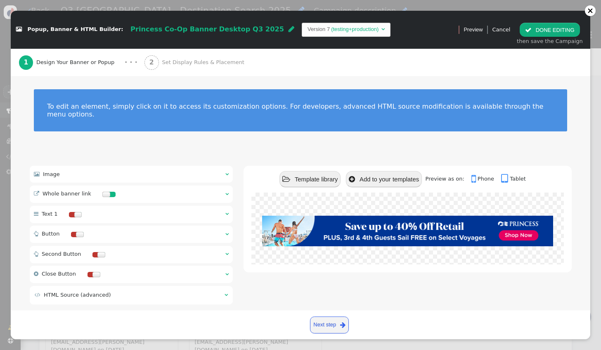
click at [38, 142] on div "To edit an element, simply click on it to access its customization options. For…" at bounding box center [301, 115] width 580 height 79
click at [81, 167] on div " Image  " at bounding box center [132, 174] width 204 height 17
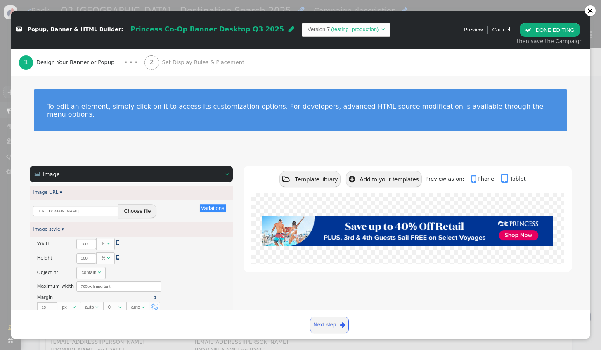
click at [137, 204] on button "Choose file" at bounding box center [137, 211] width 38 height 14
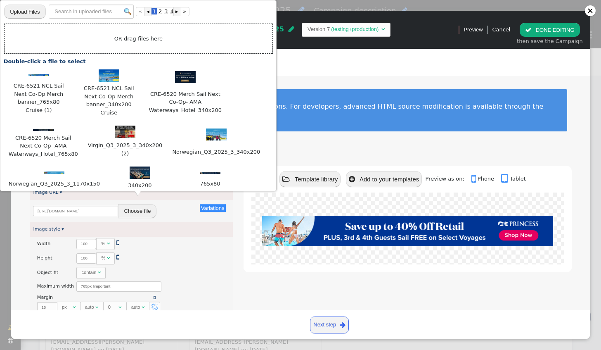
click at [26, 11] on input "file" at bounding box center [24, 11] width 41 height 15
type input "C:\fakepath\Oceania_Q3_2025_2_765x80.jpg"
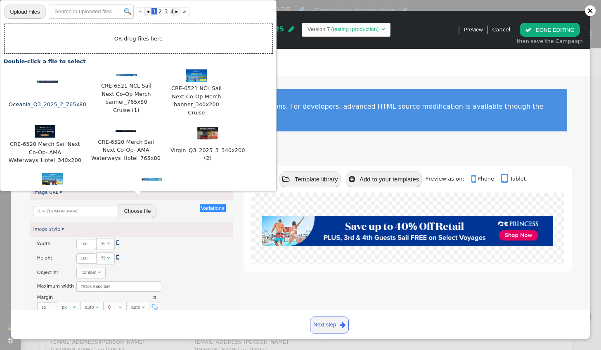
click at [43, 82] on div at bounding box center [47, 81] width 79 height 8
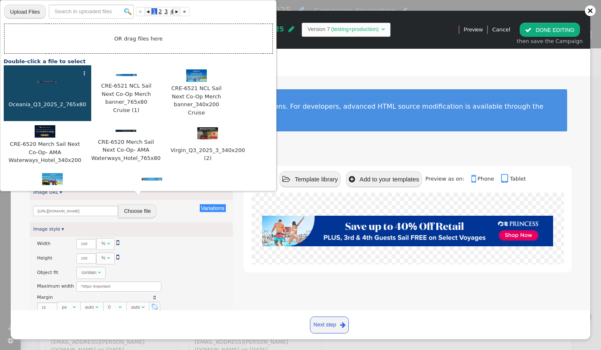
click at [43, 82] on div at bounding box center [47, 81] width 79 height 8
type input "https://cdn.personyze.com/upload/6863/a800078319689c5e.jpeg"
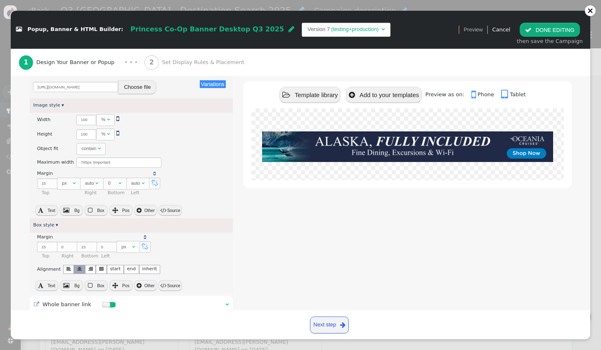
scroll to position [206, 0]
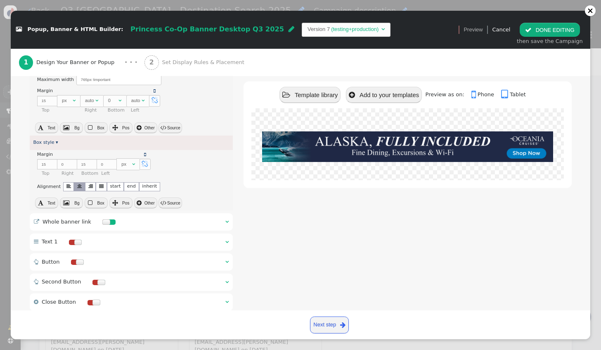
click at [170, 213] on div " Whole banner link  " at bounding box center [132, 221] width 204 height 17
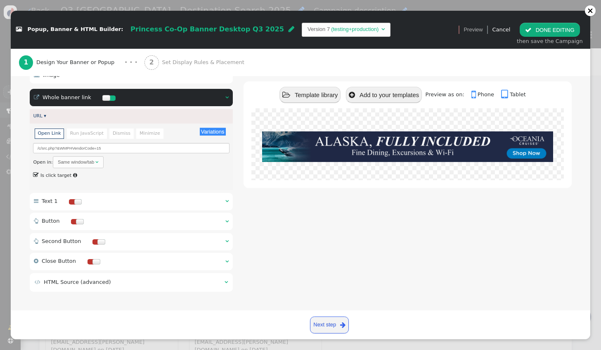
scroll to position [8, 0]
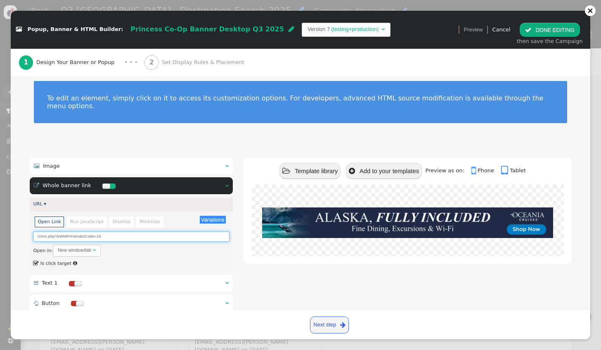
click at [114, 231] on input "/c/src.php?&WMPHVendorCode=15" at bounding box center [131, 236] width 196 height 10
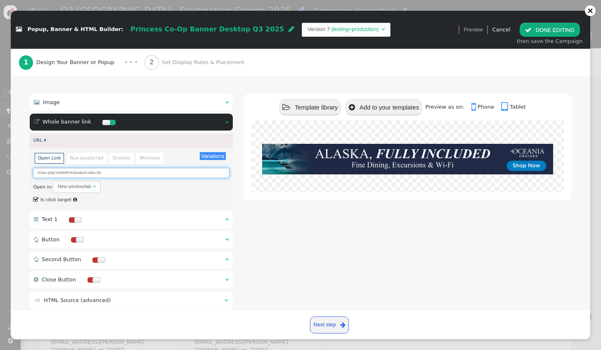
scroll to position [83, 0]
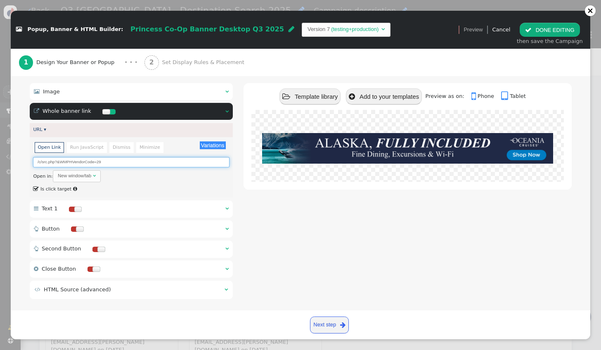
type input "/c/src.php?&WMPHVendorCode=29"
click at [543, 31] on button " DONE EDITING" at bounding box center [550, 30] width 60 height 14
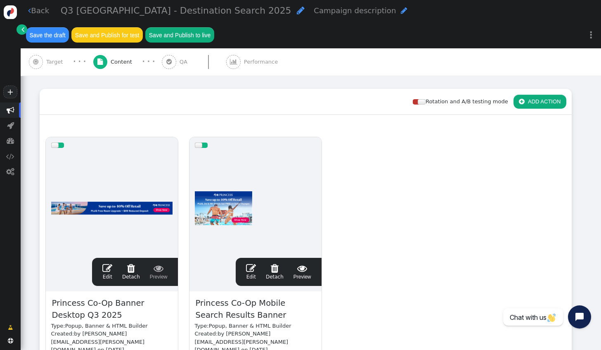
click at [254, 263] on link " Edit" at bounding box center [251, 271] width 10 height 17
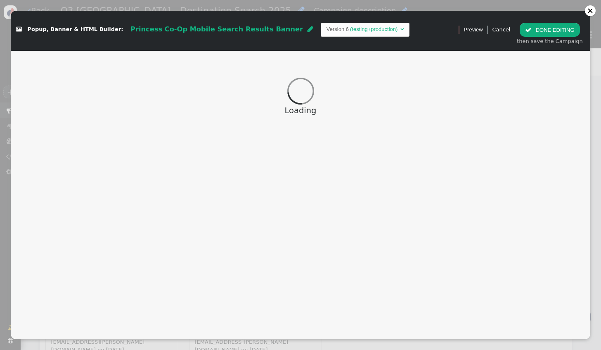
click at [137, 29] on span "Princess Co-Op Mobile Search Results Banner" at bounding box center [216, 29] width 173 height 8
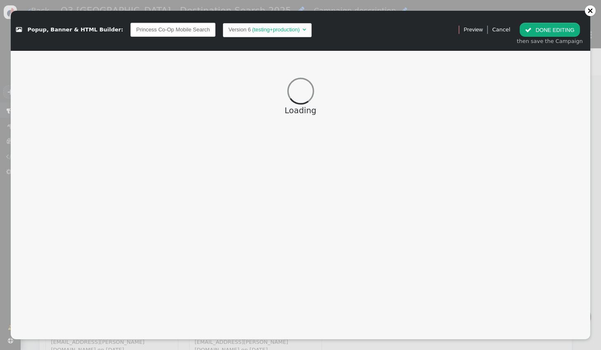
scroll to position [0, 38]
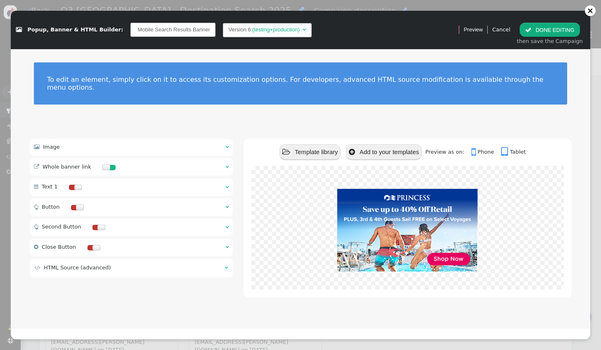
click at [131, 32] on input "Princess Co-Op Mobile Search Results Banner" at bounding box center [172, 30] width 85 height 14
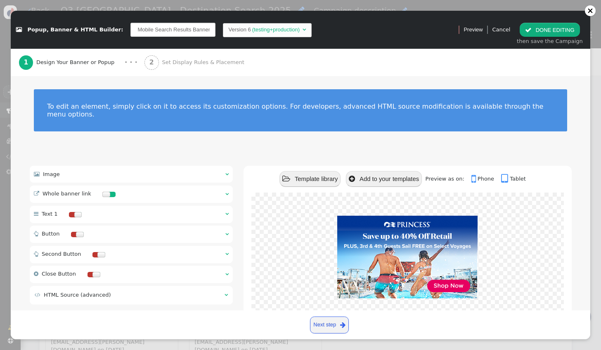
scroll to position [0, 0]
drag, startPoint x: 121, startPoint y: 32, endPoint x: 115, endPoint y: 32, distance: 5.4
click at [130, 32] on input "Princess Co-Op Mobile Search Results Banner" at bounding box center [172, 30] width 85 height 14
click at [135, 33] on input "Princess Co-Op Mobile Search Results Banner" at bounding box center [172, 30] width 85 height 14
drag, startPoint x: 140, startPoint y: 29, endPoint x: 116, endPoint y: 32, distance: 24.1
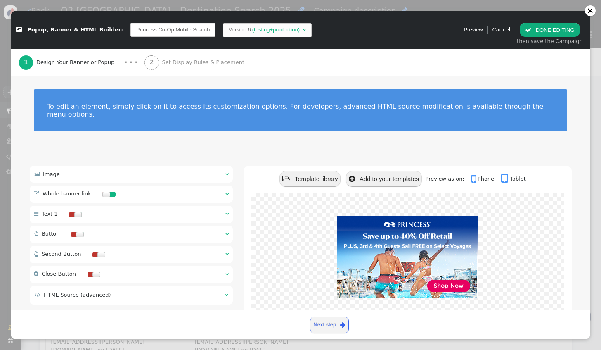
click at [130, 32] on input "Princess Co-Op Mobile Search Results Banner" at bounding box center [172, 30] width 85 height 14
type input "Oceania Co-Op Mobile Search Results Banner"
click at [116, 166] on div " Image  " at bounding box center [132, 174] width 204 height 17
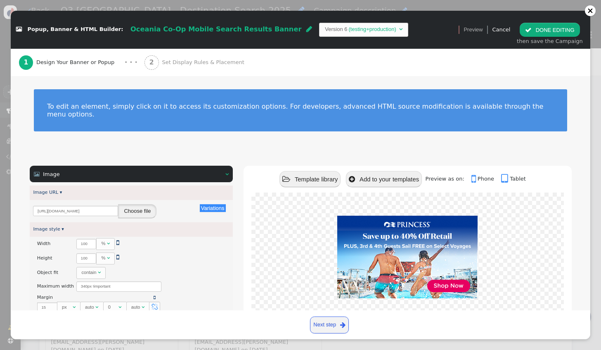
click at [133, 206] on button "Choose file" at bounding box center [137, 211] width 38 height 14
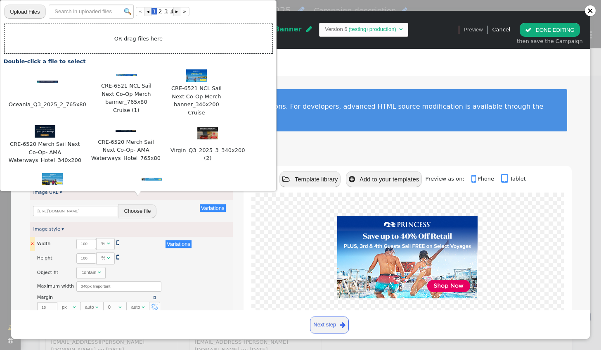
click at [38, 237] on td "Width" at bounding box center [55, 244] width 37 height 14
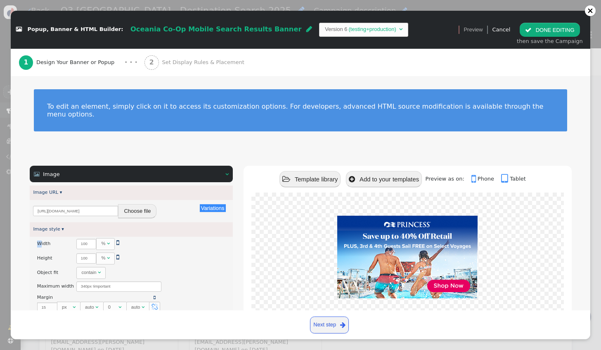
click at [141, 204] on button "Choose file" at bounding box center [137, 211] width 38 height 14
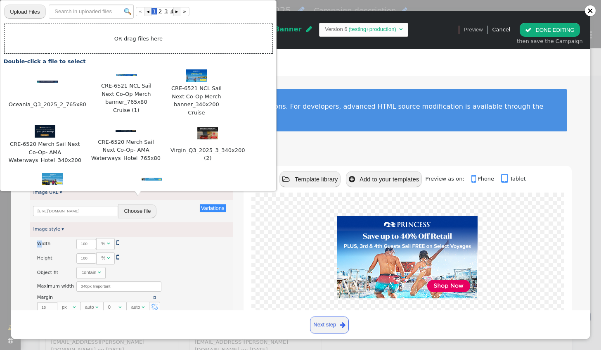
click at [25, 12] on input "file" at bounding box center [24, 11] width 41 height 15
type input "C:\fakepath\Oceania_Q3_2025_2_340x200.jpg"
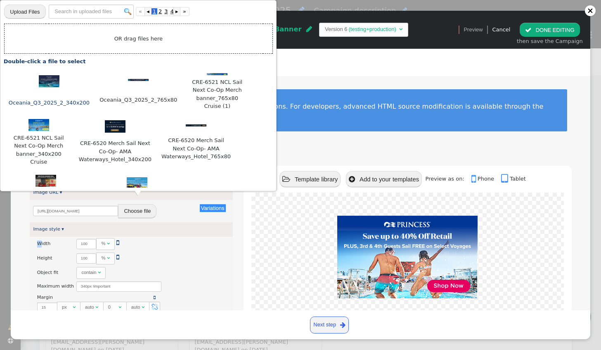
click at [48, 79] on img at bounding box center [49, 81] width 21 height 12
type input "https://cdn.personyze.com/upload/6863/92084200c5a40c89.jpeg"
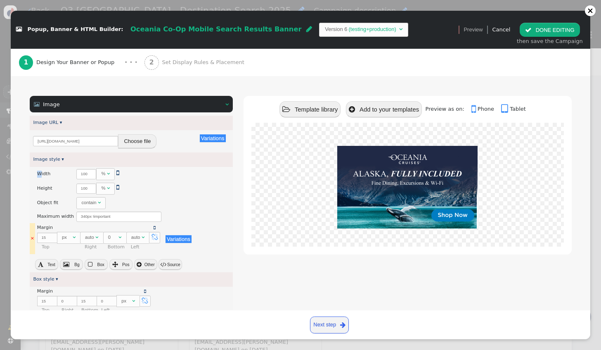
scroll to position [83, 0]
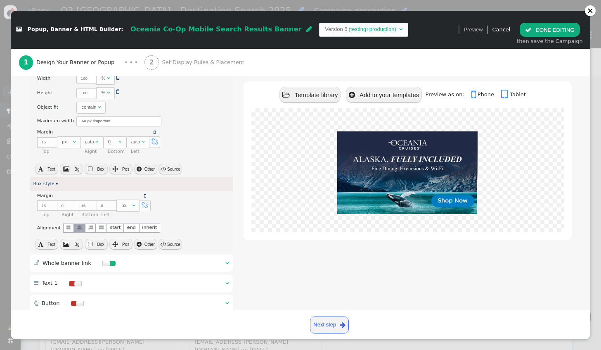
click at [156, 257] on div " Whole banner link  " at bounding box center [132, 262] width 204 height 17
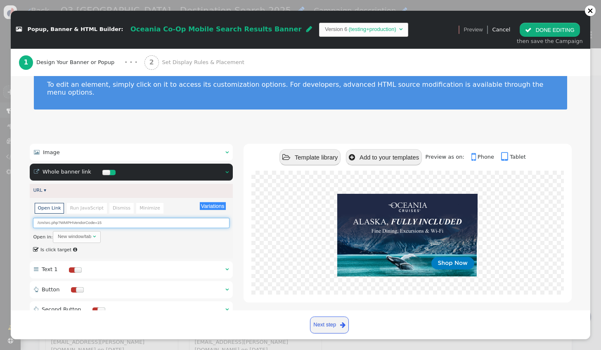
click at [107, 218] on input "/cm/src.php?WMPHVendorCode=15" at bounding box center [131, 223] width 196 height 10
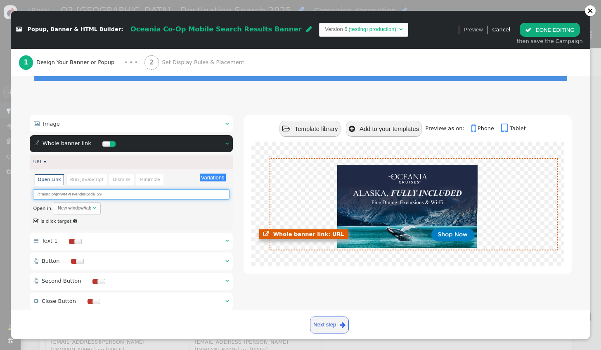
scroll to position [63, 0]
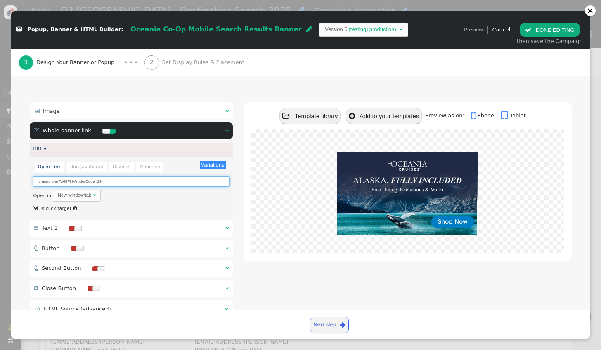
type input "/cm/src.php?WMPHVendorCode=29"
click at [558, 35] on button " DONE EDITING" at bounding box center [550, 30] width 60 height 14
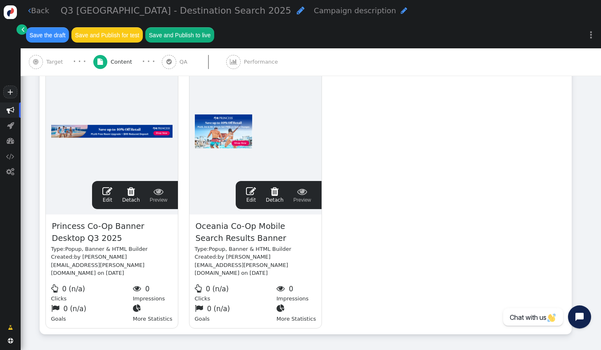
scroll to position [182, 0]
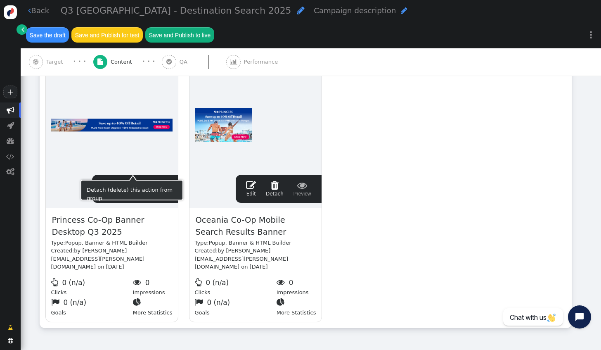
click at [110, 180] on span "" at bounding box center [107, 185] width 10 height 10
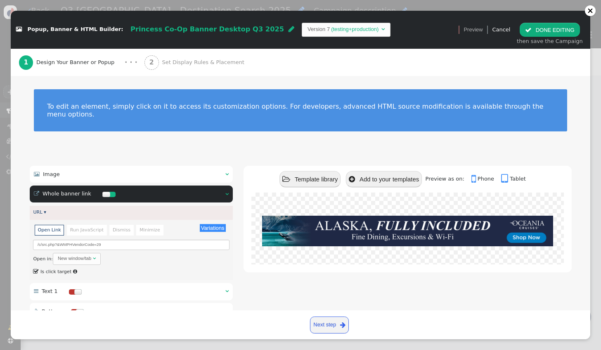
click at [136, 25] on span "Princess Co-Op Banner Desktop Q3 2025" at bounding box center [207, 29] width 154 height 8
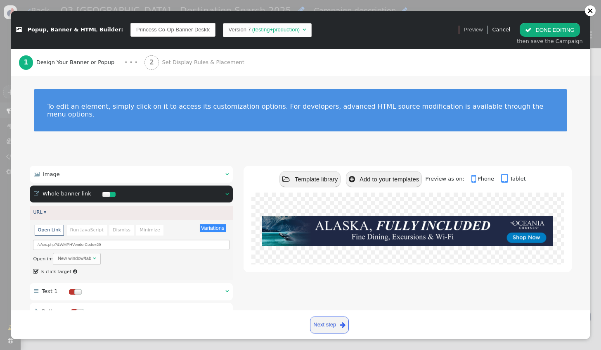
scroll to position [0, 26]
click at [130, 31] on input "Princess Co-Op Banner Desktop Q3 2025" at bounding box center [172, 30] width 85 height 14
drag, startPoint x: 124, startPoint y: 31, endPoint x: 117, endPoint y: 31, distance: 7.0
click at [130, 31] on input "Princess Co-Op Banner Desktop Q3 2025" at bounding box center [172, 30] width 85 height 14
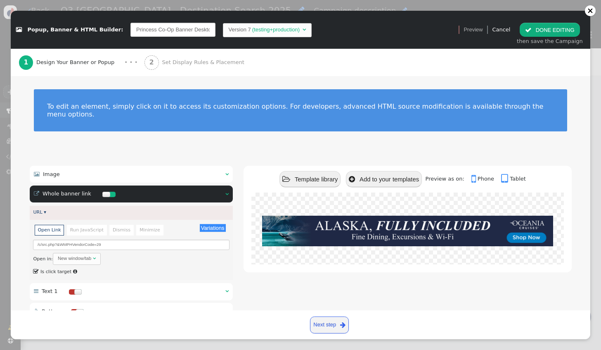
click at [133, 29] on input "Princess Co-Op Banner Desktop Q3 2025" at bounding box center [172, 30] width 85 height 14
drag, startPoint x: 139, startPoint y: 29, endPoint x: 139, endPoint y: 52, distance: 22.3
click at [130, 32] on input "Princess Co-Op Banner Desktop Q3 2025" at bounding box center [172, 30] width 85 height 14
type input "Oceania Co-Op Banner Desktop Q3 2025"
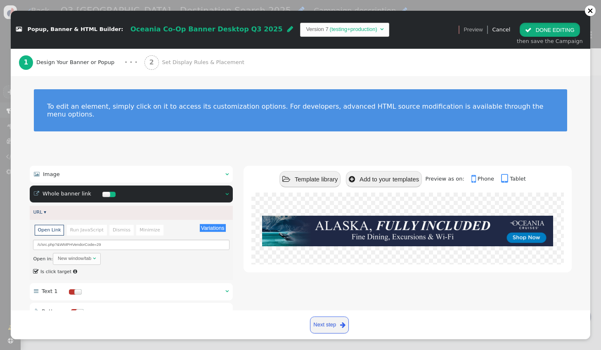
click at [543, 26] on button " DONE EDITING" at bounding box center [550, 30] width 60 height 14
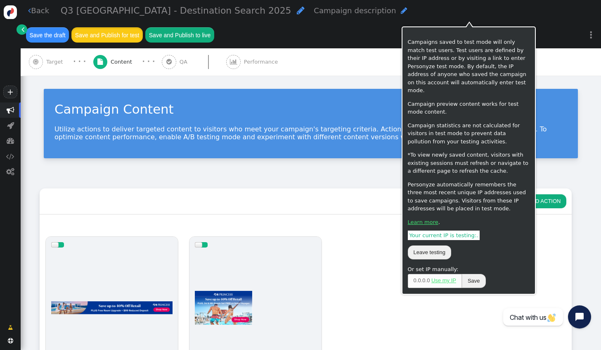
click at [142, 27] on button "Save and Publish for test" at bounding box center [106, 34] width 71 height 15
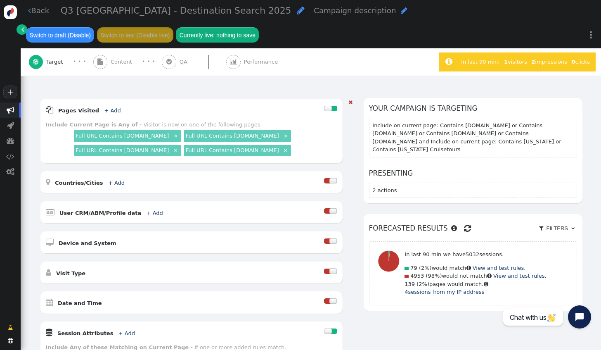
scroll to position [83, 0]
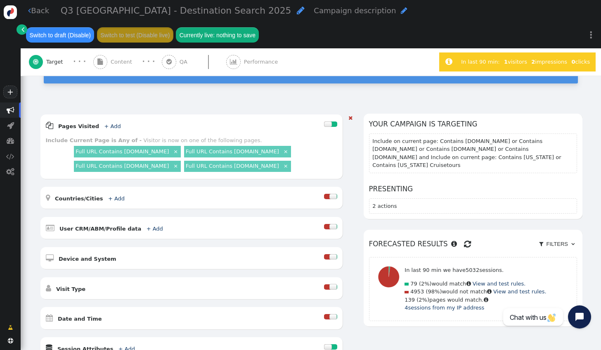
click at [329, 314] on div at bounding box center [333, 316] width 8 height 5
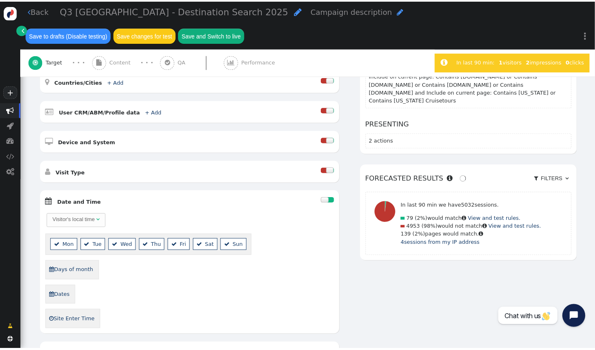
scroll to position [206, 0]
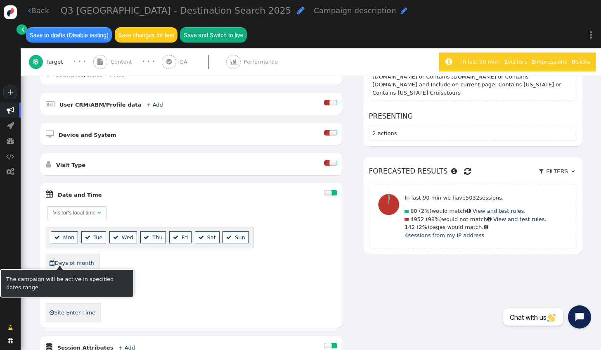
click at [64, 281] on link " Dates" at bounding box center [59, 287] width 21 height 13
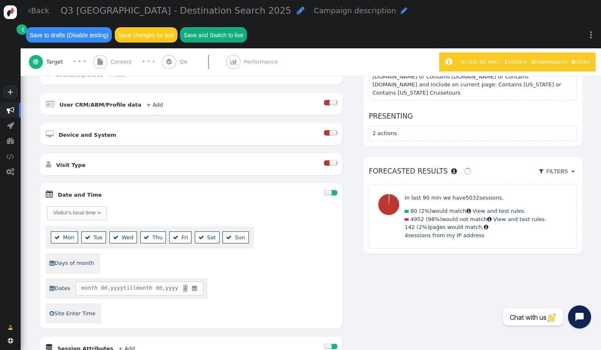
click at [198, 284] on span "" at bounding box center [194, 288] width 7 height 8
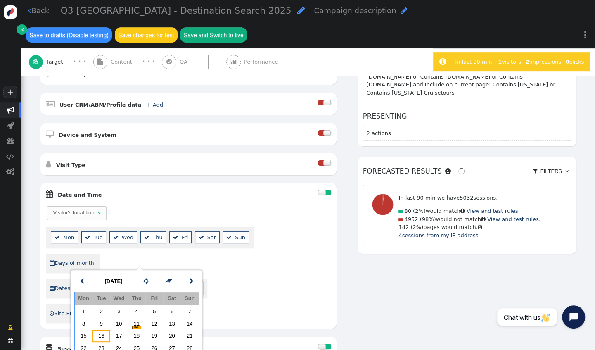
click at [104, 339] on td "16" at bounding box center [101, 335] width 18 height 12
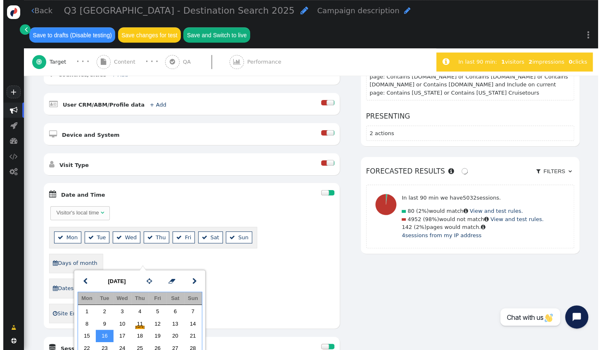
scroll to position [248, 0]
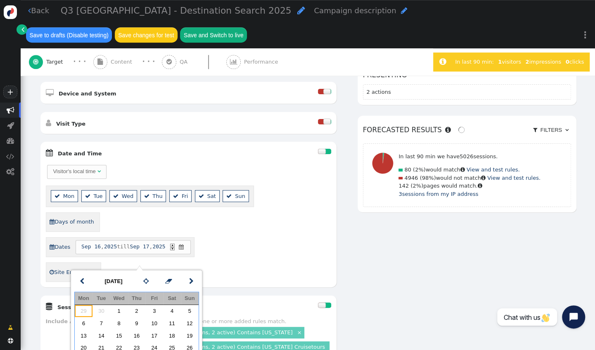
click at [88, 310] on td "29" at bounding box center [84, 311] width 18 height 12
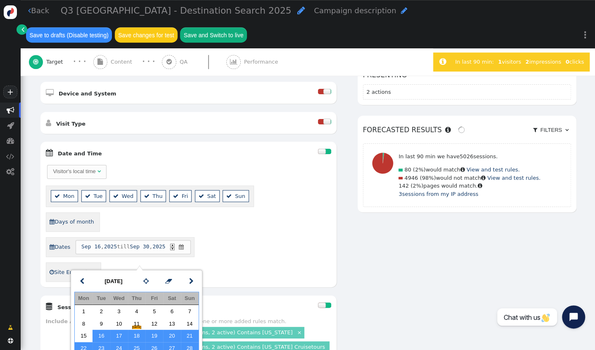
click at [263, 235] on div "Visitor's local time   Mon  Tue  Wed  Thu  Fri  Sat  Sun  Days of mont…" at bounding box center [188, 223] width 285 height 118
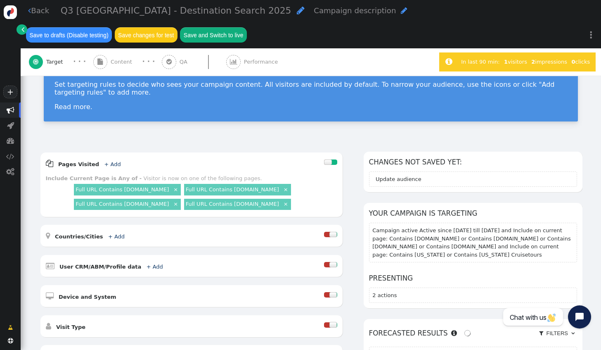
scroll to position [41, 0]
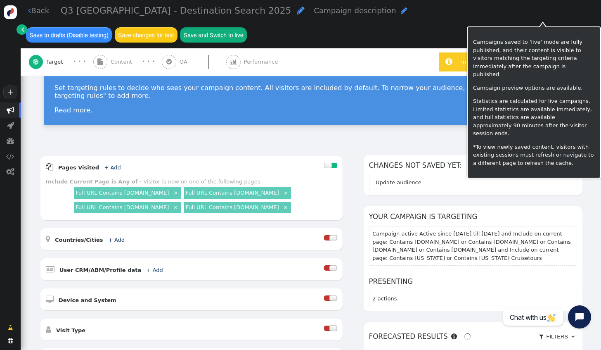
click at [247, 27] on button "Save and Switch to live" at bounding box center [213, 34] width 67 height 15
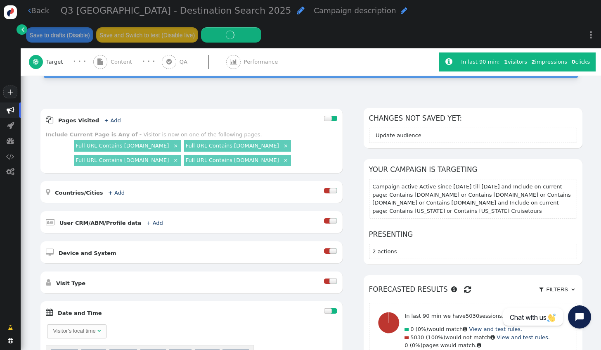
scroll to position [0, 0]
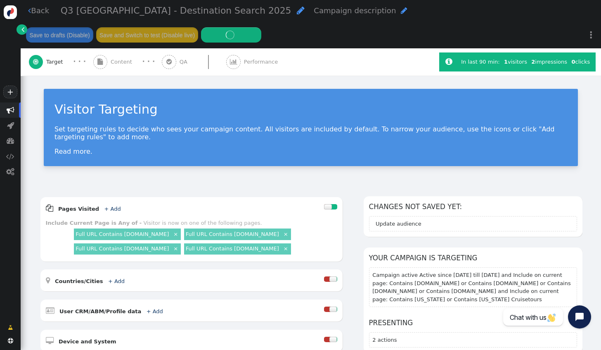
click at [117, 58] on span "Content" at bounding box center [123, 62] width 25 height 8
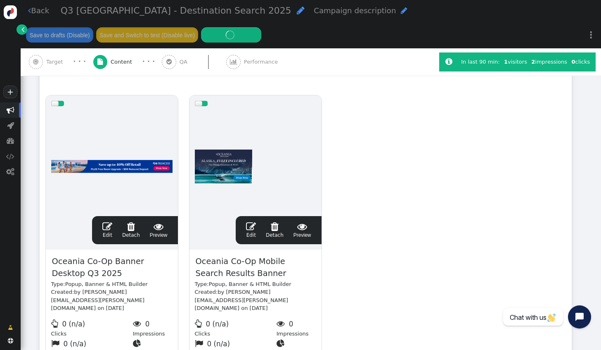
scroll to position [182, 0]
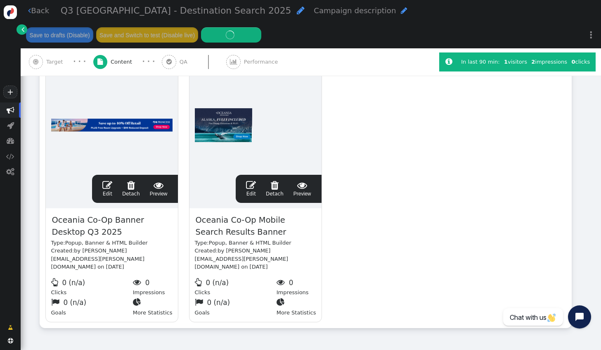
click at [254, 180] on span "" at bounding box center [251, 185] width 10 height 10
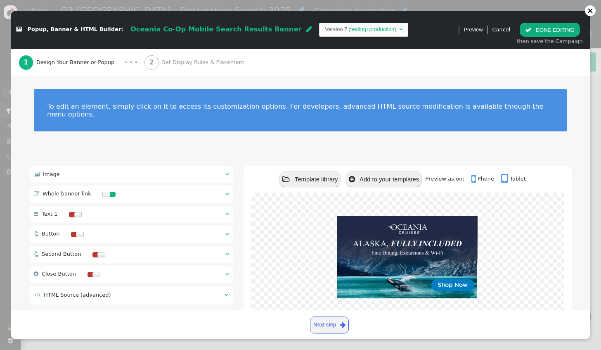
scroll to position [21, 0]
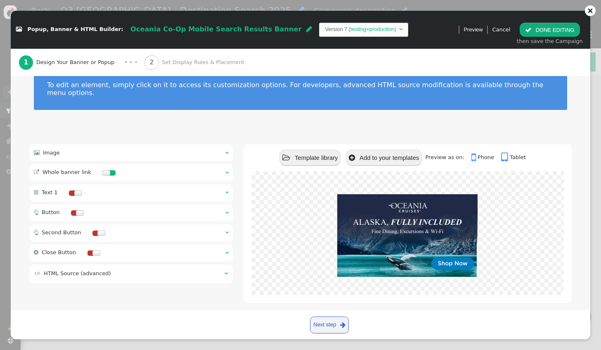
click at [174, 68] on div "2 Set Display Rules & Placement" at bounding box center [196, 62] width 103 height 27
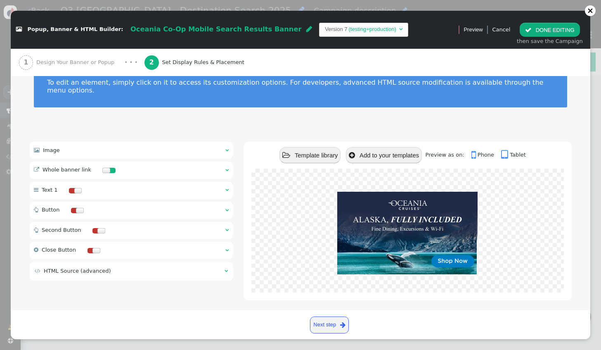
scroll to position [17, 0]
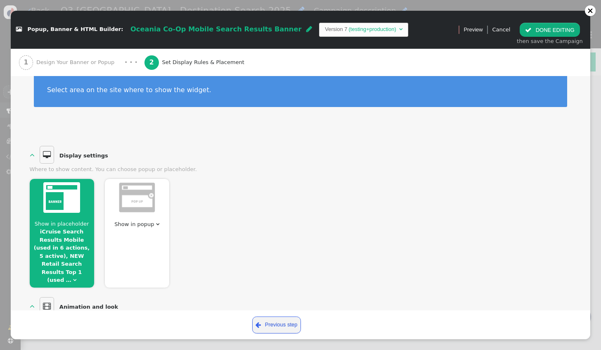
click at [68, 218] on div "Show in placeholder iCruise Search Results Mobile (used in 6 actions, 5 active)…" at bounding box center [62, 233] width 64 height 109
click at [59, 231] on link "iCruise Search Results Mobile (used in 6 actions, 5 active), NEW Retail Search …" at bounding box center [62, 255] width 56 height 55
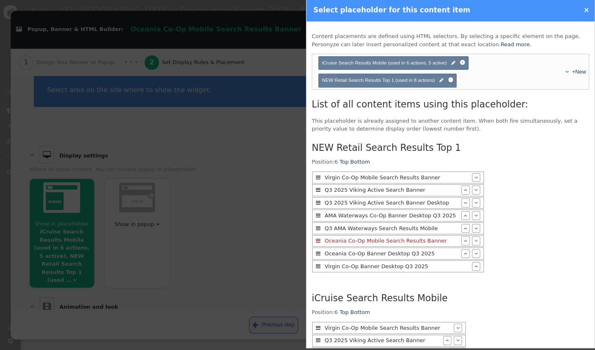
click at [586, 10] on link "×" at bounding box center [586, 10] width 6 height 8
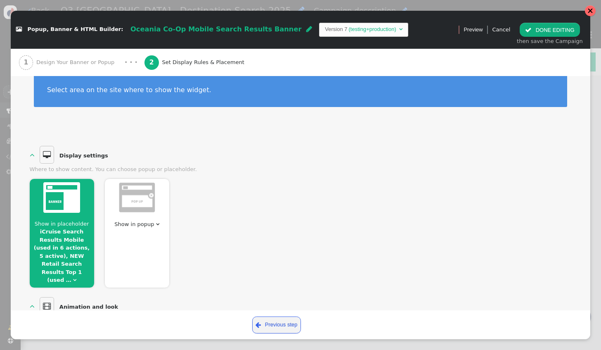
click at [589, 13] on div at bounding box center [591, 11] width 6 height 6
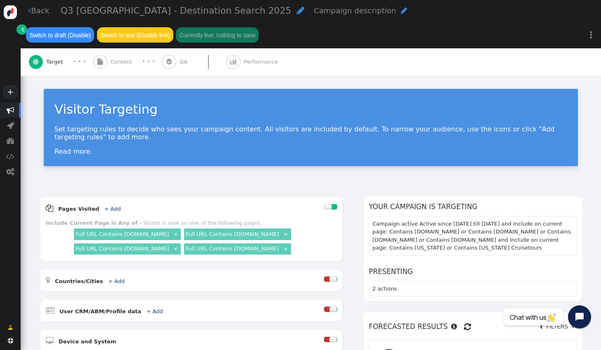
click at [36, 16] on link " Back" at bounding box center [38, 10] width 21 height 11
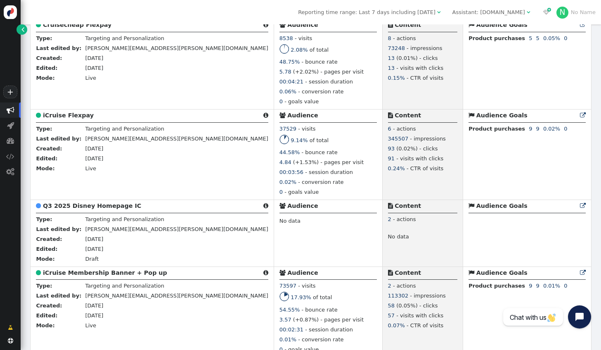
scroll to position [1693, 0]
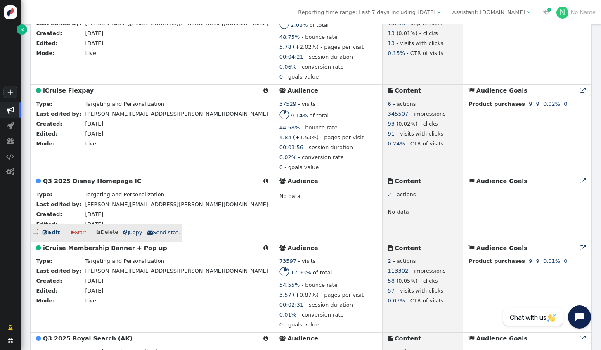
click at [52, 237] on link " Edit" at bounding box center [51, 232] width 17 height 8
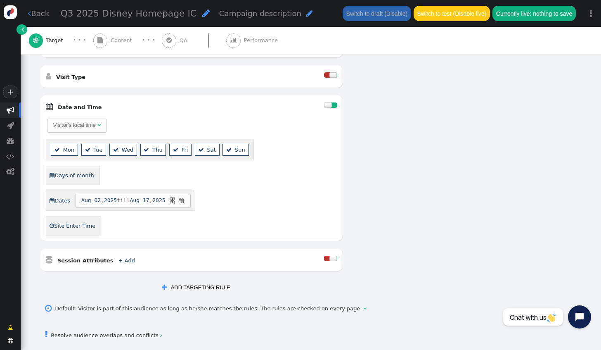
scroll to position [357, 0]
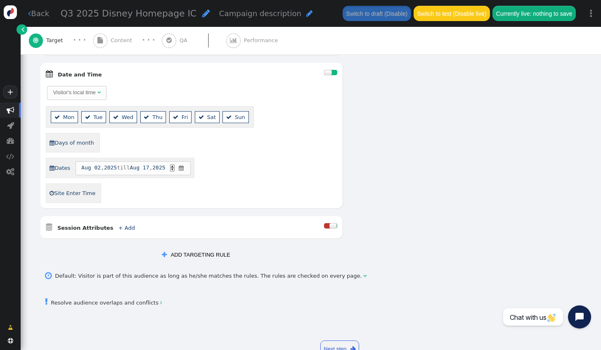
click at [329, 223] on div at bounding box center [333, 225] width 8 height 5
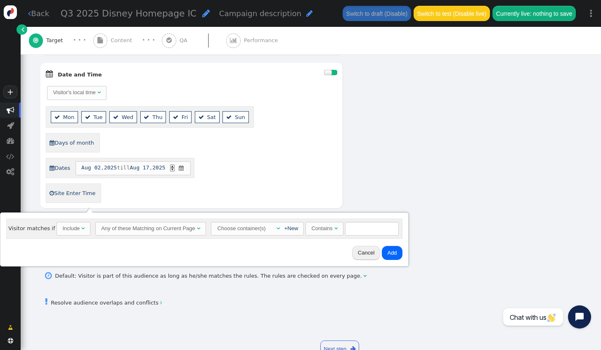
drag, startPoint x: 376, startPoint y: 188, endPoint x: 361, endPoint y: 187, distance: 15.0
click at [376, 188] on div "AND OR XOR AND     Pages Visited + Add  Include Current Page is Any of - V…" at bounding box center [311, 40] width 543 height 444
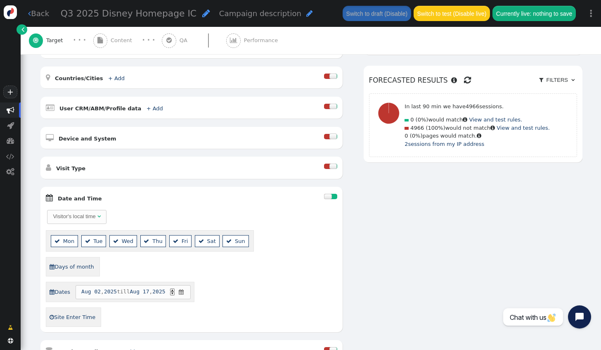
scroll to position [26, 0]
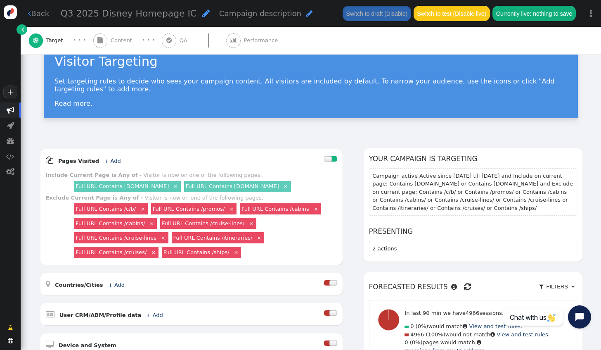
click at [118, 15] on span "Q3 2025 Disney Homepage IC" at bounding box center [129, 13] width 136 height 10
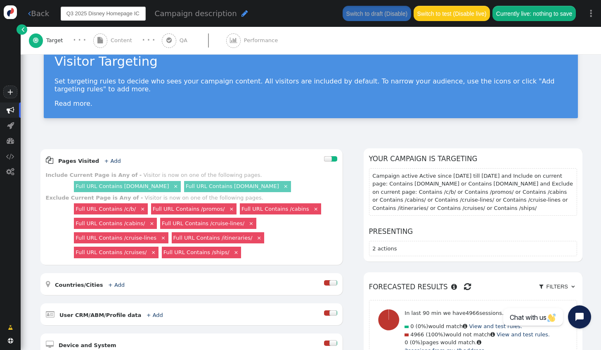
click at [103, 17] on input "Q3 2025 Disney Homepage IC" at bounding box center [103, 14] width 85 height 14
drag, startPoint x: 103, startPoint y: 17, endPoint x: 95, endPoint y: 17, distance: 8.3
click at [95, 17] on input "Q3 2025 Disney Homepage IC" at bounding box center [103, 14] width 85 height 14
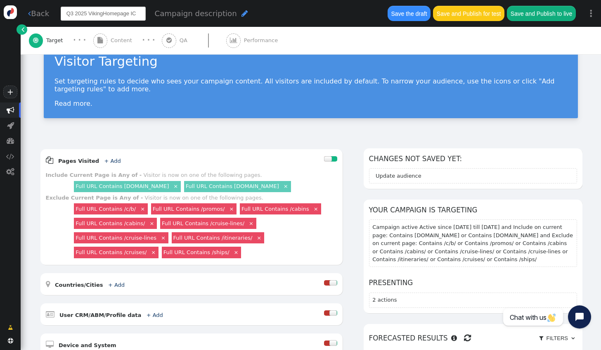
type input "Q3 2025 Viking Homepage IC"
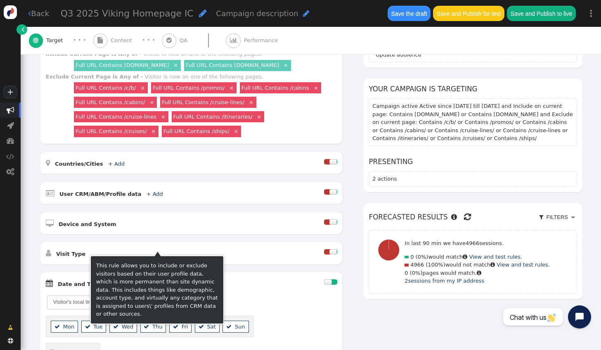
scroll to position [192, 0]
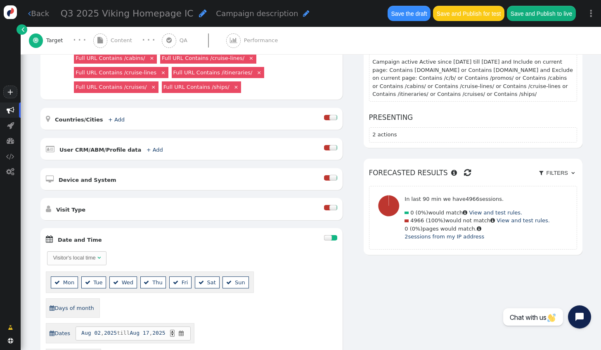
click at [328, 233] on div at bounding box center [330, 238] width 13 height 11
click at [331, 235] on div at bounding box center [334, 237] width 7 height 5
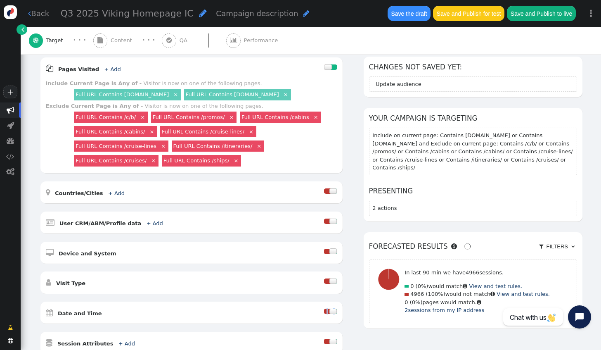
scroll to position [109, 0]
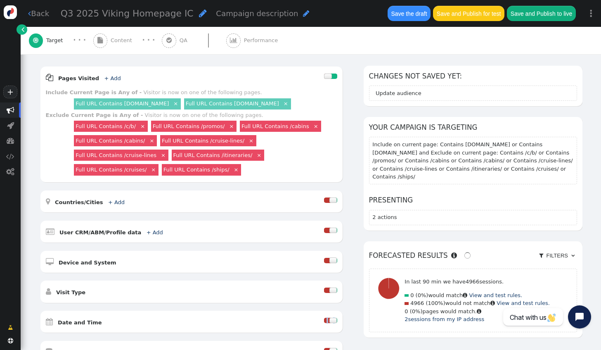
click at [115, 37] on span "Content" at bounding box center [123, 40] width 25 height 8
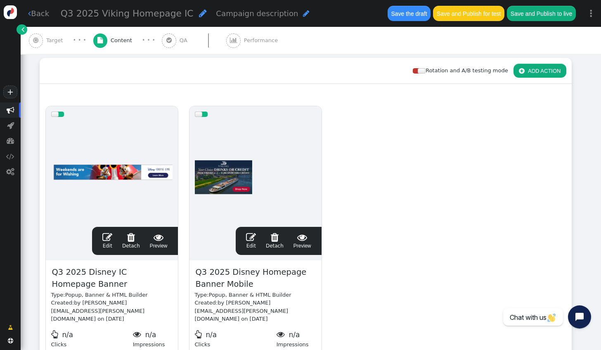
scroll to position [0, 0]
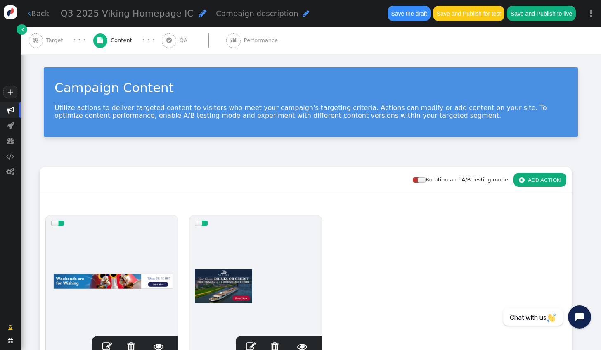
click at [58, 45] on div " Target" at bounding box center [48, 40] width 38 height 27
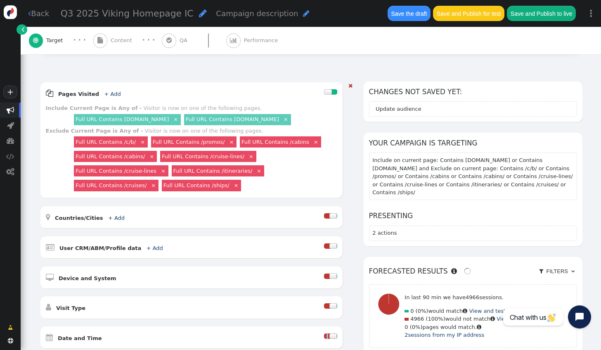
scroll to position [124, 0]
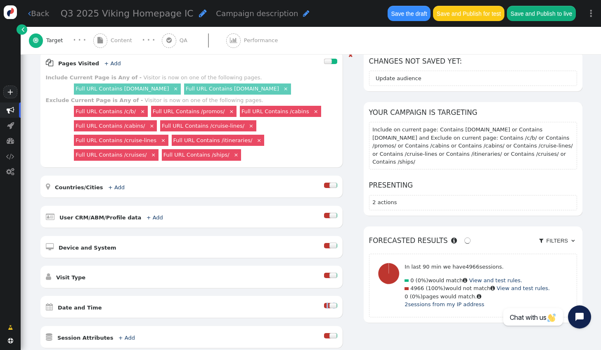
click at [324, 303] on div at bounding box center [327, 305] width 7 height 5
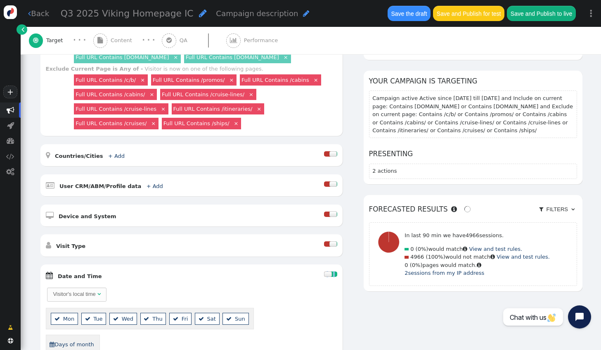
scroll to position [206, 0]
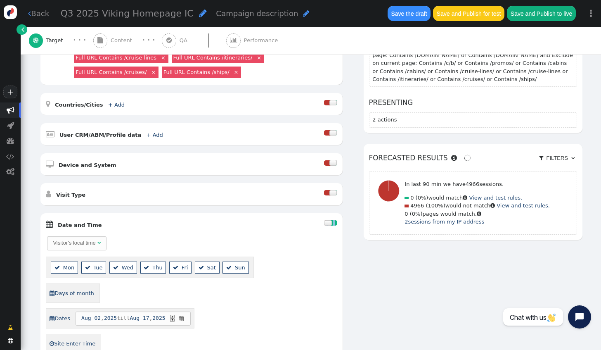
click at [331, 220] on div at bounding box center [334, 222] width 7 height 5
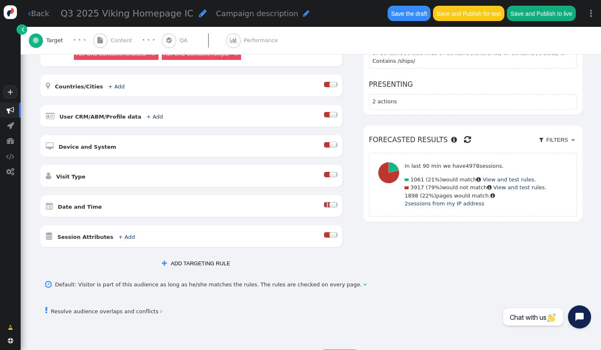
scroll to position [235, 0]
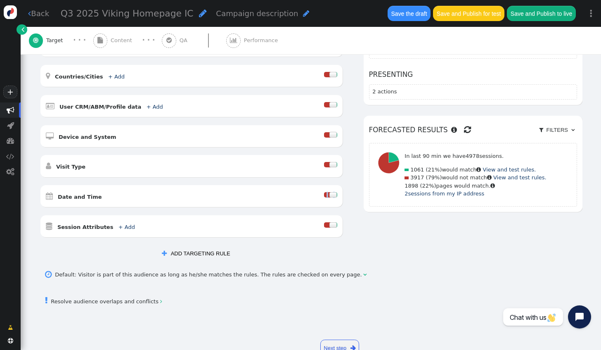
click at [114, 45] on div " Content" at bounding box center [114, 40] width 42 height 27
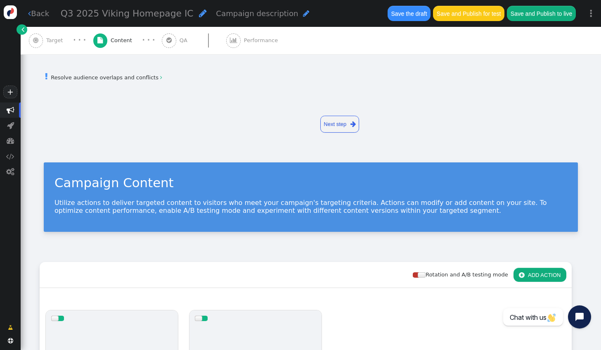
scroll to position [172, 0]
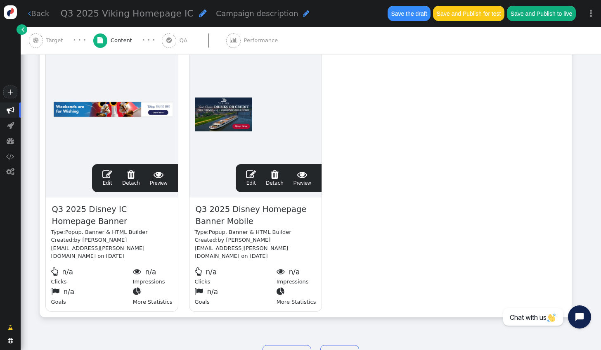
click at [110, 179] on link " Edit" at bounding box center [107, 177] width 10 height 17
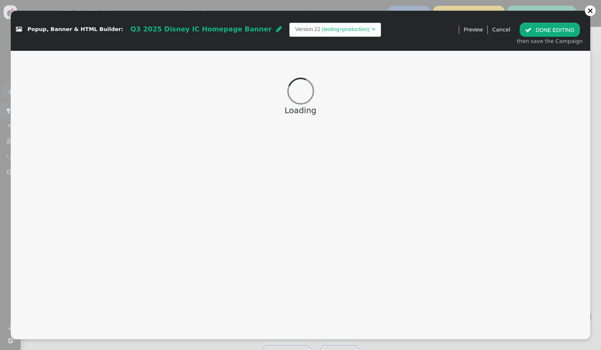
click at [81, 30] on span "Popup, Banner & HTML Builder:" at bounding box center [76, 29] width 96 height 6
click at [134, 27] on span "Q3 2025 Disney IC Homepage Banner" at bounding box center [200, 29] width 141 height 8
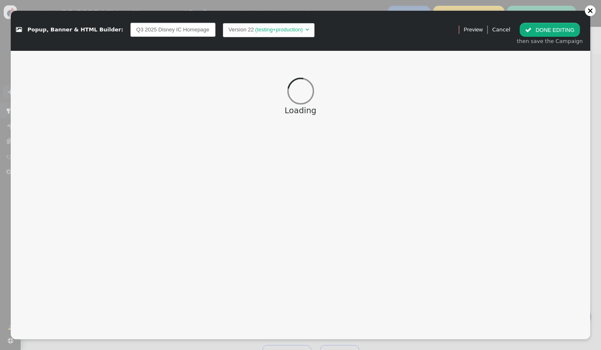
scroll to position [0, 18]
click at [137, 30] on input "Q3 2025 Disney IC Homepage Banner" at bounding box center [172, 30] width 85 height 14
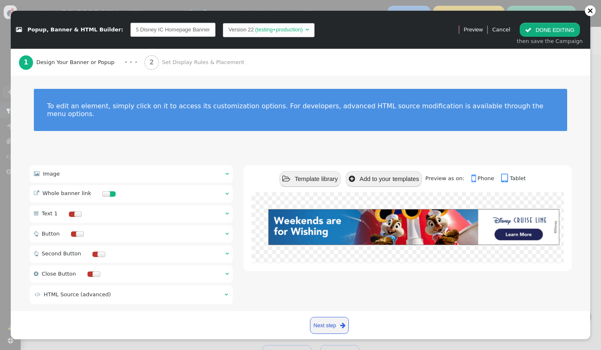
drag, startPoint x: 140, startPoint y: 30, endPoint x: 125, endPoint y: 32, distance: 15.0
click at [130, 32] on input "Q3 2025 Disney IC Homepage Banner" at bounding box center [172, 30] width 85 height 14
type input "Q3 2025 Viking IC Homepage Banner"
click at [152, 166] on div " Image  " at bounding box center [132, 174] width 204 height 17
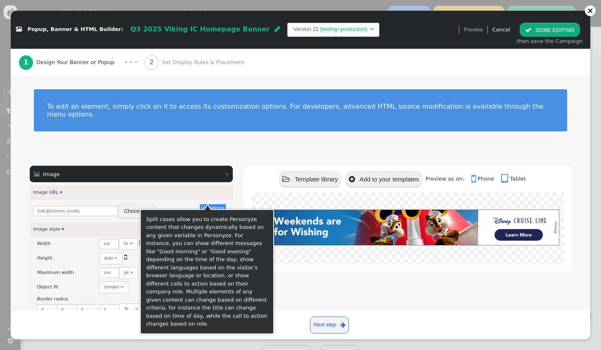
click at [133, 206] on button "Choose file" at bounding box center [137, 211] width 38 height 14
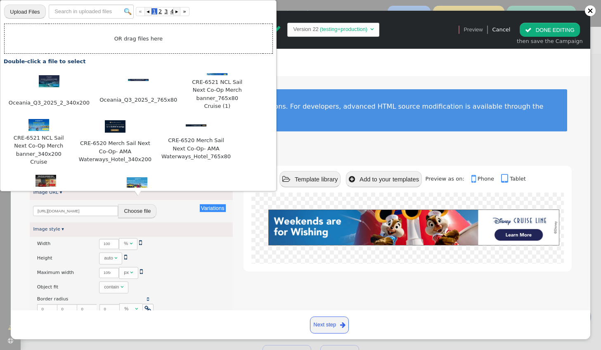
click at [34, 12] on input "file" at bounding box center [24, 11] width 41 height 15
type input "C:\fakepath\Viking_Q3_2025_4_1170x150.jpg"
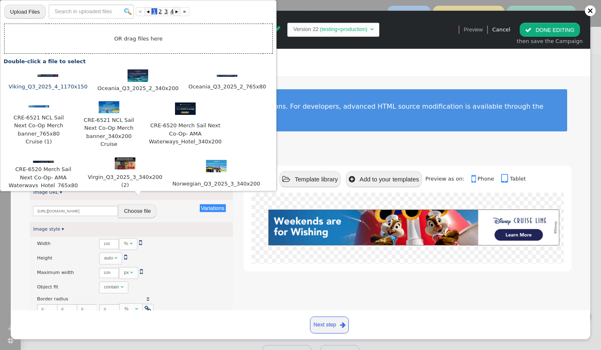
click at [42, 74] on img at bounding box center [48, 75] width 21 height 3
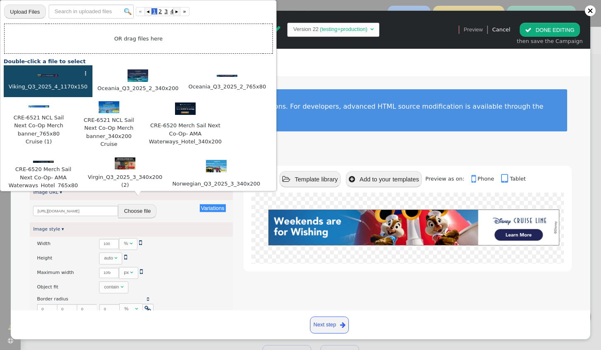
click at [42, 74] on img at bounding box center [48, 75] width 21 height 3
type input "https://cdn.personyze.com/upload/6863/fc23111a559eb96d.jpeg"
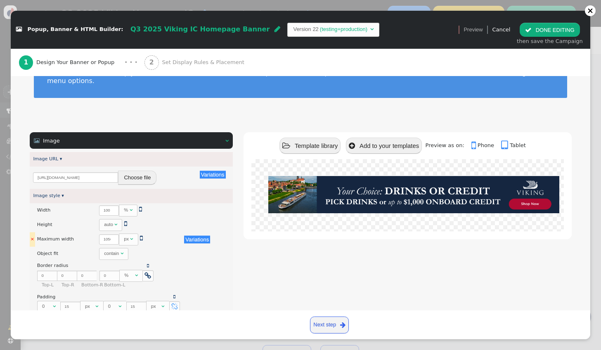
scroll to position [41, 0]
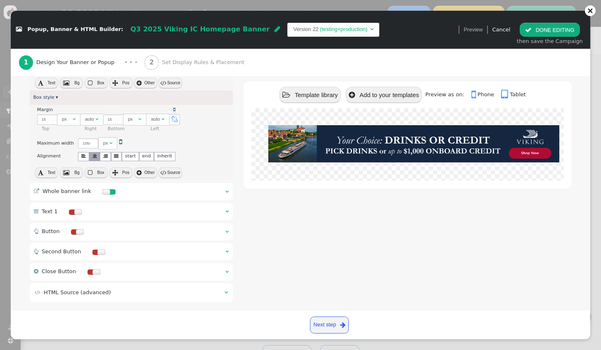
click at [143, 183] on div " Whole banner link  " at bounding box center [132, 191] width 204 height 17
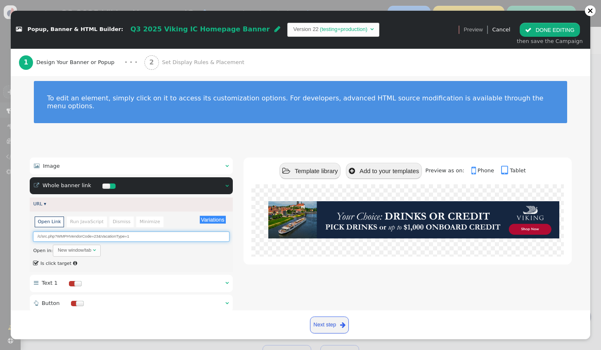
click at [95, 231] on input "/c/src.php?WMPHVendorCode=23&VacationType=1" at bounding box center [131, 236] width 196 height 10
click at [97, 231] on input "/c/src.php?WMPHVendorCode=23&VacationType=1" at bounding box center [131, 236] width 196 height 10
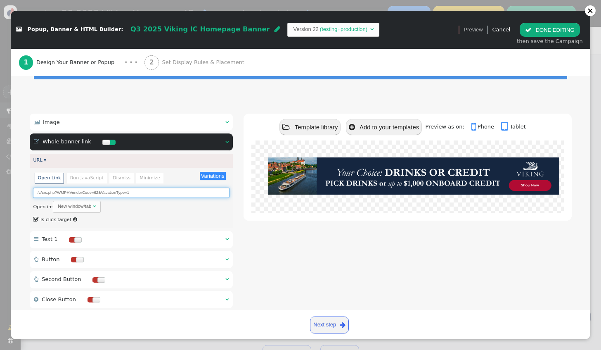
scroll to position [0, 0]
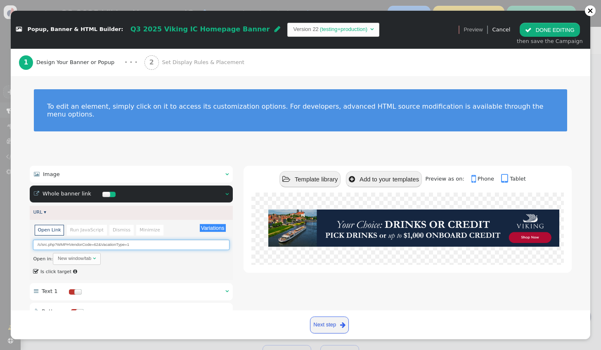
type input "/c/src.php?WMPHVendorCode=62&VacationType=1"
click at [198, 65] on span "Set Display Rules & Placement" at bounding box center [204, 62] width 85 height 8
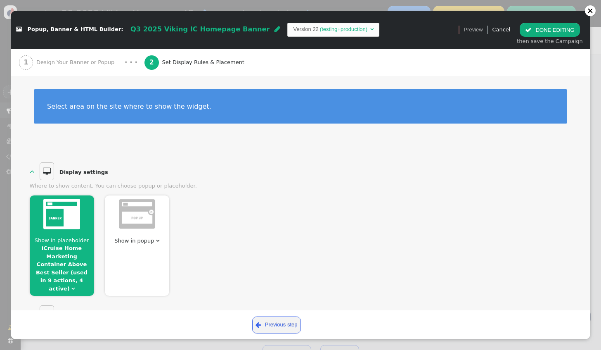
click at [69, 230] on div at bounding box center [62, 214] width 64 height 39
click at [60, 263] on link "iCruise Home Marketing Container Above Best Seller (used in 9 actions, 4 active)" at bounding box center [62, 268] width 52 height 47
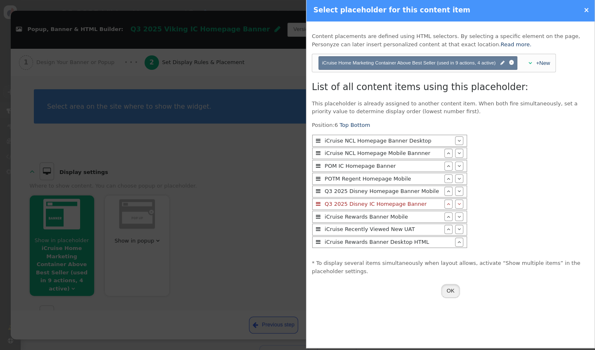
click at [447, 290] on button "OK" at bounding box center [450, 291] width 19 height 14
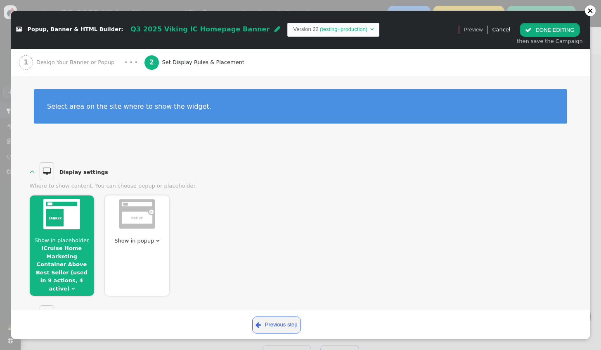
click at [547, 32] on button " DONE EDITING" at bounding box center [550, 30] width 60 height 14
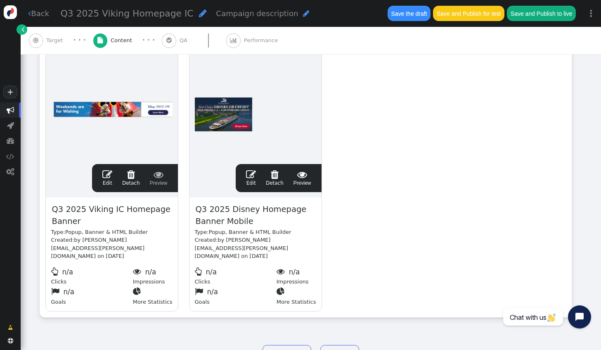
click at [254, 178] on span "" at bounding box center [251, 174] width 10 height 10
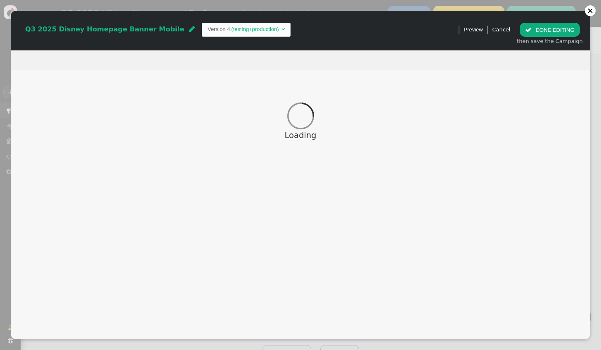
click at [142, 27] on span "Q3 2025 Disney Homepage Banner Mobile" at bounding box center [104, 29] width 159 height 8
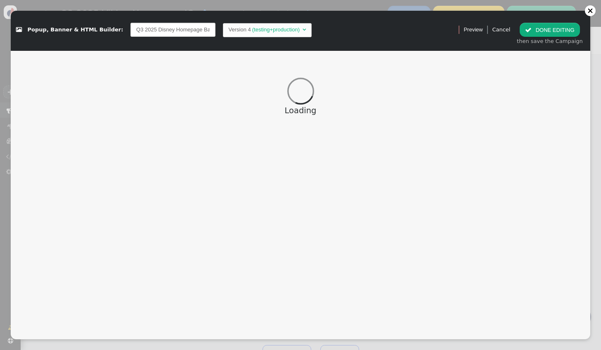
scroll to position [0, 28]
click at [130, 28] on input "Q3 2025 Disney Homepage Banner Mobile" at bounding box center [172, 30] width 85 height 14
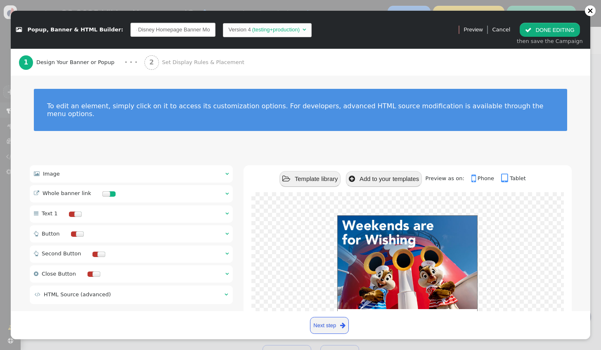
scroll to position [0, 0]
drag, startPoint x: 129, startPoint y: 29, endPoint x: 142, endPoint y: 30, distance: 12.9
click at [142, 30] on input "Q3 2025 Disney Homepage Banner Mobile" at bounding box center [172, 30] width 85 height 14
type input "Q3 2025 Viking Homepage Banner Mobile"
click at [148, 168] on div " Image  " at bounding box center [132, 174] width 204 height 17
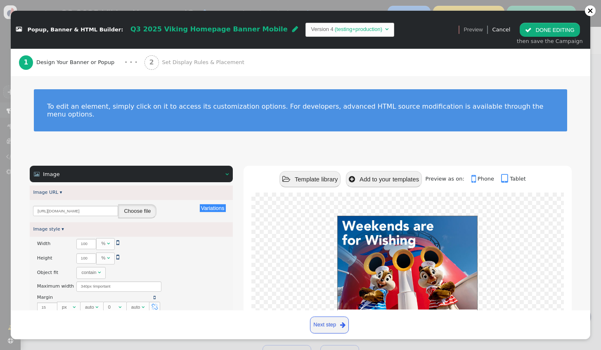
click at [139, 204] on button "Choose file" at bounding box center [137, 211] width 38 height 14
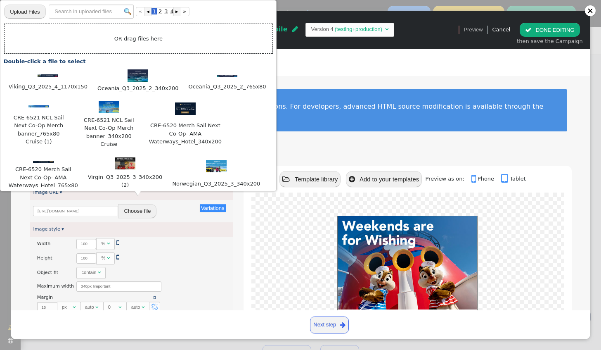
click at [31, 12] on input "file" at bounding box center [24, 11] width 41 height 15
type input "C:\fakepath\Viking_Q3_2025_4_340x200.jpg"
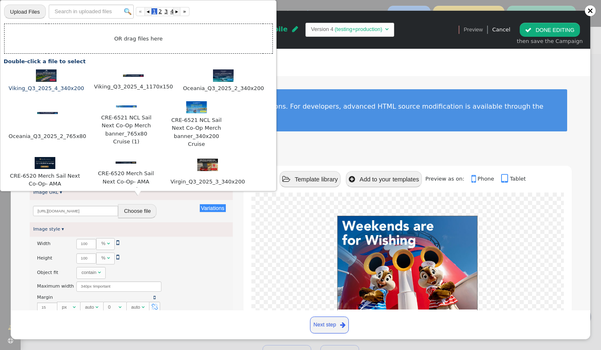
click at [44, 77] on img at bounding box center [46, 75] width 21 height 12
type input "https://cdn.personyze.com/upload/6863/6537f78afc042648.jpeg"
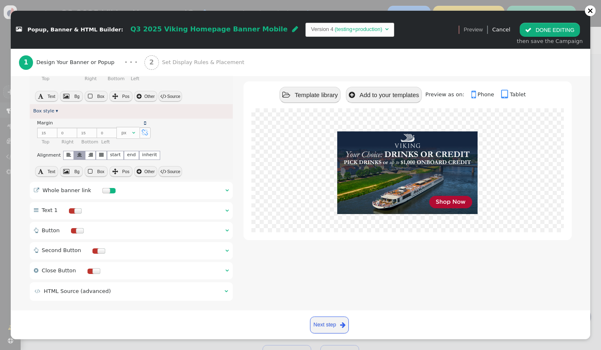
click at [125, 182] on div " Whole banner link  " at bounding box center [132, 190] width 204 height 17
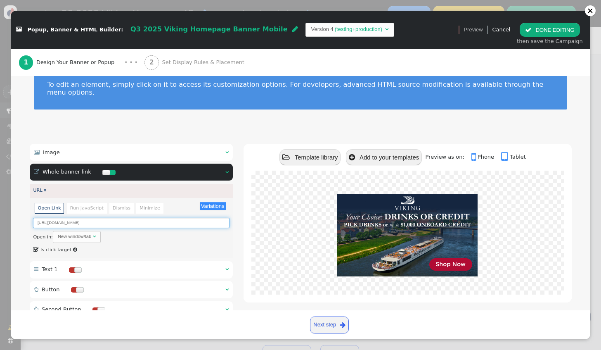
click at [140, 218] on input "https://m.icruise.com/cm/src.php?WMPHVendorCode=23&VacationType=1" at bounding box center [131, 223] width 196 height 10
click at [135, 218] on input "https://m.icruise.com/cm/src.php?WMPHVendorCode=23&VacationType=1" at bounding box center [131, 223] width 196 height 10
type input "https://m.icruise.com/cm/src.php?WMPHVendorCode=62&VacationType=1"
click at [554, 30] on button " DONE EDITING" at bounding box center [550, 30] width 60 height 14
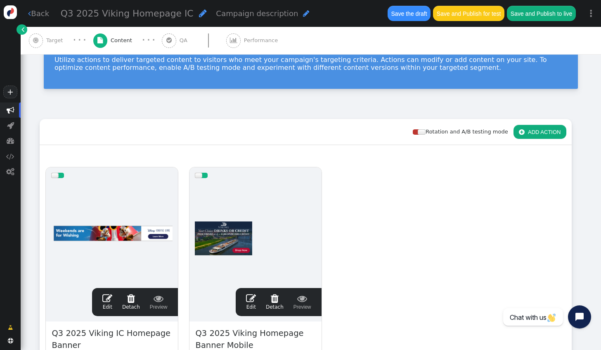
scroll to position [7, 0]
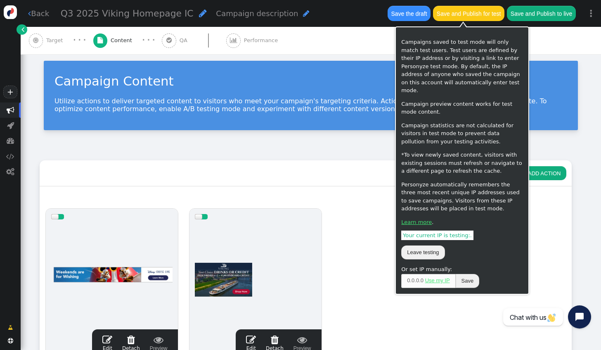
click at [477, 14] on button "Save and Publish for test" at bounding box center [468, 13] width 71 height 15
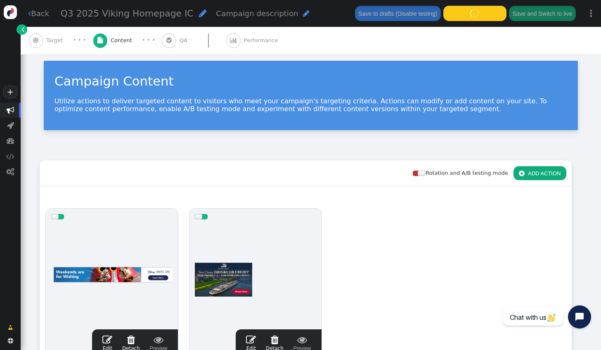
click at [577, 209] on div "Rotation and A/B testing mode  ADD ACTION  Always shown Content in this box i…" at bounding box center [311, 321] width 581 height 344
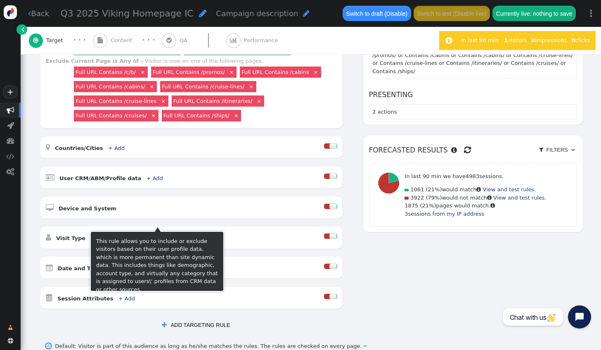
scroll to position [165, 0]
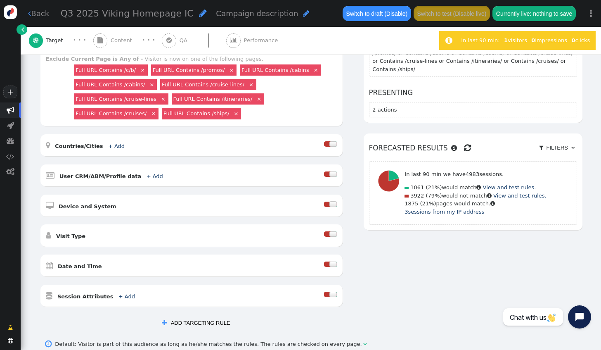
click at [329, 261] on div at bounding box center [333, 263] width 8 height 5
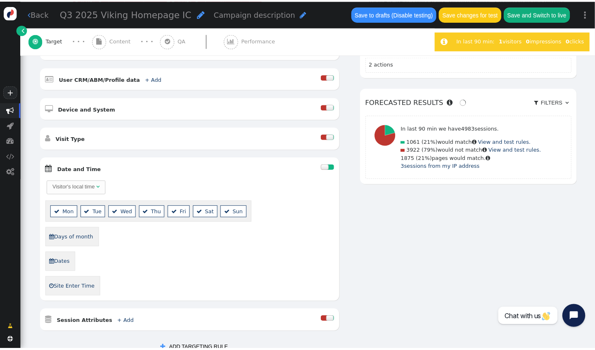
scroll to position [289, 0]
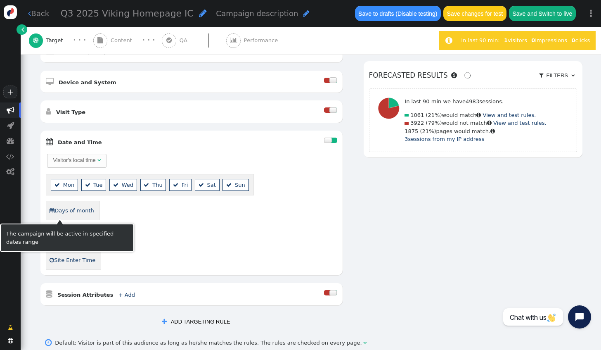
click at [59, 229] on link " Dates" at bounding box center [59, 235] width 21 height 13
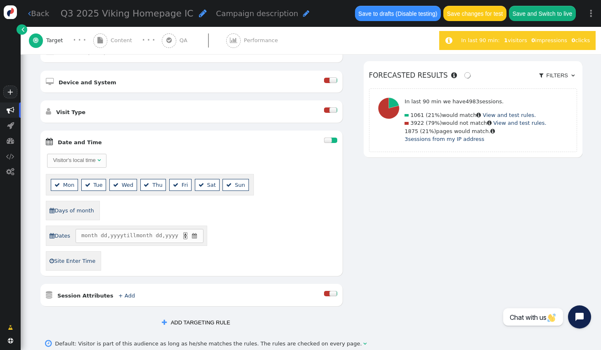
click at [194, 232] on span "" at bounding box center [194, 236] width 7 height 8
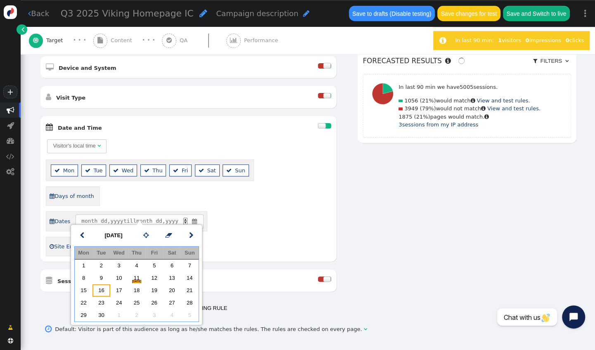
click at [101, 291] on td "16" at bounding box center [101, 290] width 18 height 12
click at [87, 315] on td "29" at bounding box center [84, 314] width 18 height 12
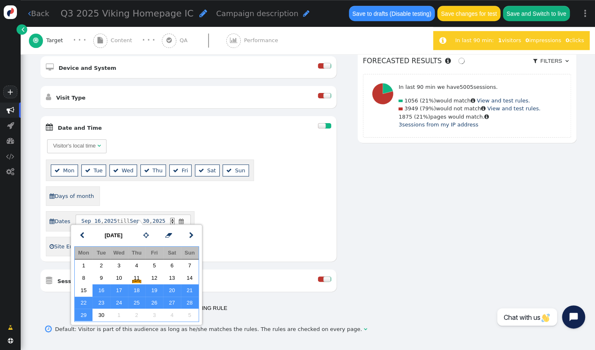
click at [282, 219] on div " Dates Sep 16 , 2025 till Sep 30 , 2025 ▲ ▼ " at bounding box center [188, 221] width 285 height 20
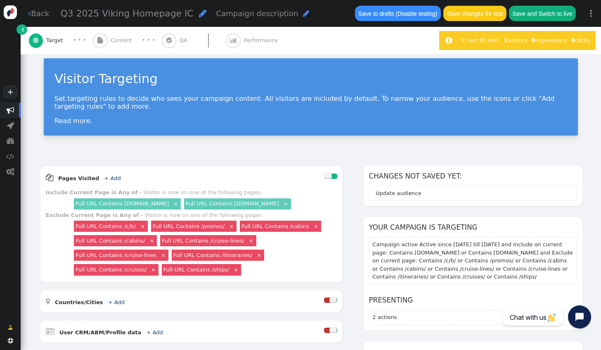
scroll to position [0, 0]
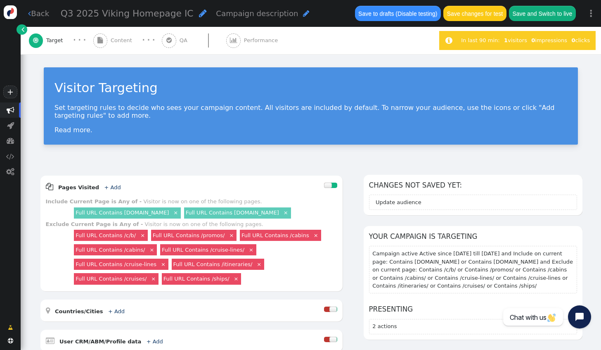
click at [119, 38] on span "Content" at bounding box center [123, 40] width 25 height 8
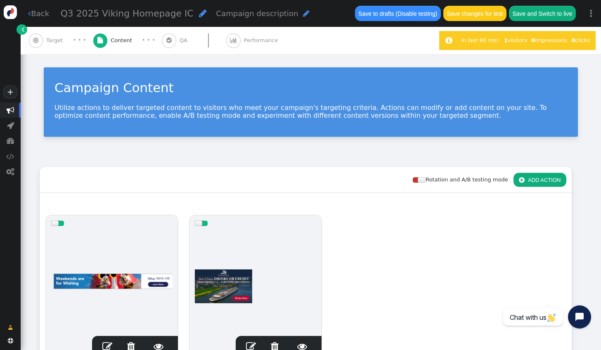
scroll to position [41, 0]
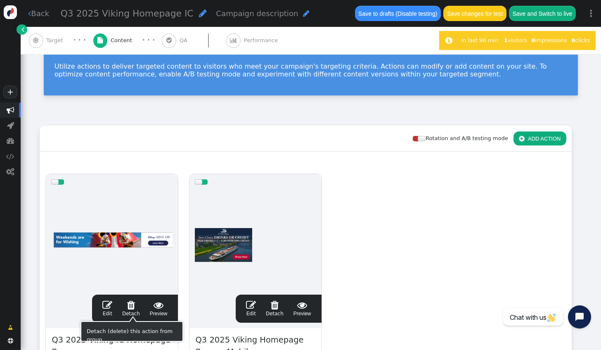
click at [111, 312] on link " Edit" at bounding box center [107, 308] width 10 height 17
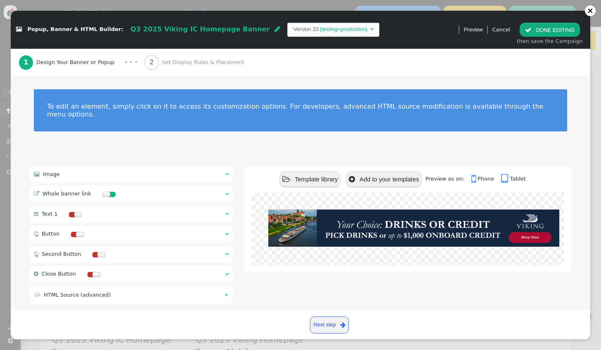
scroll to position [6, 0]
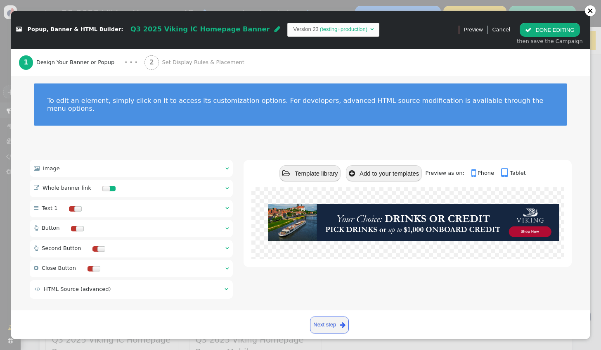
click at [182, 59] on span "Set Display Rules & Placement" at bounding box center [204, 62] width 85 height 8
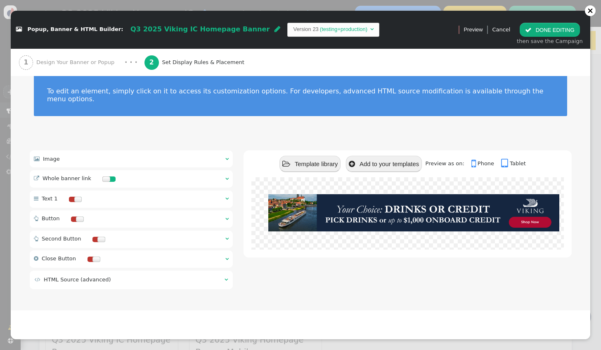
scroll to position [0, 0]
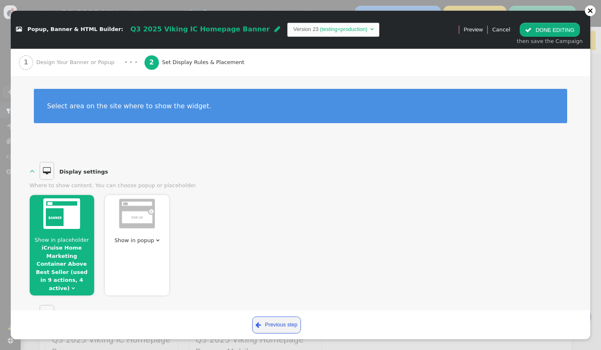
click at [70, 237] on span "Show in placeholder" at bounding box center [62, 240] width 55 height 6
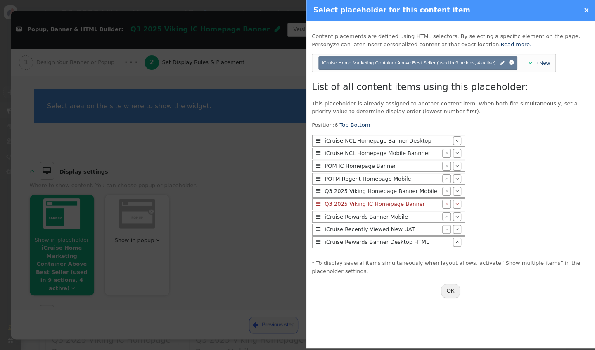
click at [453, 177] on div "" at bounding box center [457, 178] width 8 height 9
click at [455, 189] on span "" at bounding box center [456, 190] width 3 height 5
click at [455, 166] on span "" at bounding box center [456, 165] width 3 height 5
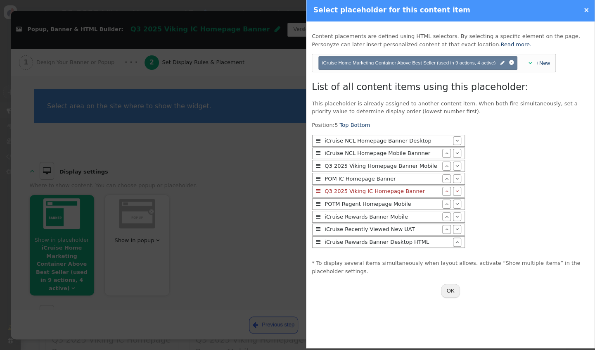
click at [455, 178] on span "" at bounding box center [456, 178] width 3 height 5
click at [448, 284] on button "OK" at bounding box center [450, 291] width 19 height 14
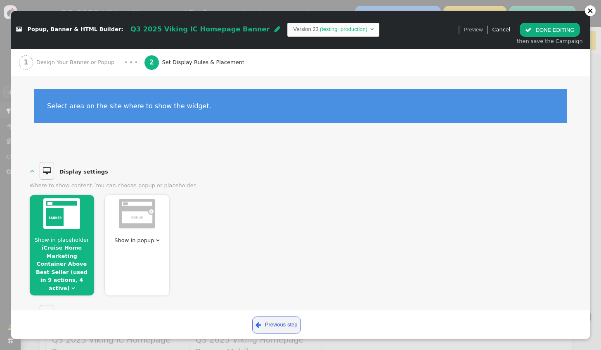
scroll to position [0, 0]
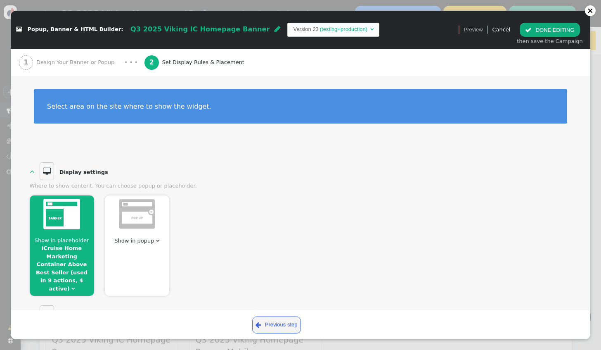
click at [562, 31] on button " DONE EDITING" at bounding box center [550, 30] width 60 height 14
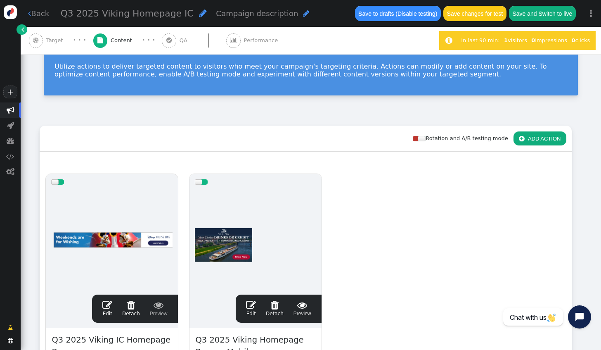
click at [53, 37] on span "Target" at bounding box center [56, 40] width 20 height 8
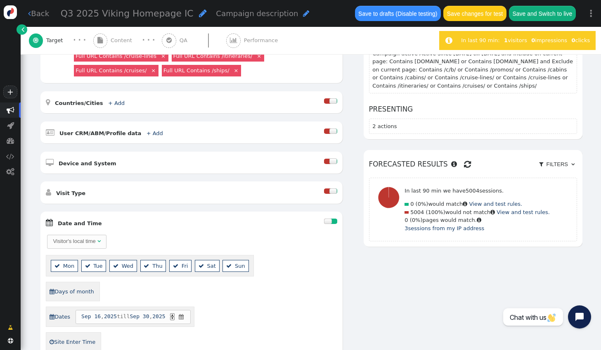
scroll to position [248, 0]
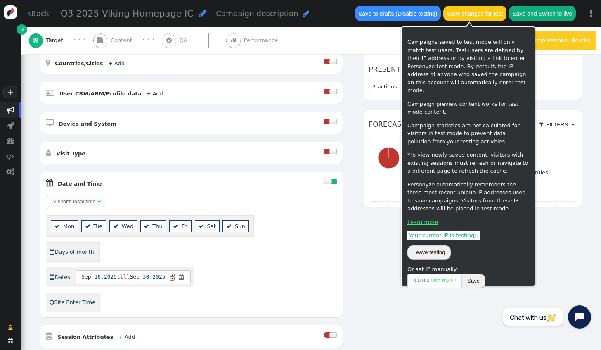
click at [538, 12] on button "Save and Switch to live" at bounding box center [542, 13] width 67 height 15
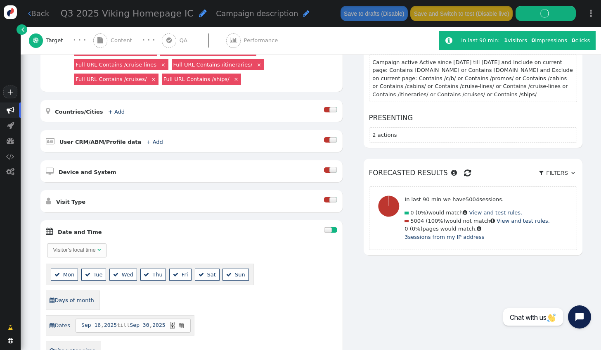
scroll to position [41, 0]
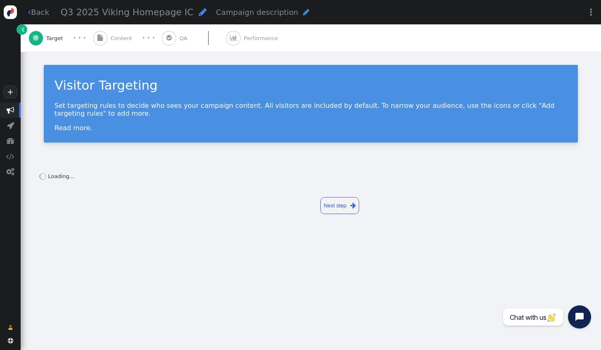
click at [42, 12] on link " Back" at bounding box center [38, 12] width 21 height 11
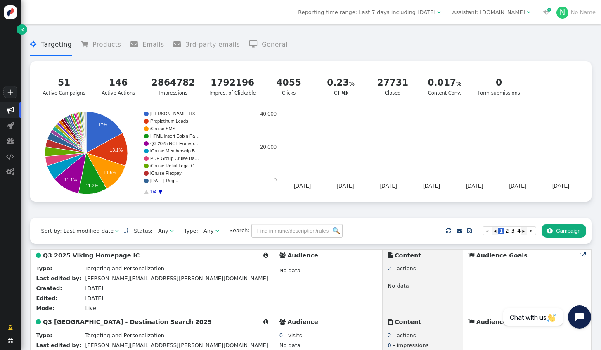
scroll to position [124, 0]
